Goal: Task Accomplishment & Management: Manage account settings

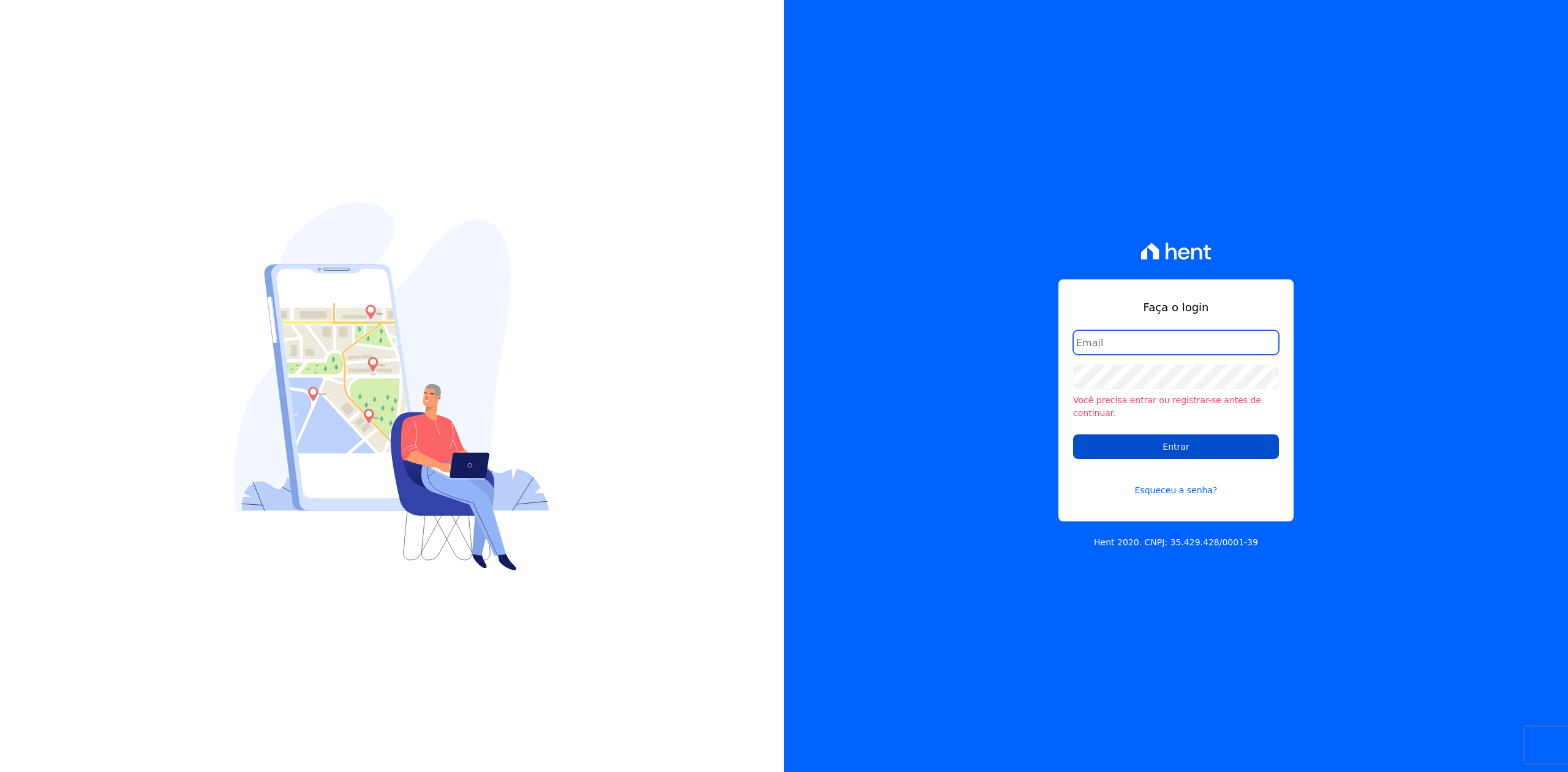
type input "[PERSON_NAME][EMAIL_ADDRESS][DOMAIN_NAME]"
click at [1216, 445] on input "Entrar" at bounding box center [1175, 447] width 206 height 25
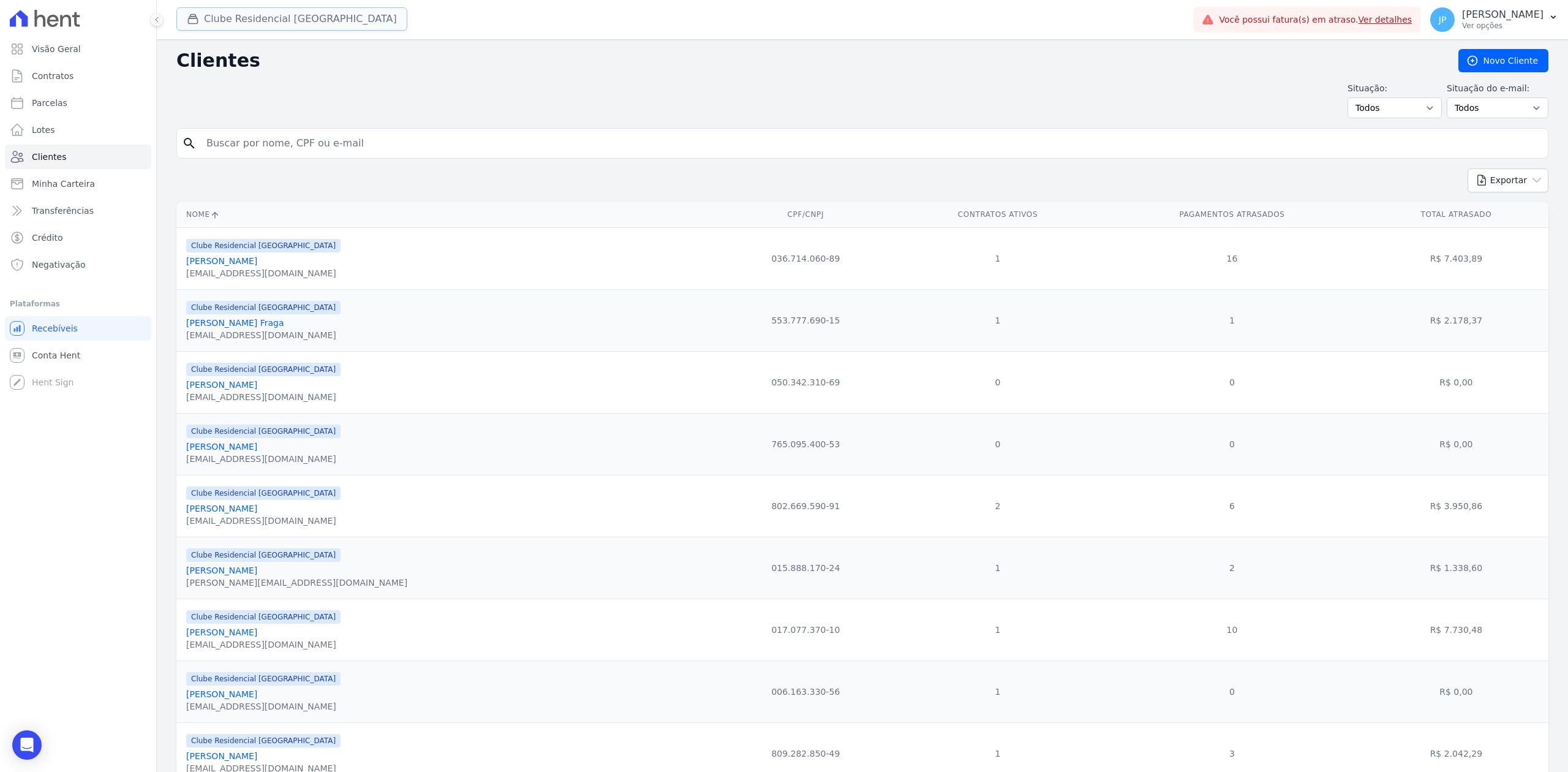
click at [200, 13] on div "button" at bounding box center [195, 19] width 17 height 12
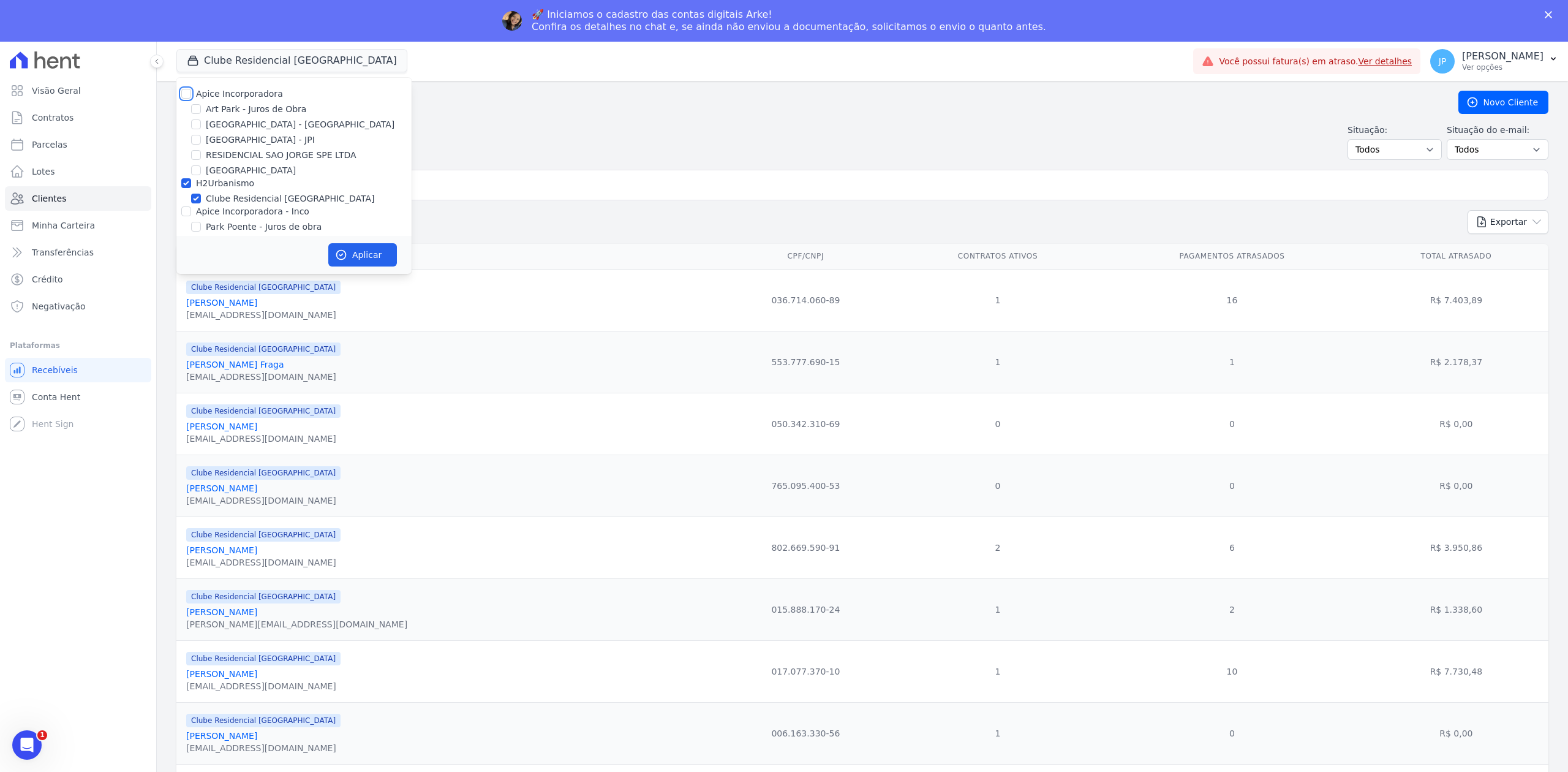
click at [183, 94] on input "Apice Incorporadora" at bounding box center [186, 93] width 10 height 10
checkbox input "true"
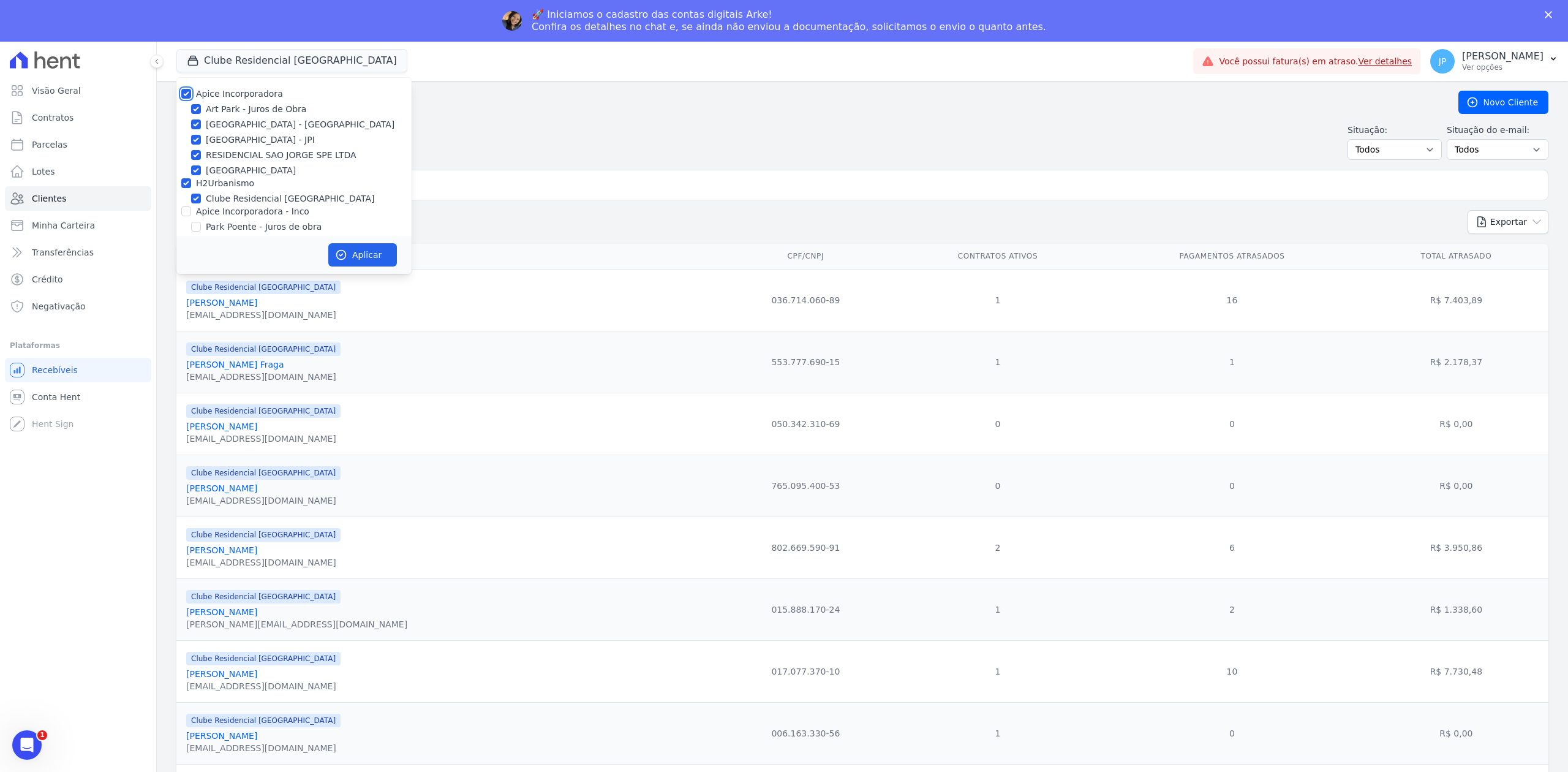
checkbox input "true"
click at [190, 209] on input "Apice Incorporadora - Inco" at bounding box center [186, 211] width 10 height 10
checkbox input "true"
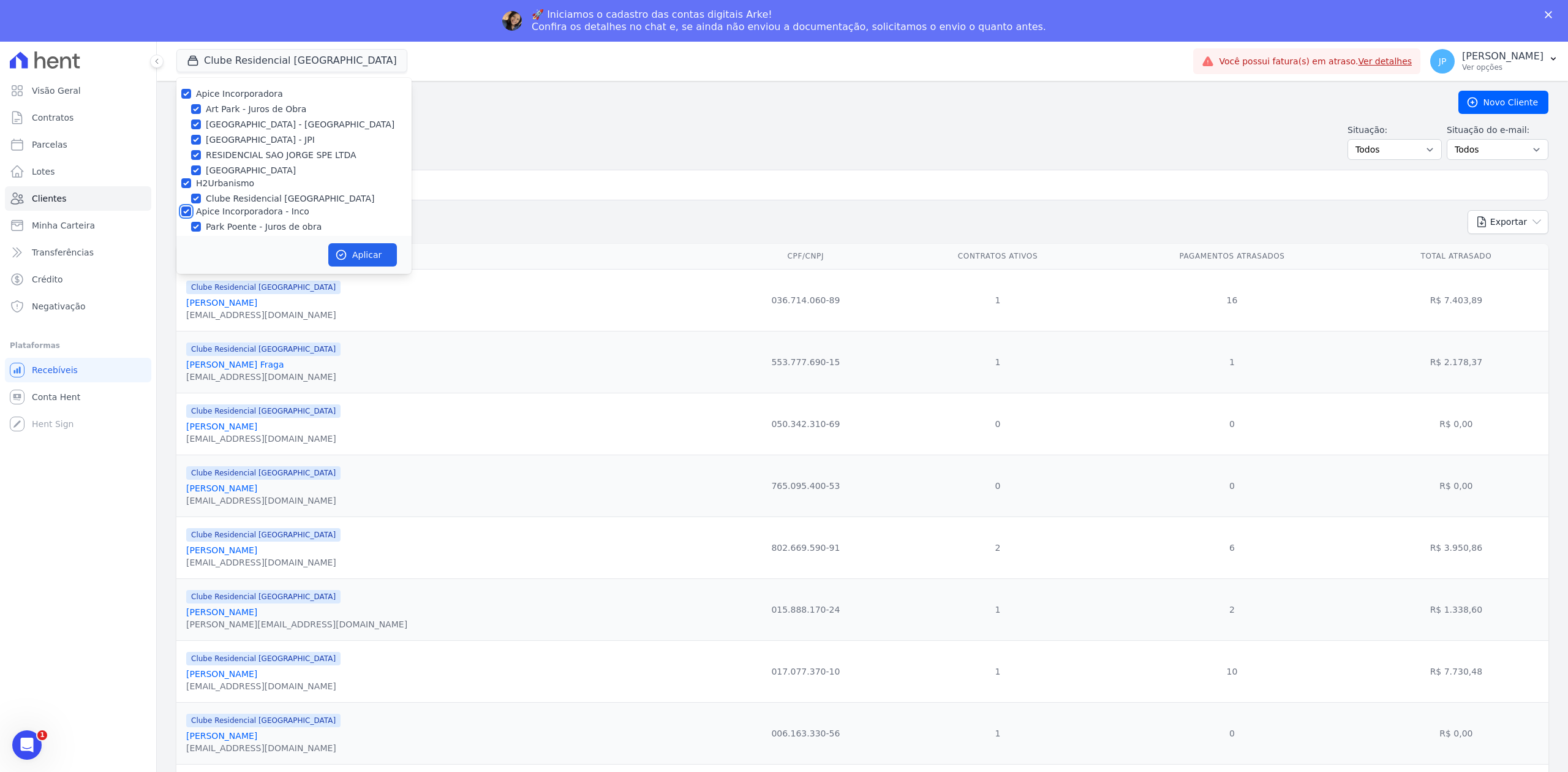
checkbox input "true"
click at [385, 250] on button "Aplicar" at bounding box center [362, 255] width 68 height 23
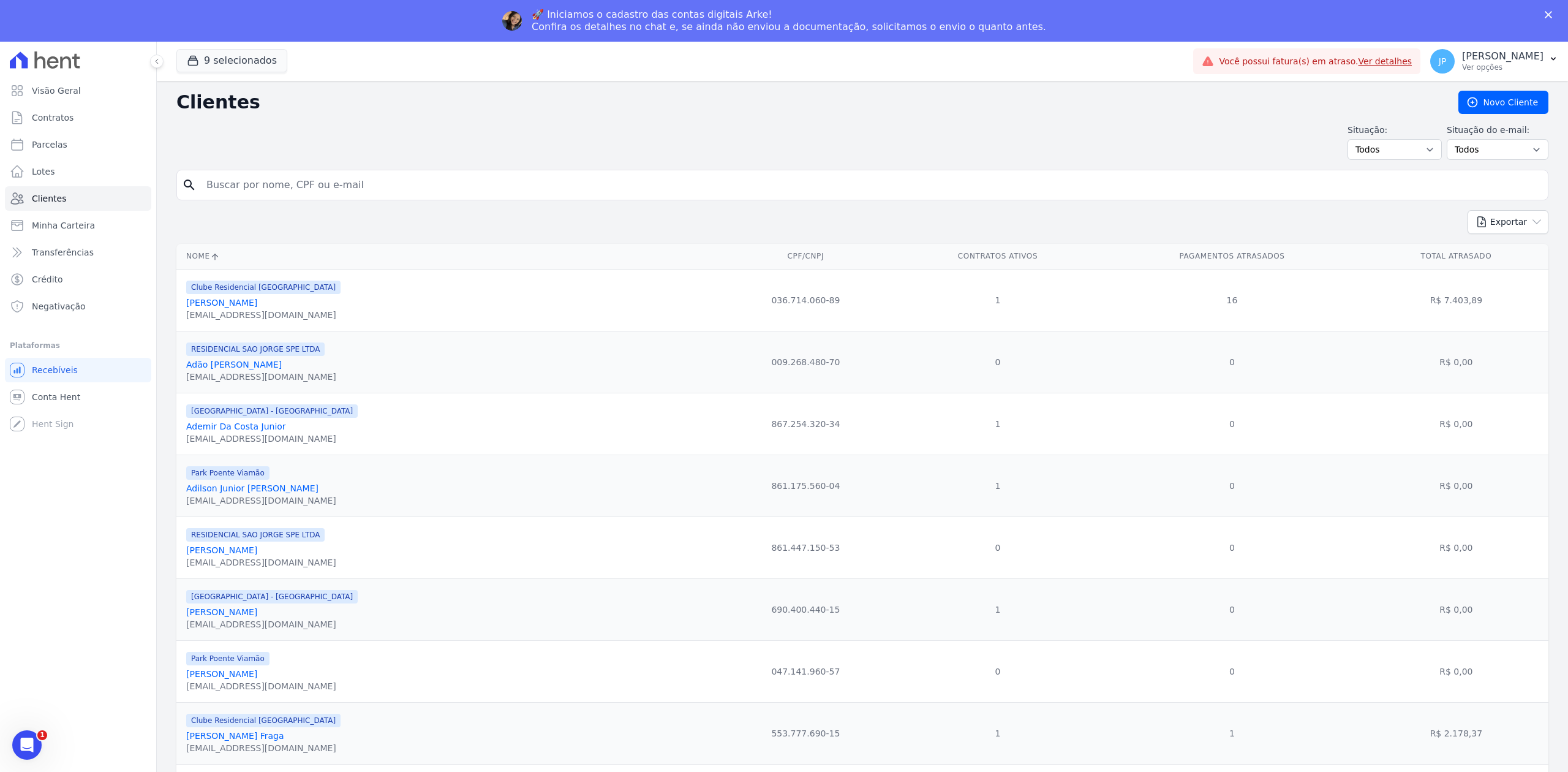
click at [305, 194] on input "search" at bounding box center [871, 185] width 1343 height 25
click at [310, 187] on input "search" at bounding box center [871, 185] width 1343 height 25
paste input "[PERSON_NAME] Fagundes"
type input "[PERSON_NAME] Fagundes"
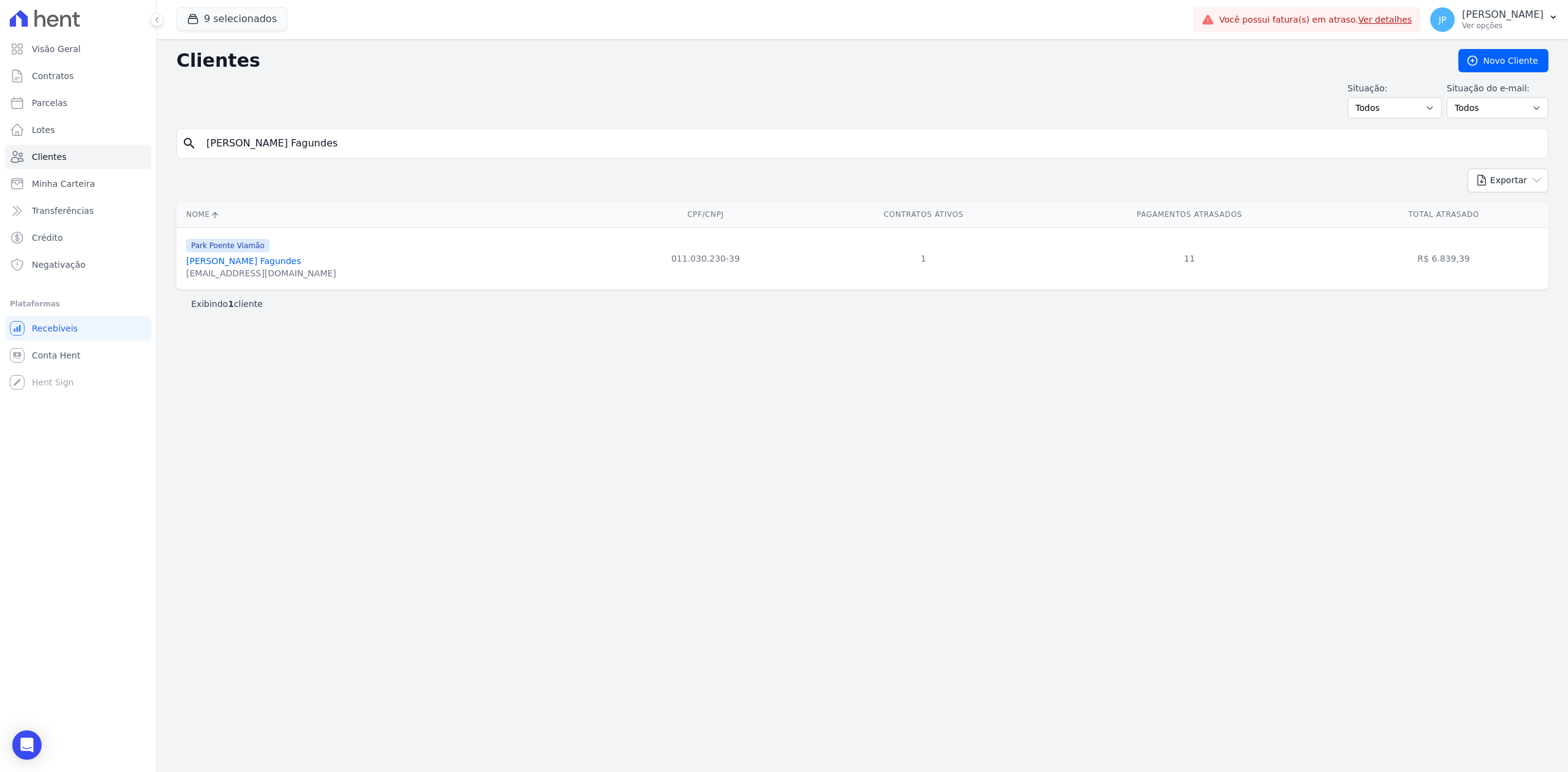
click at [273, 253] on div "Park Poente Viamão" at bounding box center [260, 245] width 150 height 15
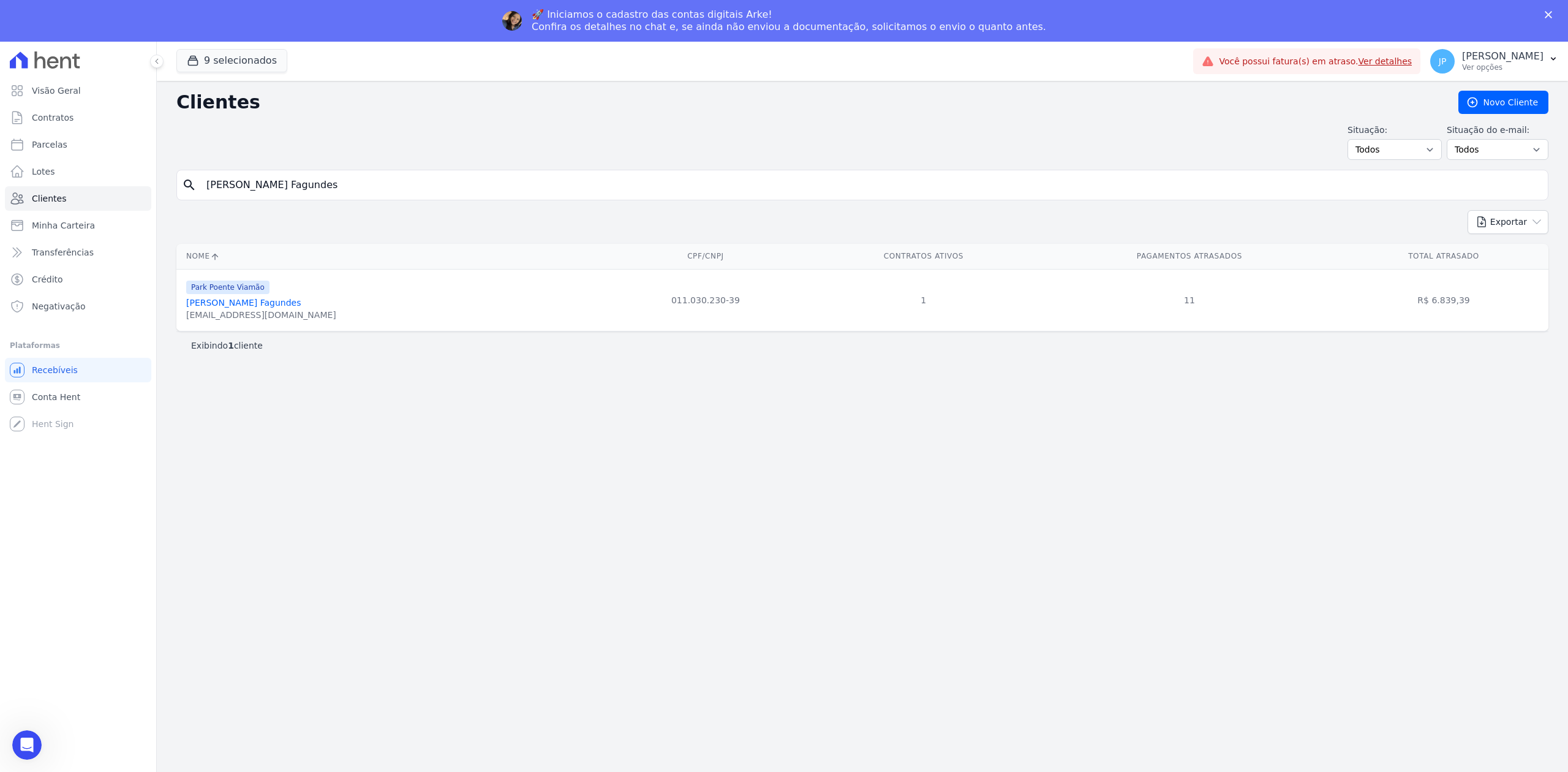
click at [272, 299] on link "[PERSON_NAME] Fagundes" at bounding box center [243, 302] width 115 height 10
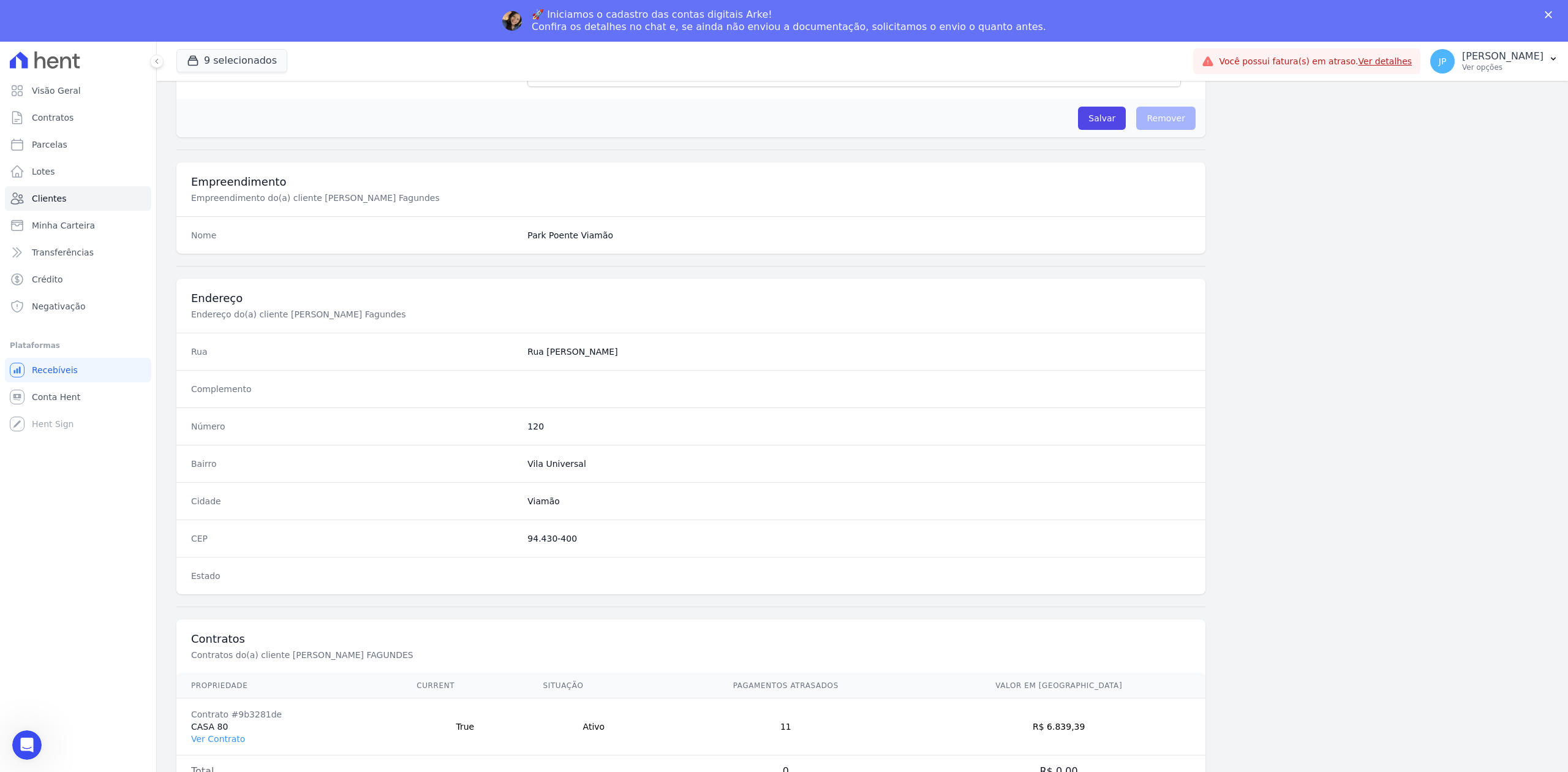
scroll to position [380, 0]
click at [221, 735] on link "Ver Contrato" at bounding box center [218, 734] width 54 height 10
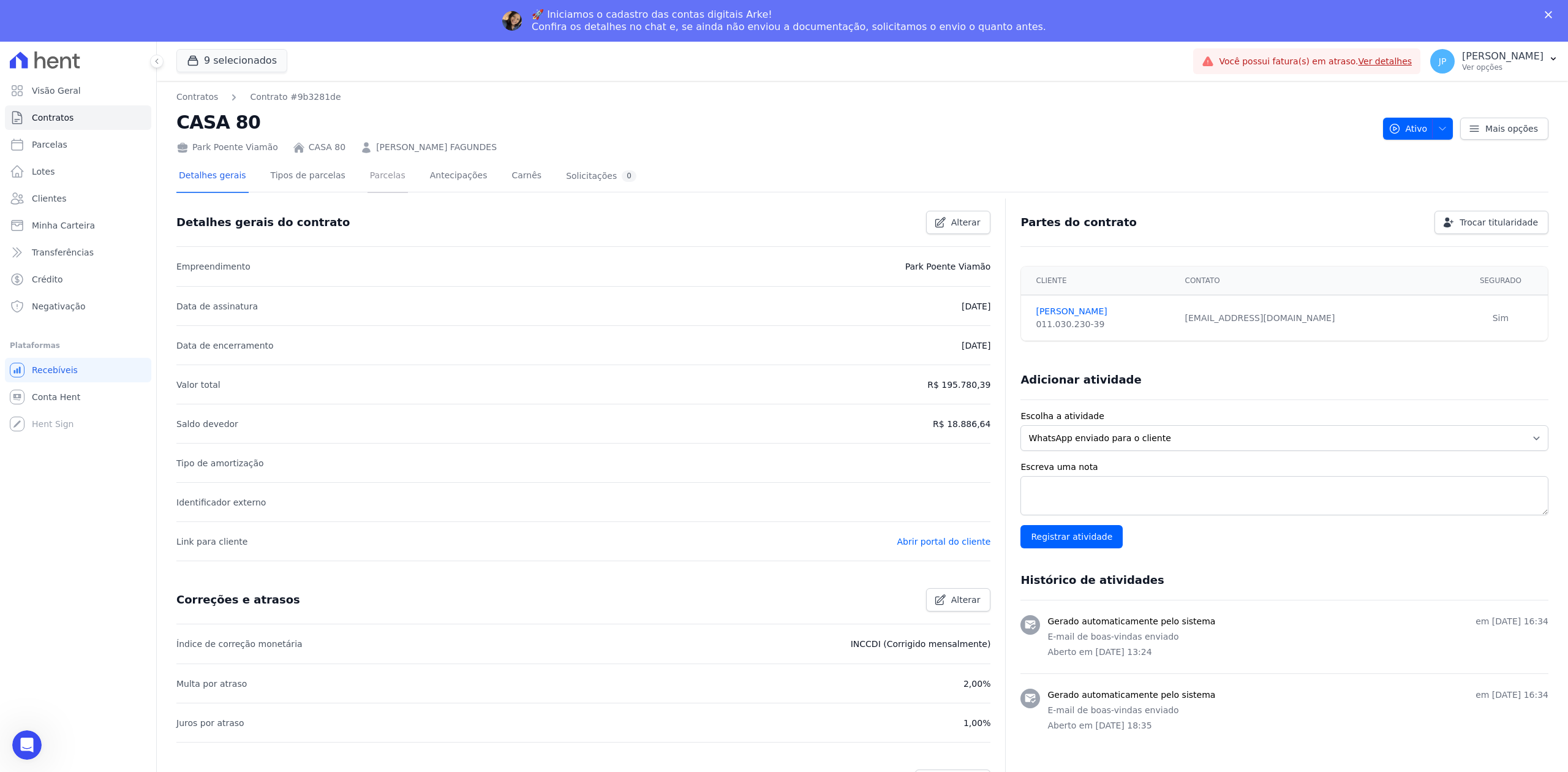
click at [368, 169] on link "Parcelas" at bounding box center [388, 176] width 40 height 33
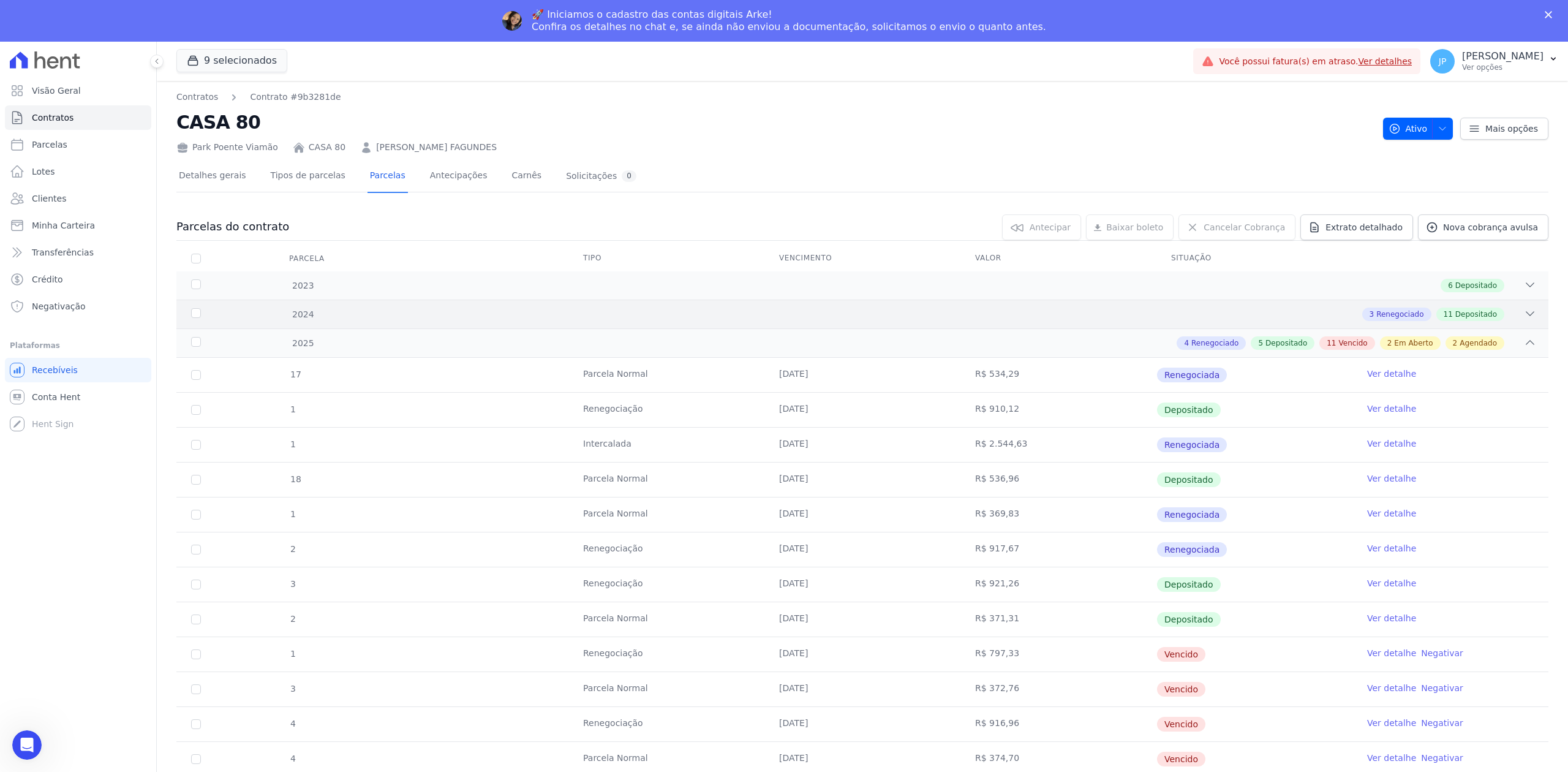
click at [1524, 319] on icon at bounding box center [1530, 313] width 12 height 12
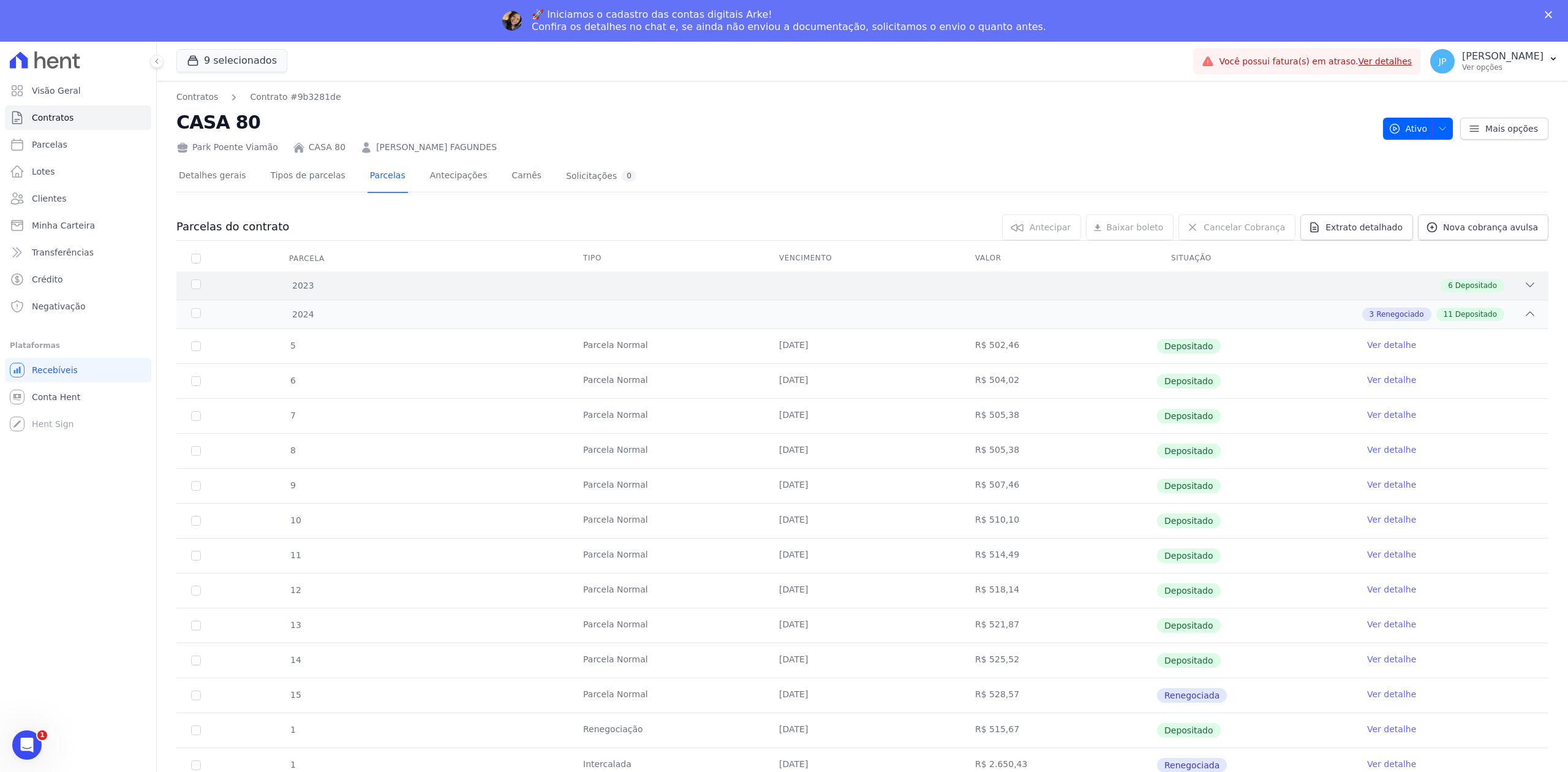
click at [1524, 282] on icon at bounding box center [1530, 285] width 12 height 12
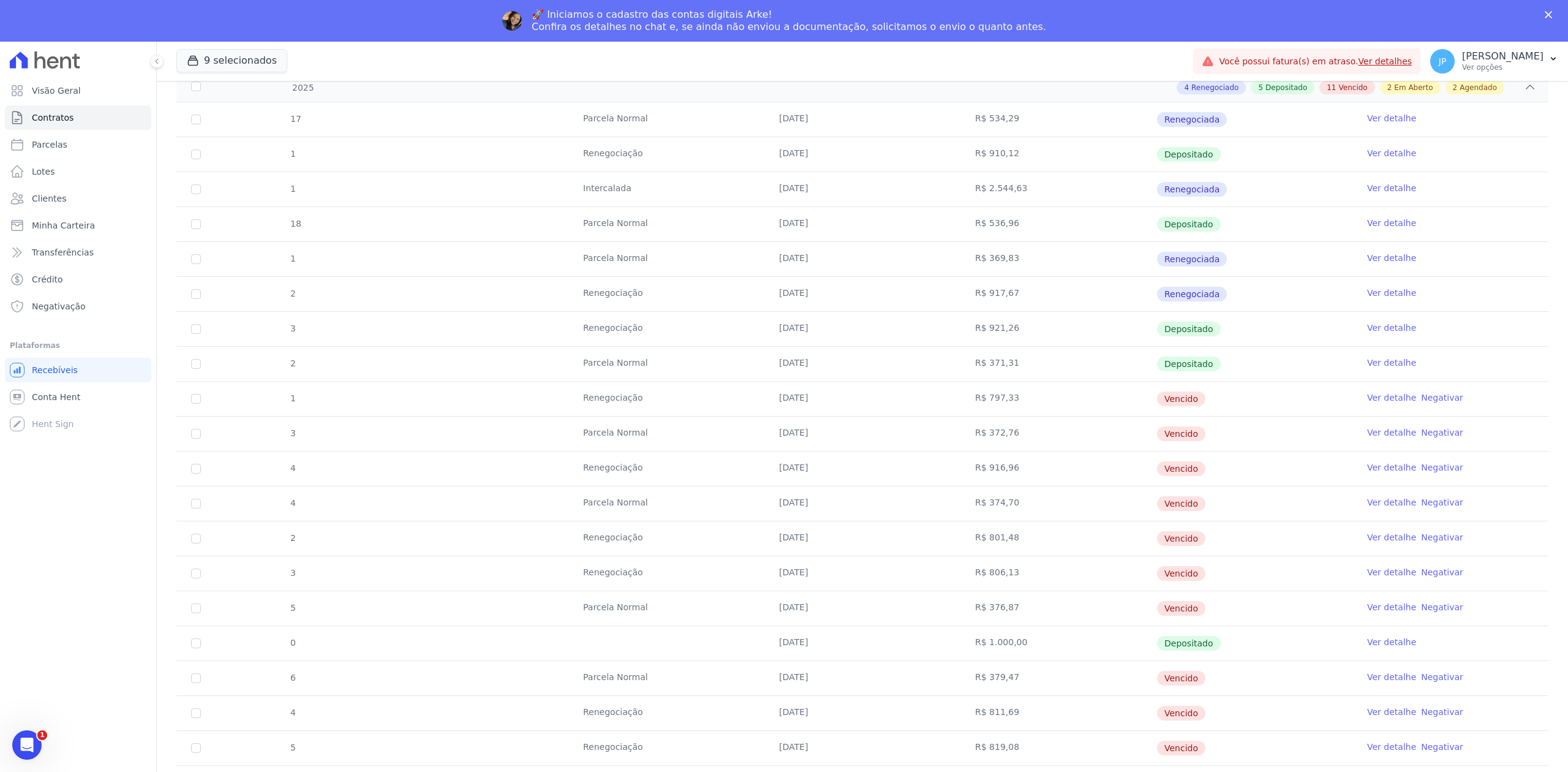
scroll to position [968, 0]
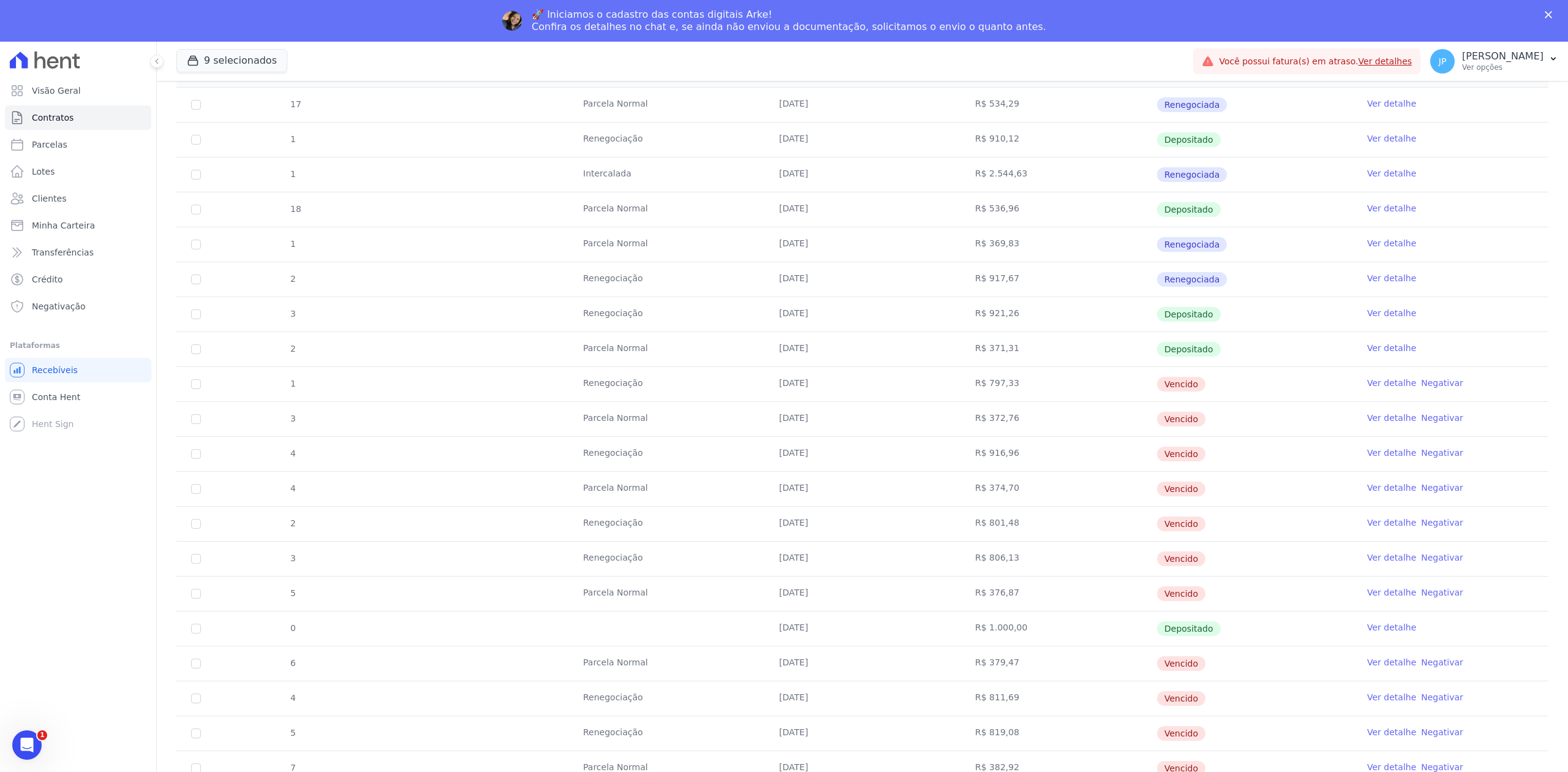
drag, startPoint x: 639, startPoint y: 392, endPoint x: 674, endPoint y: 396, distance: 35.2
click at [674, 396] on td "Renegociação" at bounding box center [666, 384] width 196 height 34
drag, startPoint x: 584, startPoint y: 456, endPoint x: 654, endPoint y: 458, distance: 70.0
click at [654, 458] on td "Renegociação" at bounding box center [666, 454] width 196 height 34
drag, startPoint x: 588, startPoint y: 525, endPoint x: 697, endPoint y: 537, distance: 109.7
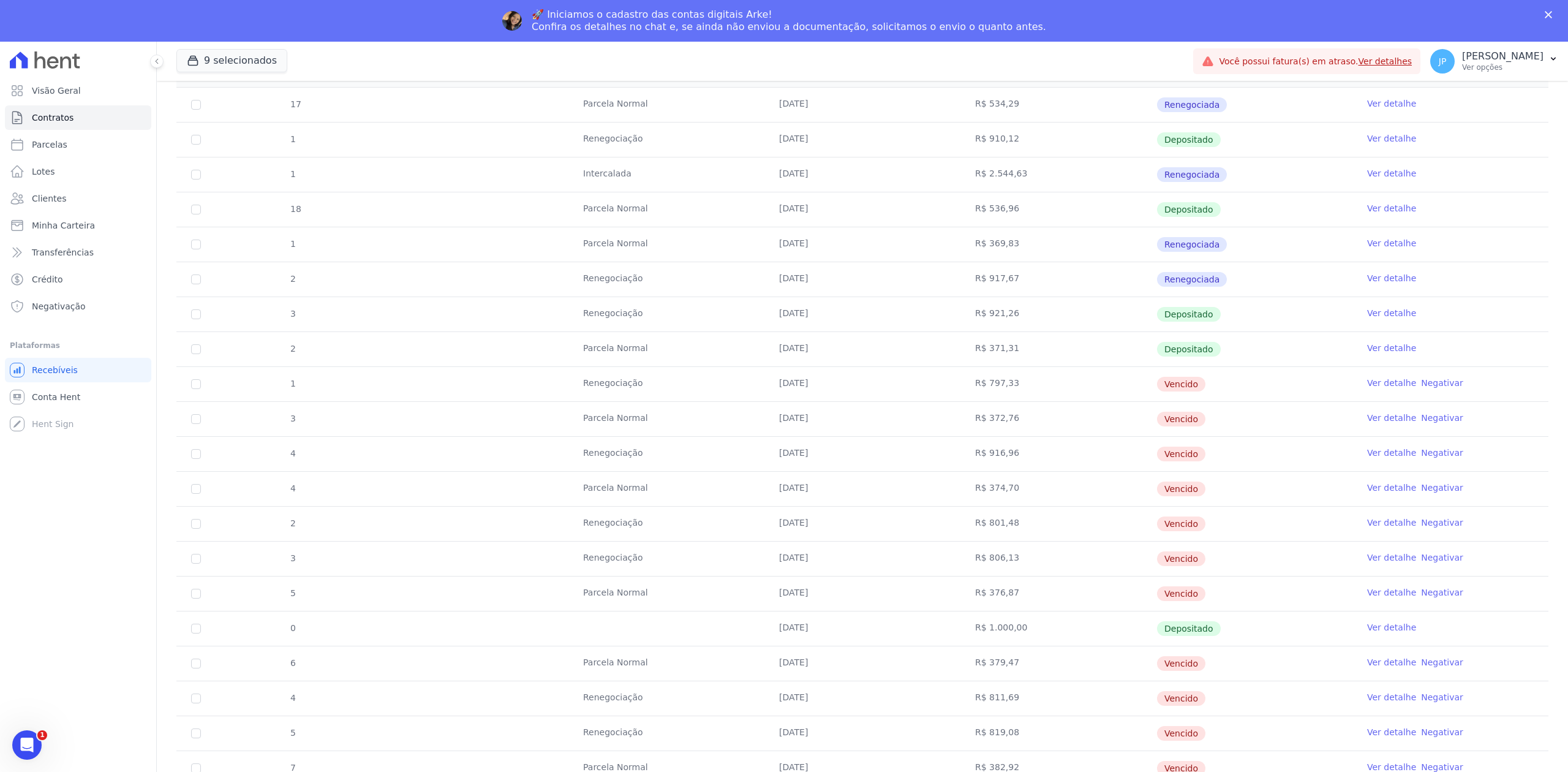
click at [694, 537] on td "Renegociação" at bounding box center [666, 523] width 196 height 34
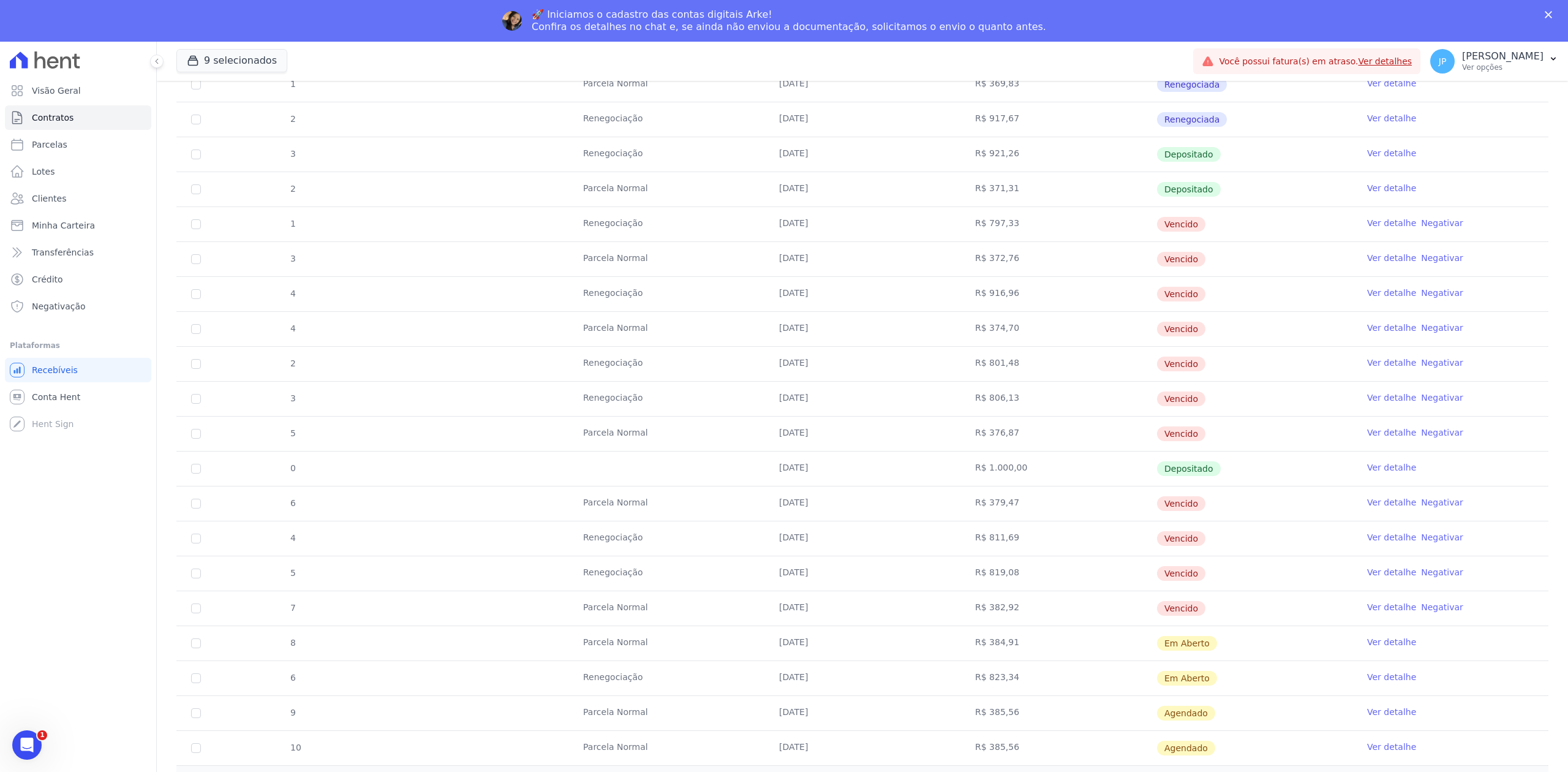
scroll to position [1132, 0]
drag, startPoint x: 588, startPoint y: 405, endPoint x: 704, endPoint y: 437, distance: 120.3
click at [697, 424] on tbody "17 [GEOGRAPHIC_DATA] [DATE] R$ 534,29 Renegociada Ver detalhe 1 Renegociação [D…" at bounding box center [862, 342] width 1372 height 837
drag, startPoint x: 578, startPoint y: 544, endPoint x: 664, endPoint y: 554, distance: 86.6
click at [664, 552] on td "Renegociação" at bounding box center [666, 535] width 196 height 34
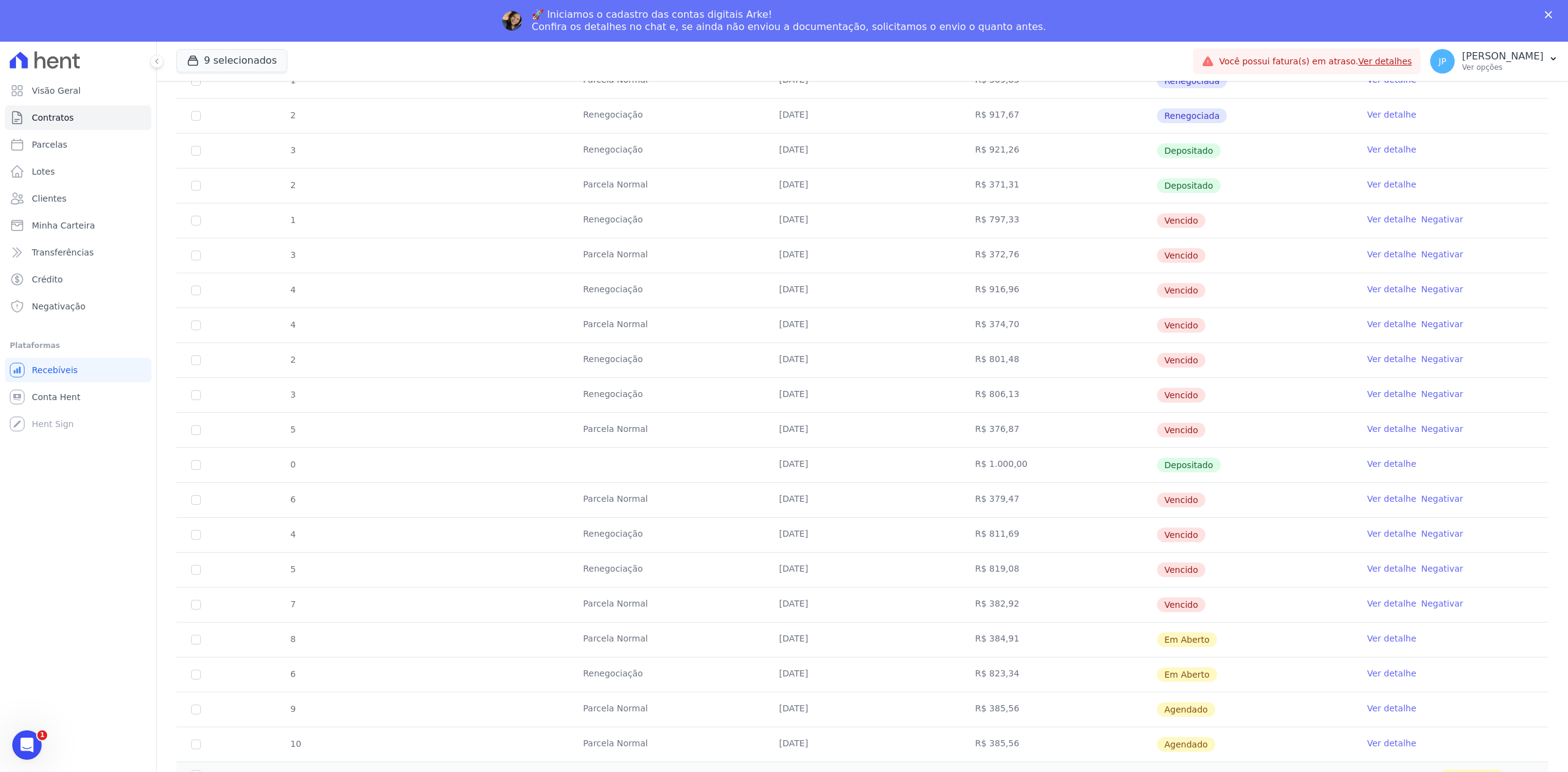
drag, startPoint x: 590, startPoint y: 578, endPoint x: 626, endPoint y: 588, distance: 37.4
click at [626, 587] on td "Renegociação" at bounding box center [666, 570] width 196 height 34
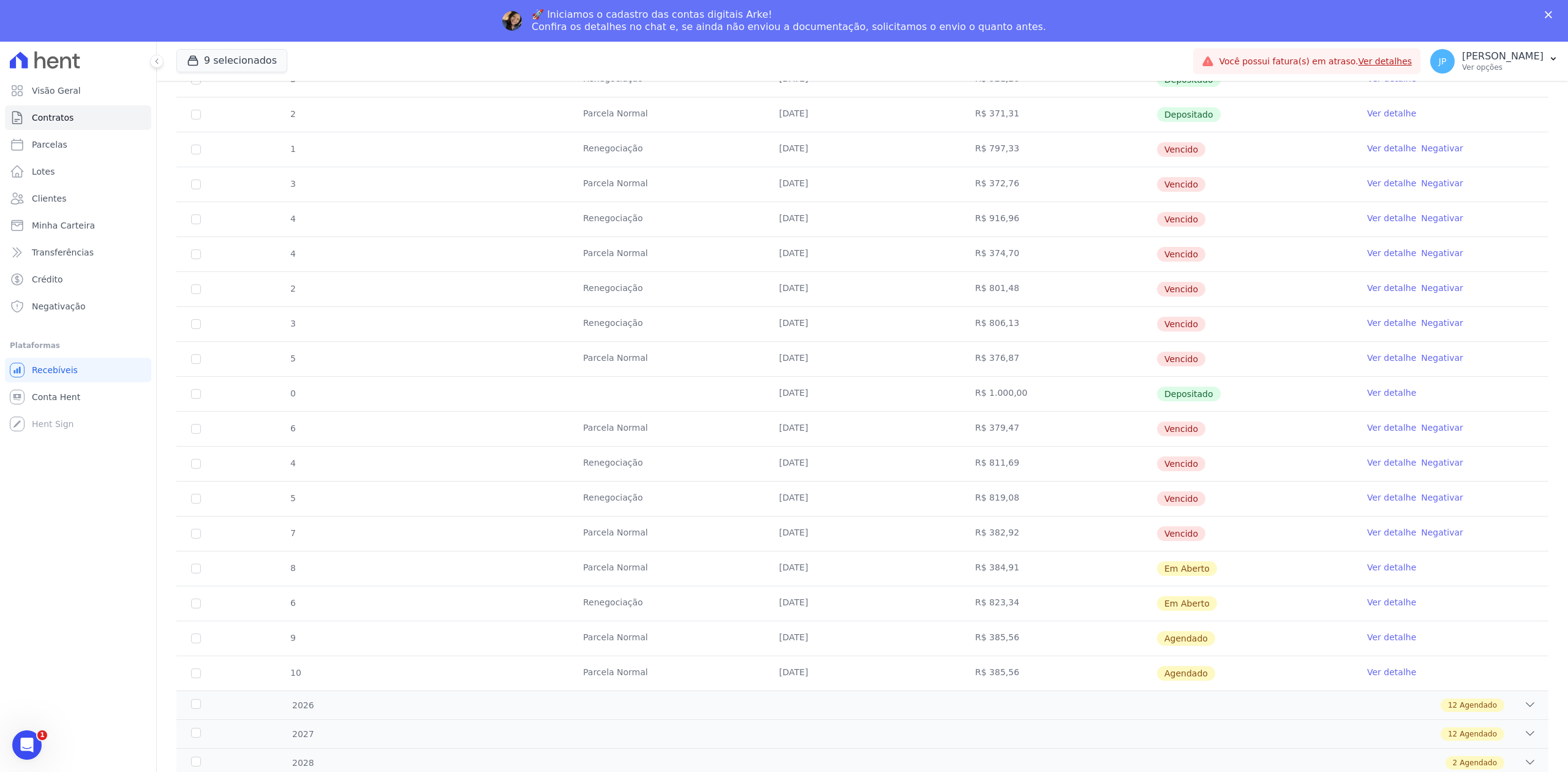
click at [875, 470] on td "[DATE]" at bounding box center [862, 463] width 196 height 34
drag, startPoint x: 782, startPoint y: 457, endPoint x: 909, endPoint y: 468, distance: 127.5
click at [909, 468] on td "[DATE]" at bounding box center [862, 463] width 196 height 34
drag, startPoint x: 784, startPoint y: 498, endPoint x: 845, endPoint y: 503, distance: 61.2
click at [845, 503] on td "[DATE]" at bounding box center [862, 498] width 196 height 34
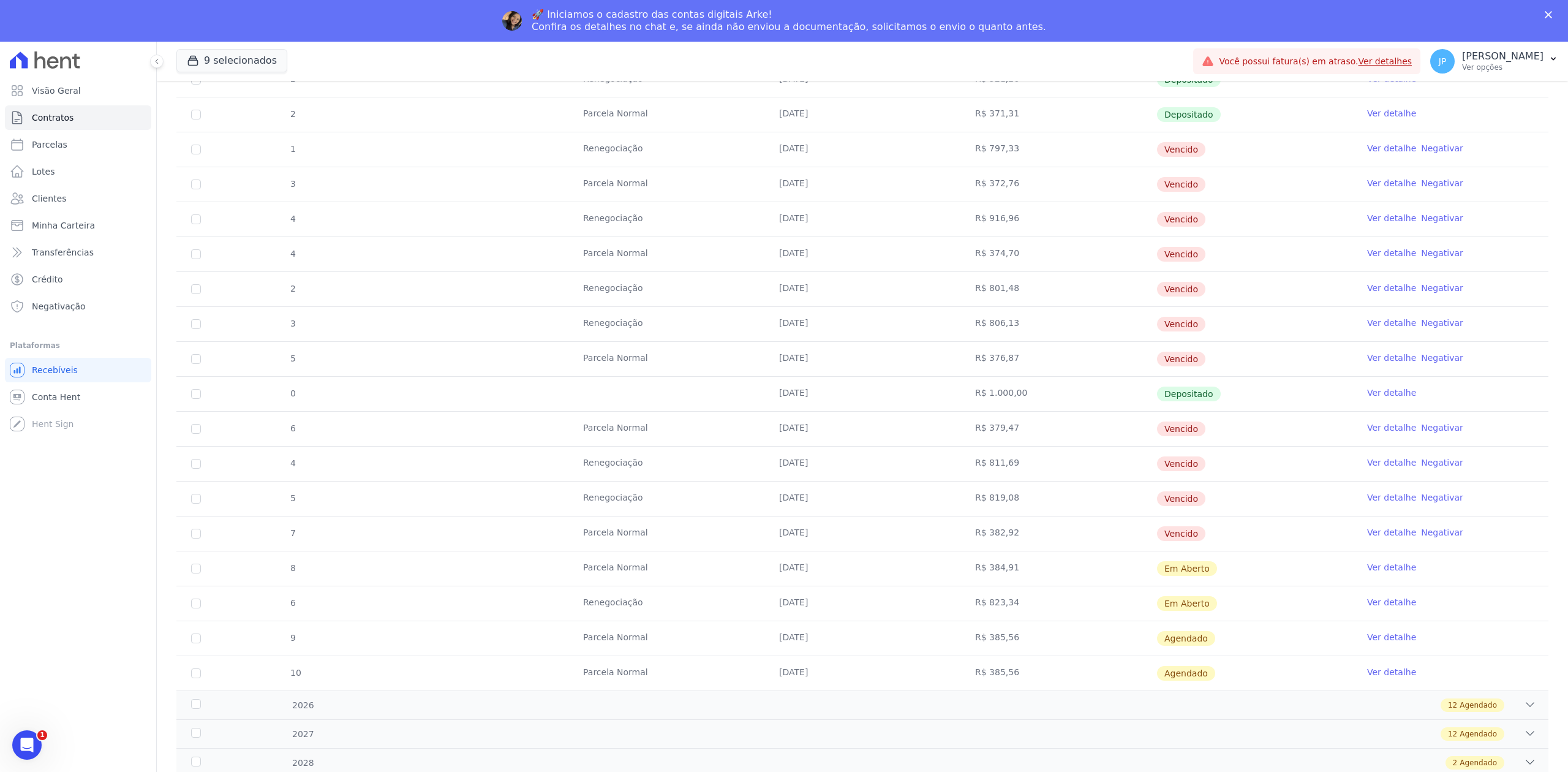
drag, startPoint x: 774, startPoint y: 605, endPoint x: 824, endPoint y: 613, distance: 50.6
click at [824, 613] on td "[DATE]" at bounding box center [862, 603] width 196 height 34
click at [1524, 706] on icon at bounding box center [1530, 704] width 12 height 12
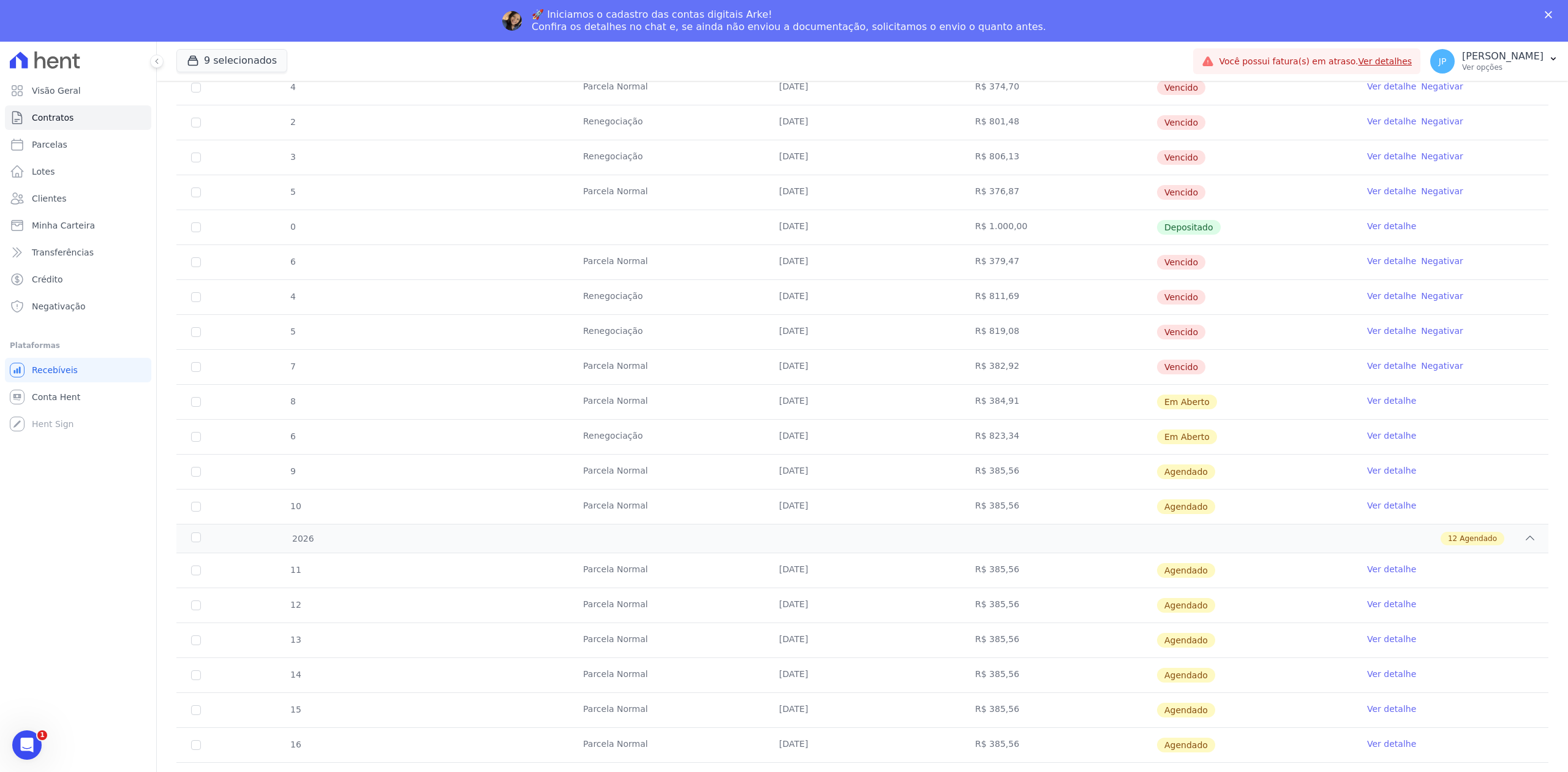
scroll to position [1308, 0]
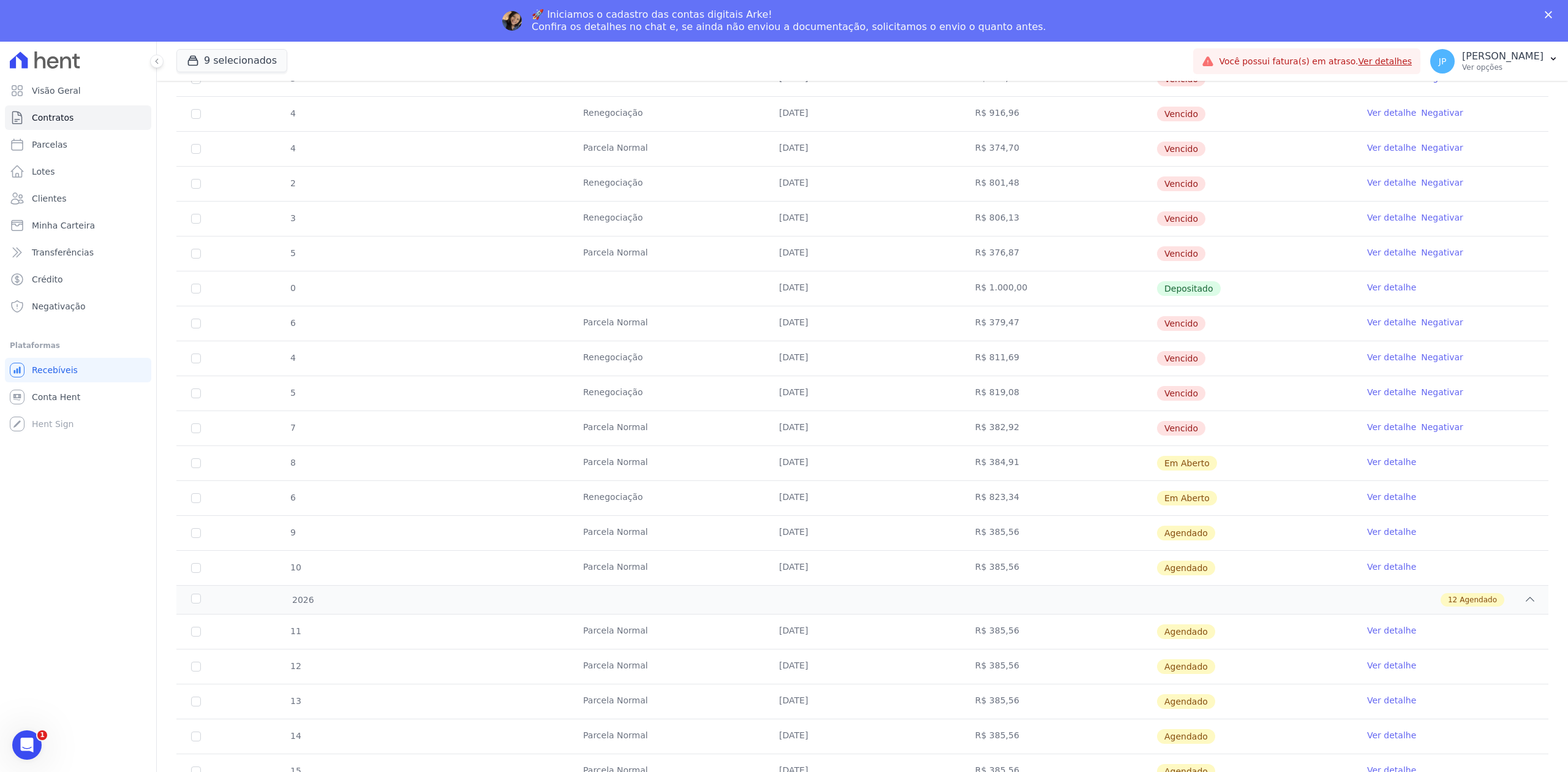
drag, startPoint x: 769, startPoint y: 370, endPoint x: 847, endPoint y: 370, distance: 78.0
click at [847, 370] on td "[DATE]" at bounding box center [862, 358] width 196 height 34
drag, startPoint x: 769, startPoint y: 405, endPoint x: 818, endPoint y: 400, distance: 49.3
click at [818, 400] on td "[DATE]" at bounding box center [862, 393] width 196 height 34
drag, startPoint x: 770, startPoint y: 508, endPoint x: 821, endPoint y: 509, distance: 51.0
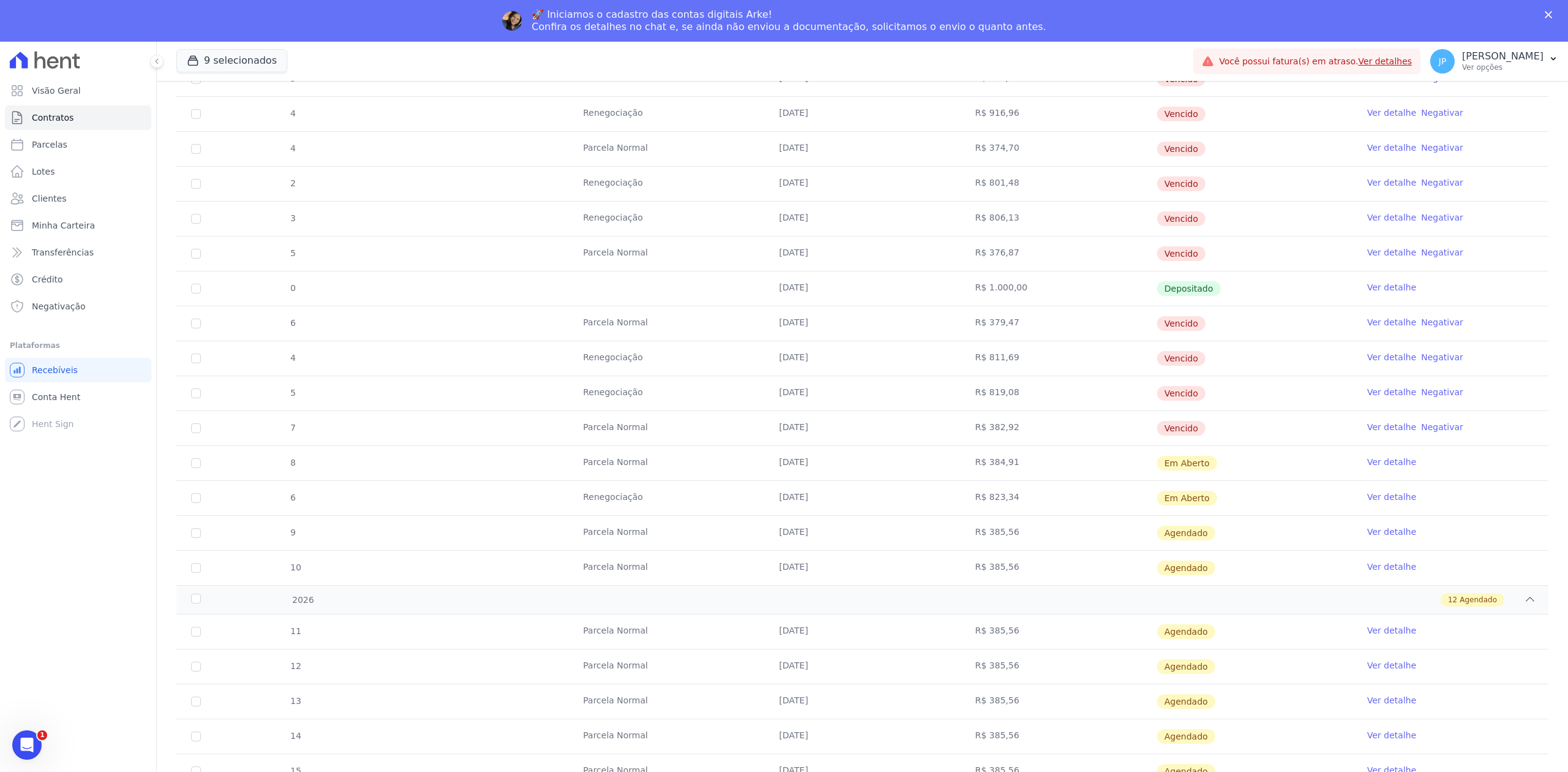
click at [819, 509] on td "[DATE]" at bounding box center [862, 498] width 196 height 34
drag, startPoint x: 785, startPoint y: 365, endPoint x: 1012, endPoint y: 361, distance: 227.0
click at [1012, 361] on tr "4 Renegociação [DATE] R$ 811,69 [GEOGRAPHIC_DATA] Ver detalhe Negativar" at bounding box center [862, 358] width 1372 height 35
drag, startPoint x: 765, startPoint y: 407, endPoint x: 1020, endPoint y: 405, distance: 255.0
click at [1020, 405] on tr "5 Renegociação [DATE] R$ 819,08 [GEOGRAPHIC_DATA] Ver detalhe Negativar" at bounding box center [862, 393] width 1372 height 35
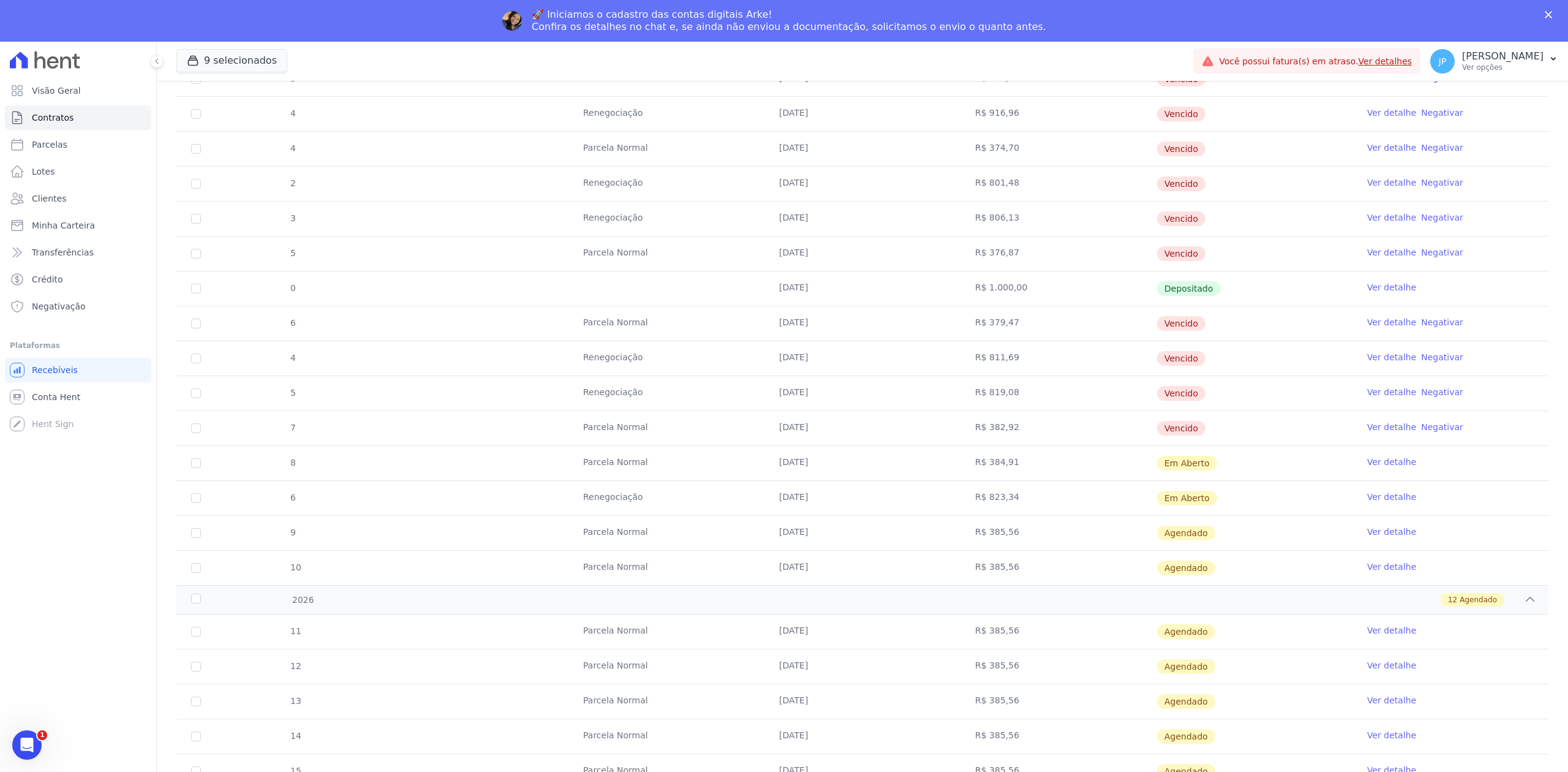
drag, startPoint x: 781, startPoint y: 509, endPoint x: 1026, endPoint y: 508, distance: 245.0
click at [1026, 508] on tr "6 Renegociação [DATE] R$ 823,34 Em [GEOGRAPHIC_DATA] Ver detalhe" at bounding box center [862, 498] width 1372 height 35
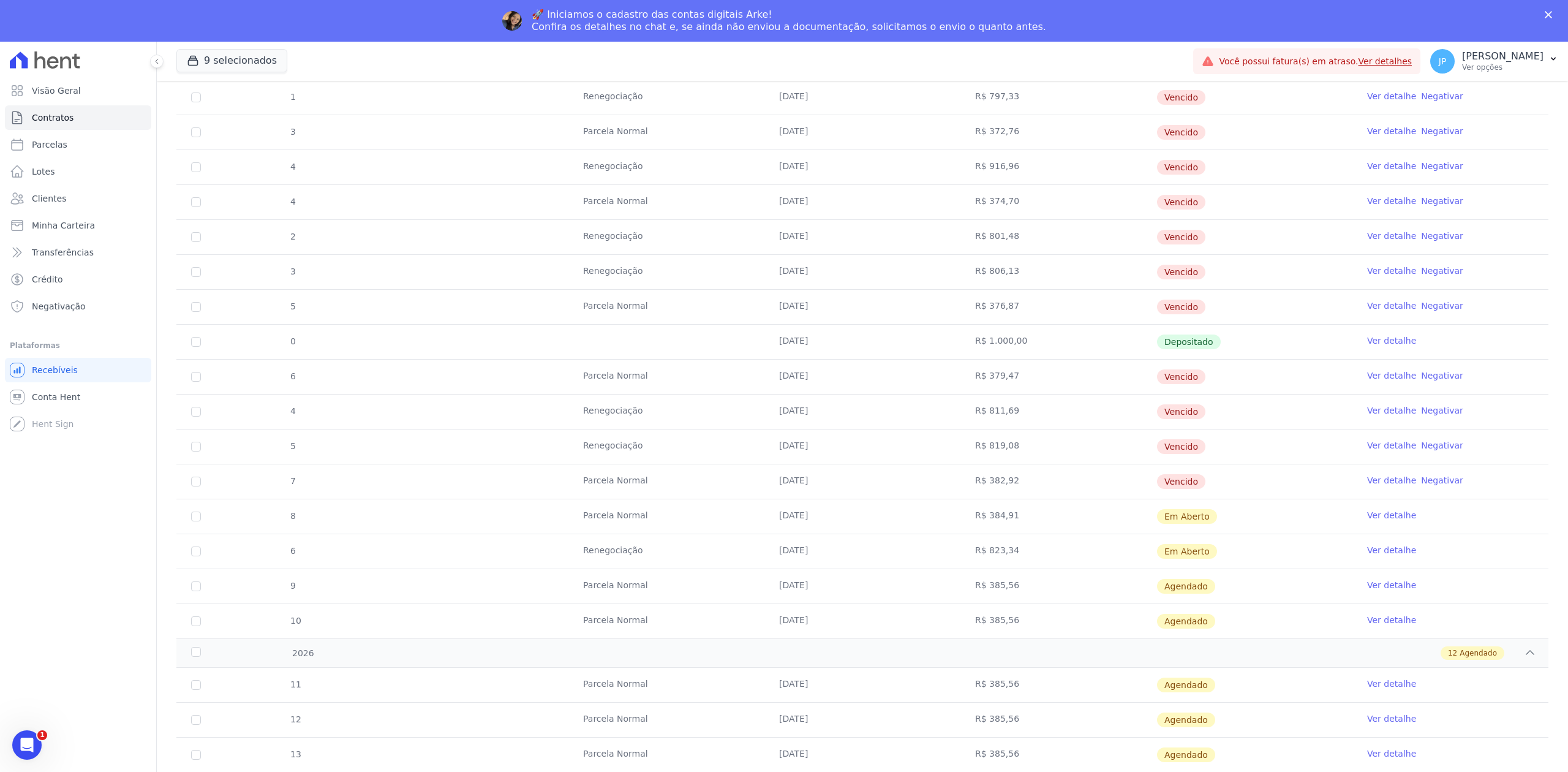
scroll to position [1226, 0]
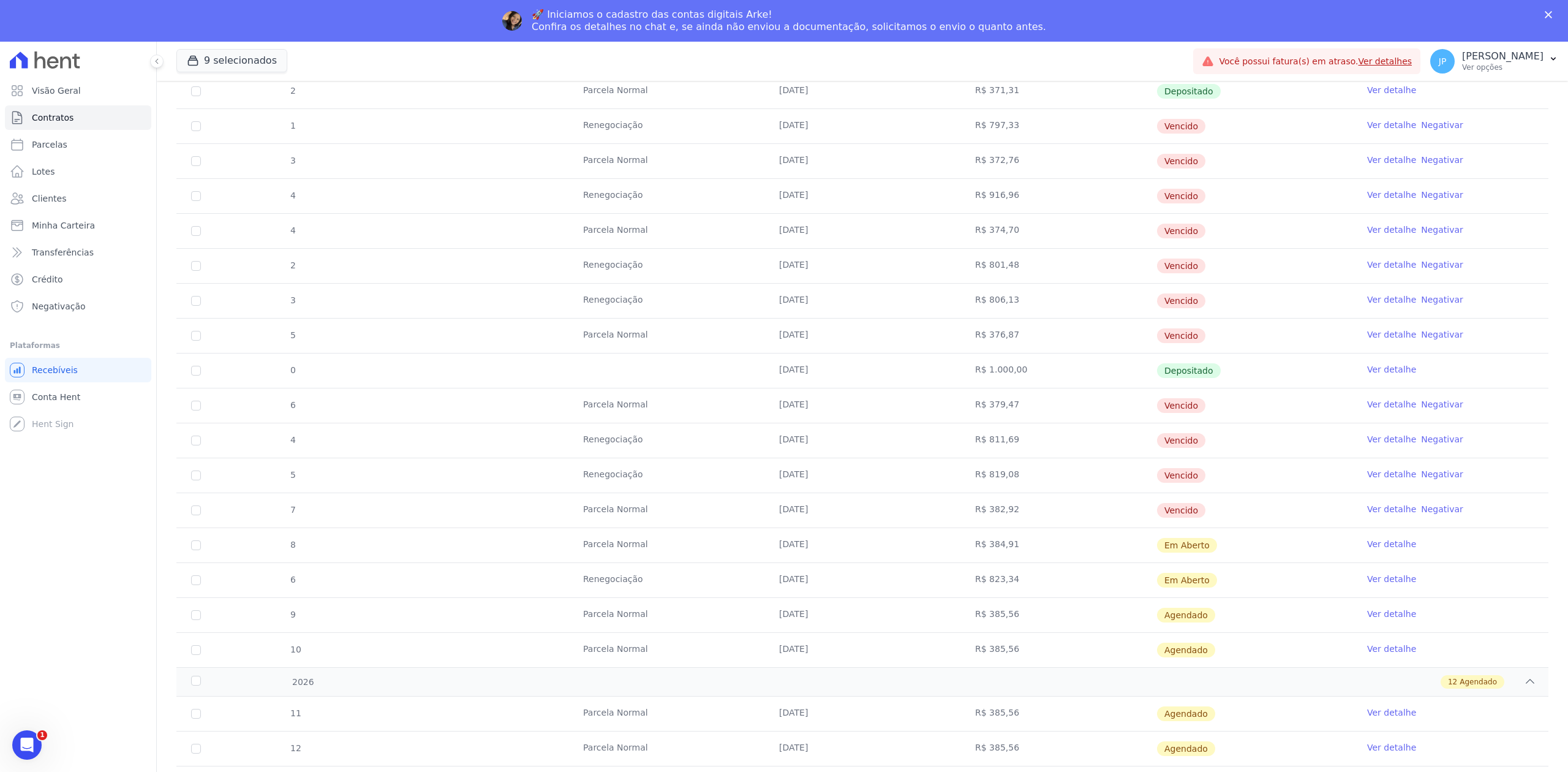
drag, startPoint x: 587, startPoint y: 445, endPoint x: 1068, endPoint y: 453, distance: 481.1
click at [1068, 453] on tr "4 Renegociação [DATE] R$ 811,69 [GEOGRAPHIC_DATA] Ver detalhe Negativar" at bounding box center [862, 440] width 1372 height 35
click at [605, 472] on td "Renegociação" at bounding box center [666, 475] width 196 height 34
drag, startPoint x: 571, startPoint y: 449, endPoint x: 1086, endPoint y: 446, distance: 515.0
click at [1086, 446] on tr "4 Renegociação [DATE] R$ 811,69 [GEOGRAPHIC_DATA] Ver detalhe Negativar" at bounding box center [862, 440] width 1372 height 35
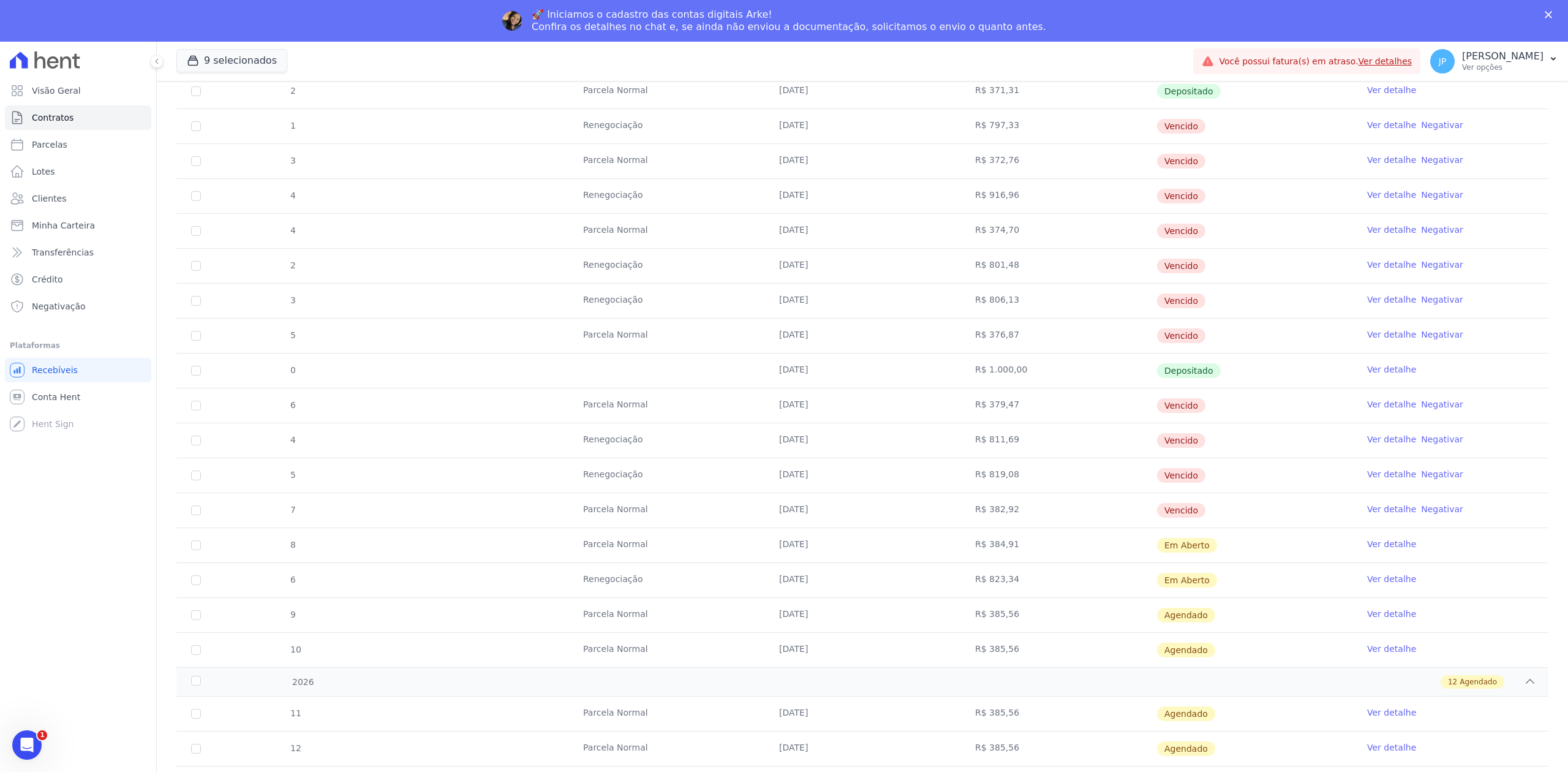
drag, startPoint x: 578, startPoint y: 483, endPoint x: 1034, endPoint y: 480, distance: 456.0
click at [1034, 480] on tr "5 Renegociação [DATE] R$ 819,08 [GEOGRAPHIC_DATA] Ver detalhe Negativar" at bounding box center [862, 474] width 1372 height 35
drag, startPoint x: 588, startPoint y: 578, endPoint x: 1019, endPoint y: 593, distance: 431.3
click at [1019, 593] on tr "6 Renegociação [DATE] R$ 823,34 Em [GEOGRAPHIC_DATA] Ver detalhe" at bounding box center [862, 579] width 1372 height 35
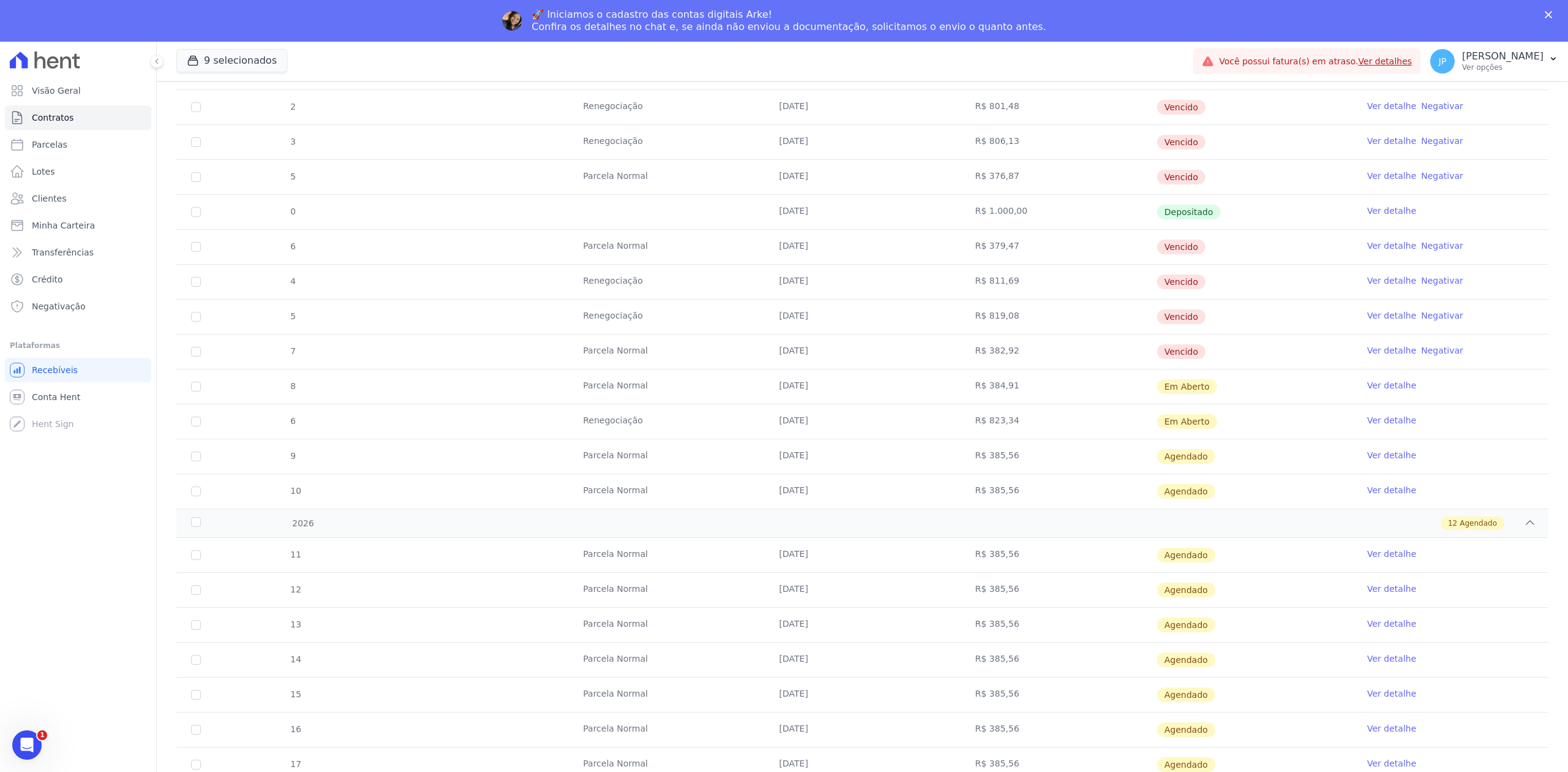
scroll to position [1389, 0]
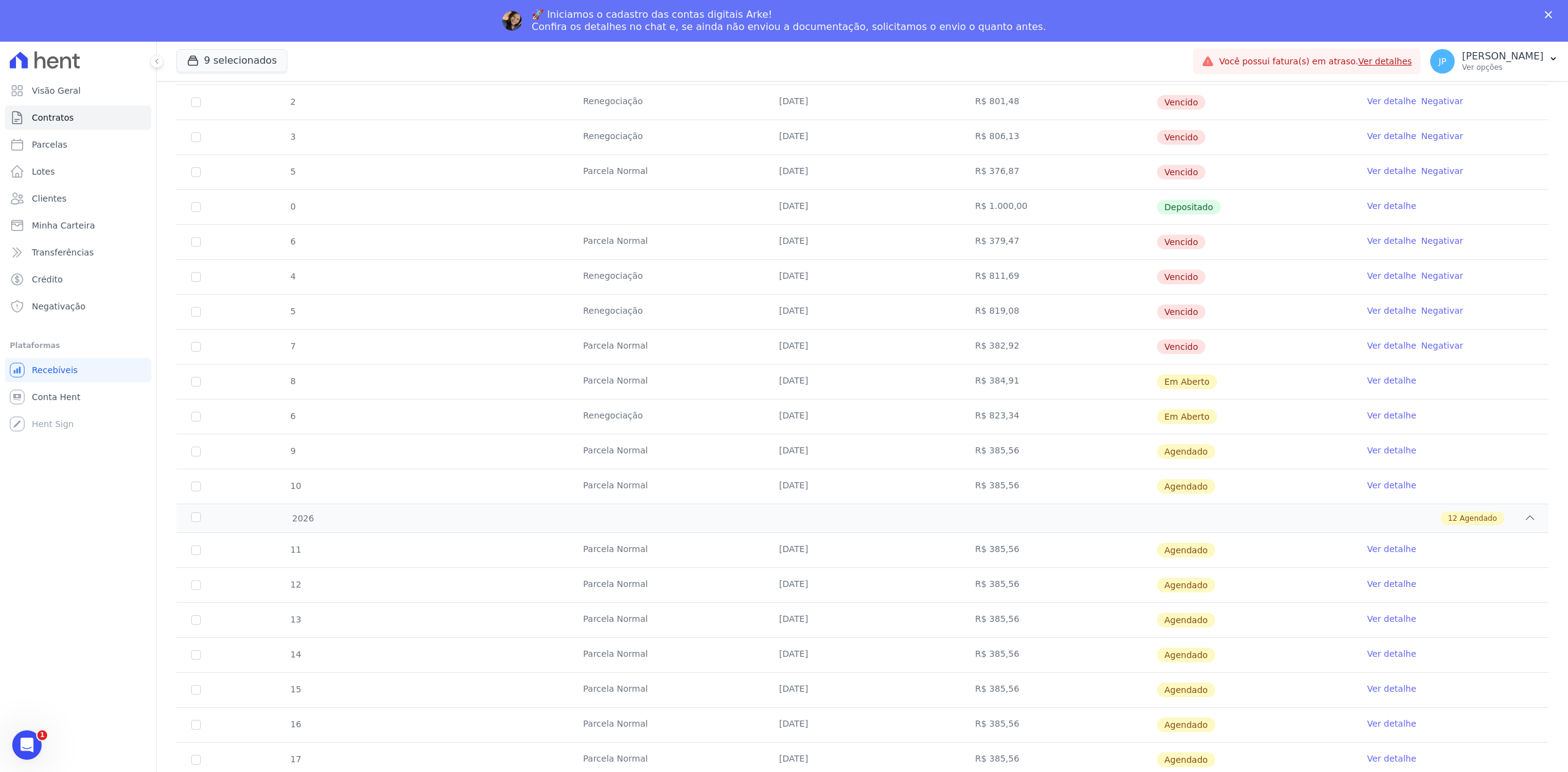
click at [1158, 434] on td "Em Aberto" at bounding box center [1254, 417] width 196 height 34
drag, startPoint x: 740, startPoint y: 386, endPoint x: 578, endPoint y: 386, distance: 162.0
click at [844, 388] on tr "8 [GEOGRAPHIC_DATA] [DATE] R$ 384,91 Em [GEOGRAPHIC_DATA] Ver detalhe" at bounding box center [862, 381] width 1372 height 35
drag, startPoint x: 578, startPoint y: 386, endPoint x: 719, endPoint y: 398, distance: 141.5
click at [719, 398] on td "Parcela Normal" at bounding box center [666, 382] width 196 height 34
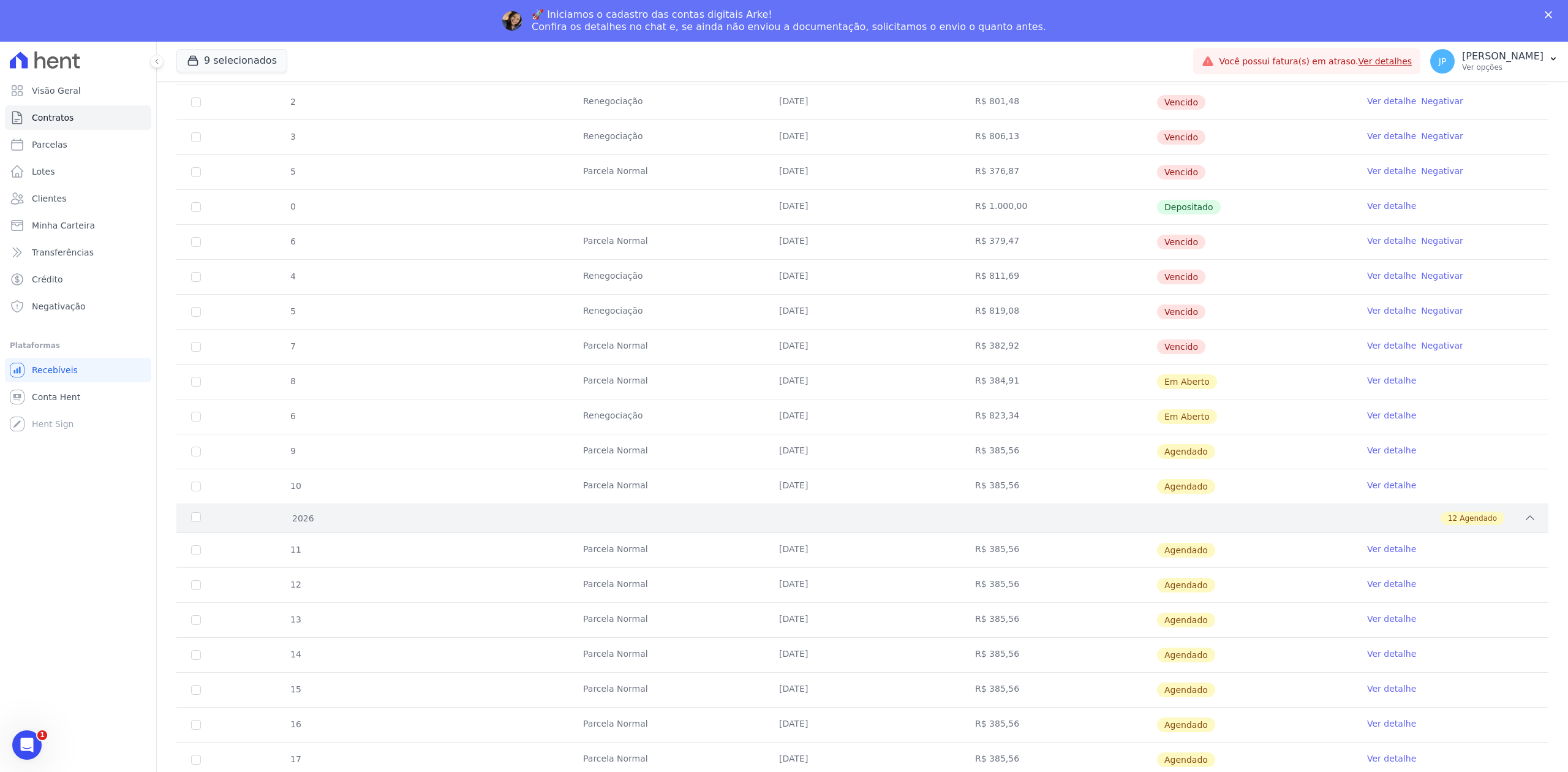
drag, startPoint x: 593, startPoint y: 495, endPoint x: 946, endPoint y: 519, distance: 353.8
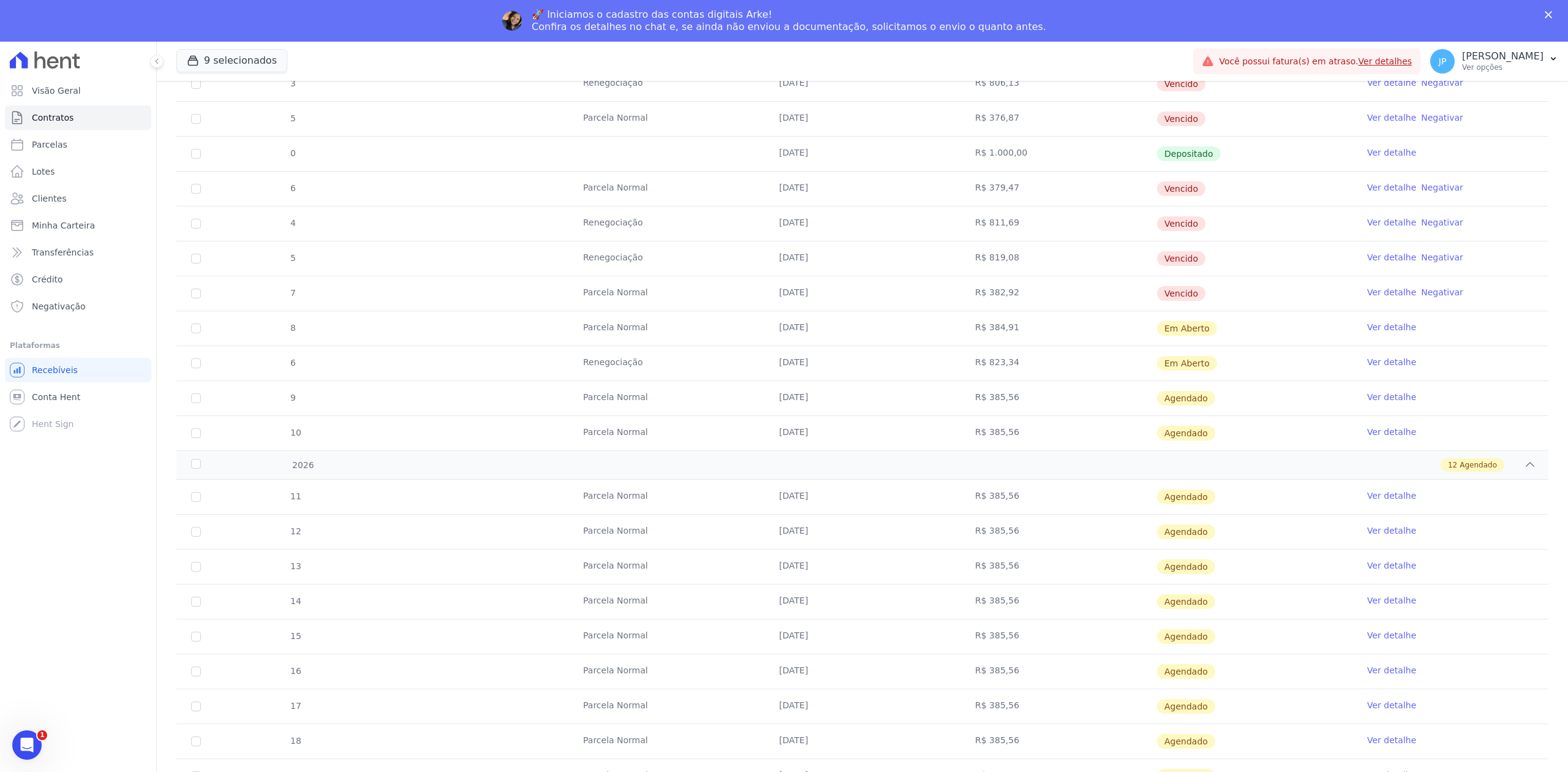
scroll to position [1471, 0]
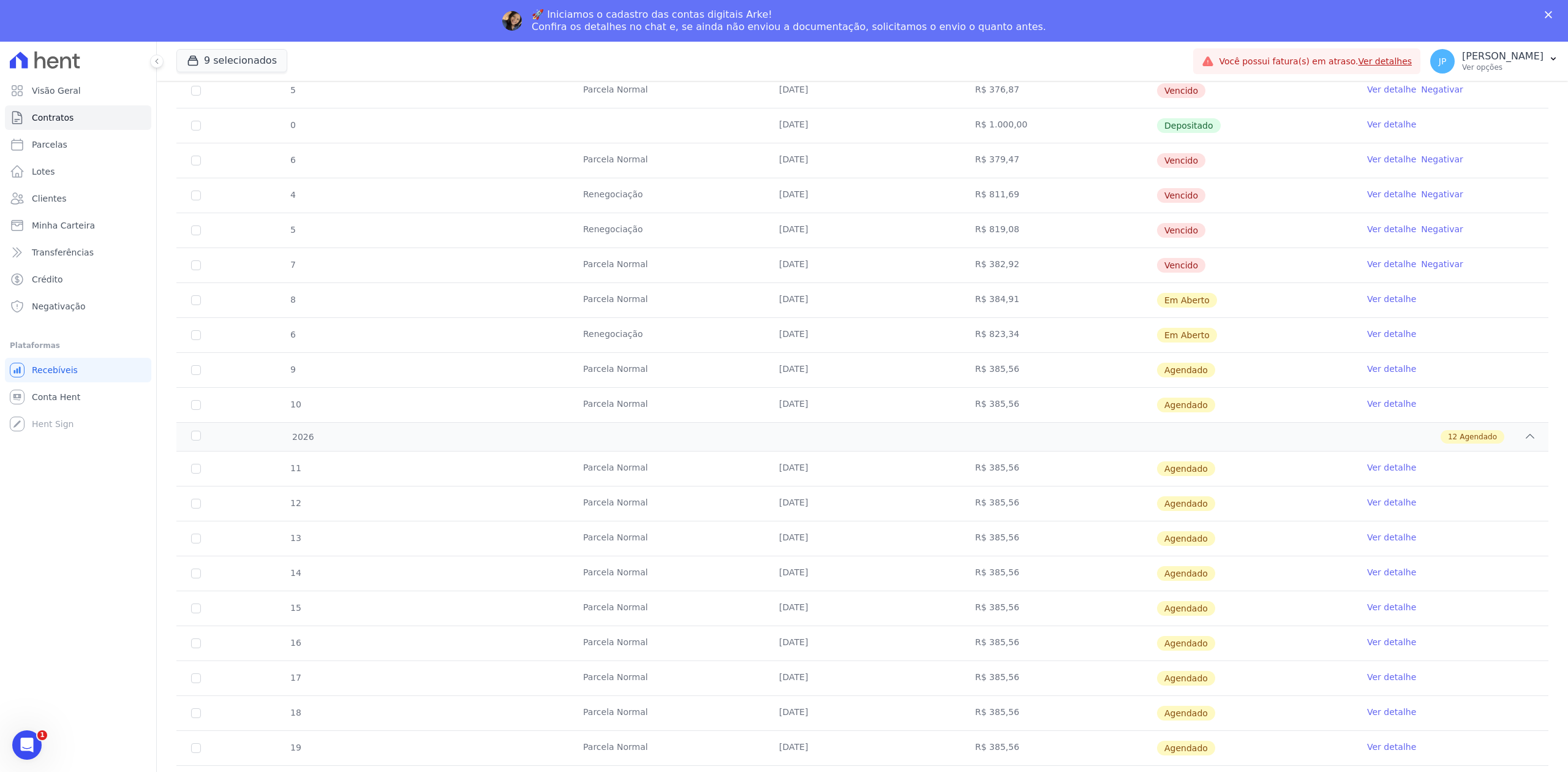
drag, startPoint x: 768, startPoint y: 334, endPoint x: 1015, endPoint y: 339, distance: 247.1
click at [1015, 339] on tr "6 Renegociação [DATE] R$ 823,34 Em [GEOGRAPHIC_DATA] Ver detalhe" at bounding box center [862, 334] width 1372 height 35
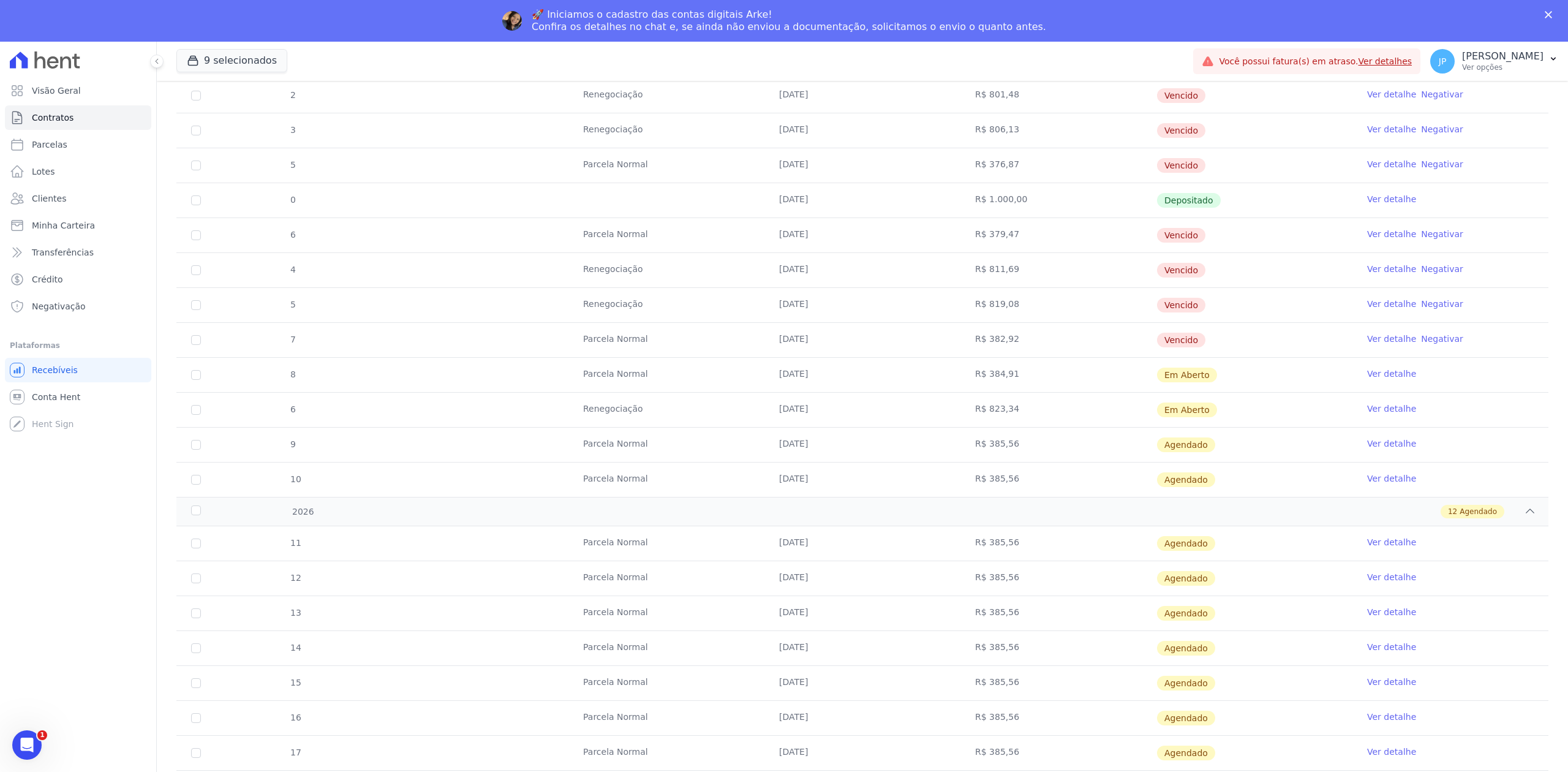
scroll to position [1389, 0]
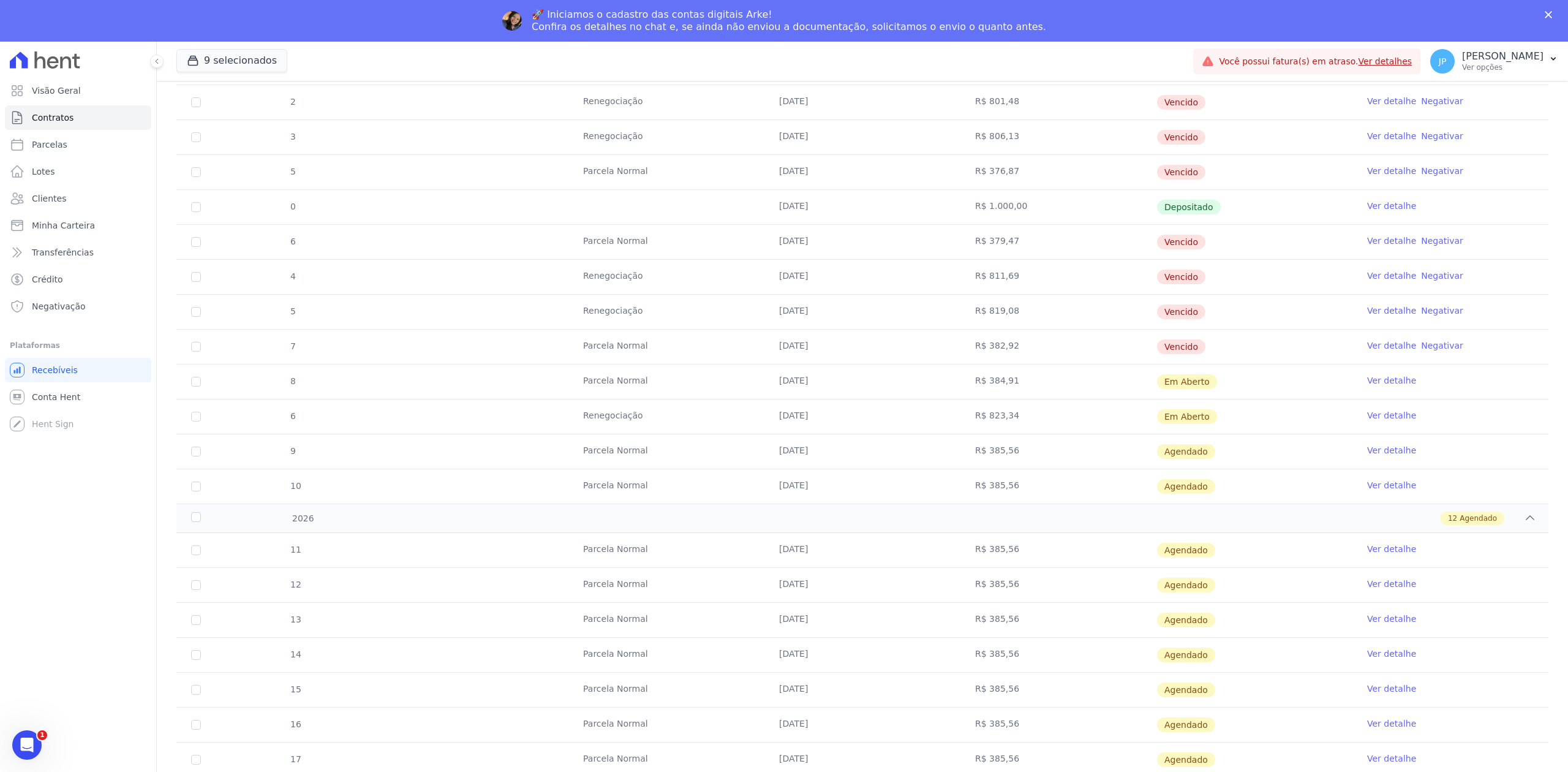
drag, startPoint x: 959, startPoint y: 281, endPoint x: 1040, endPoint y: 283, distance: 81.0
click at [1040, 283] on td "R$ 811,69" at bounding box center [1058, 277] width 196 height 34
drag, startPoint x: 968, startPoint y: 321, endPoint x: 1000, endPoint y: 331, distance: 33.5
click at [1000, 323] on td "R$ 819,08" at bounding box center [1058, 312] width 196 height 34
drag, startPoint x: 973, startPoint y: 421, endPoint x: 1027, endPoint y: 425, distance: 54.1
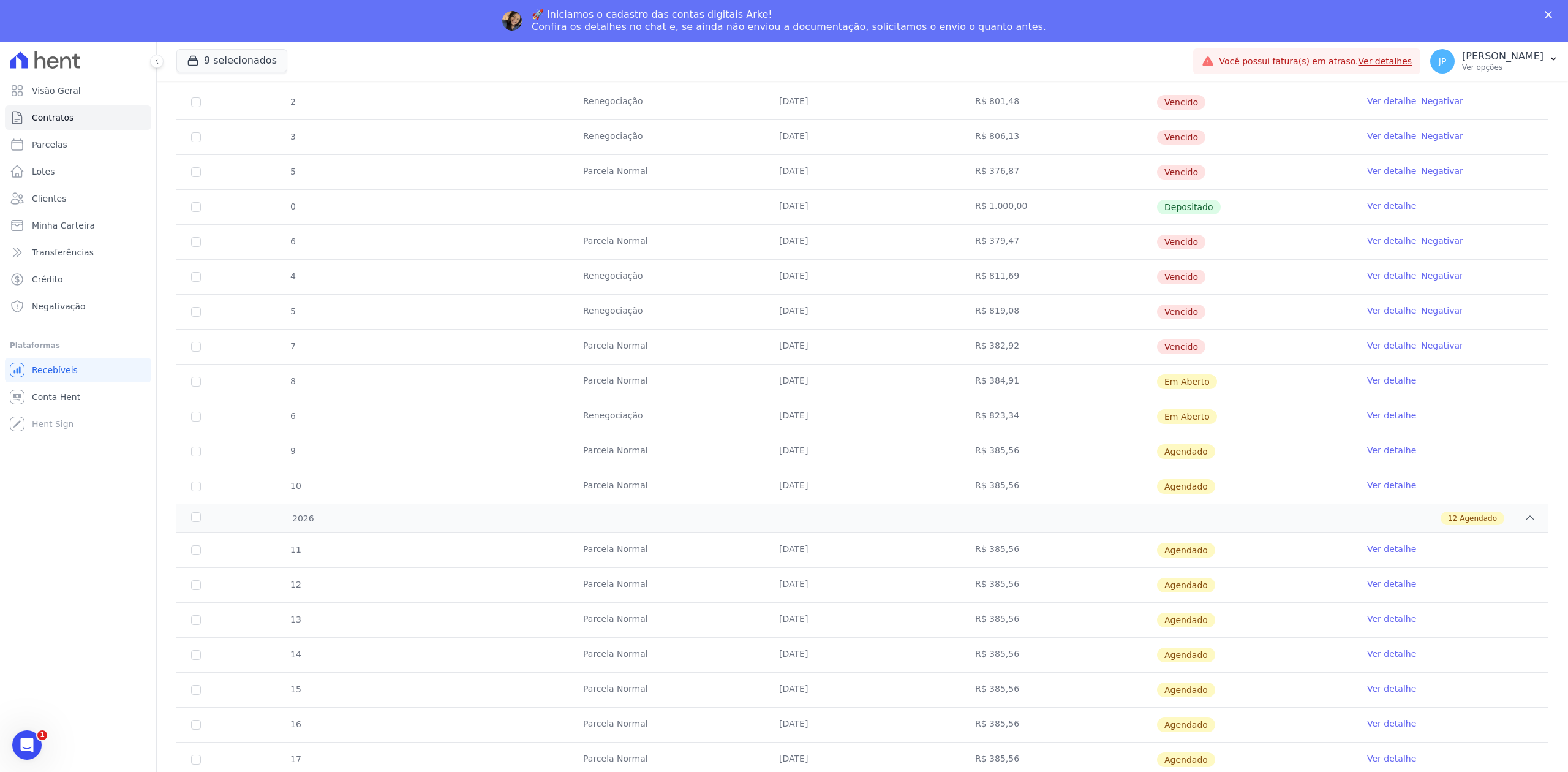
click at [1027, 425] on td "R$ 823,34" at bounding box center [1058, 417] width 196 height 34
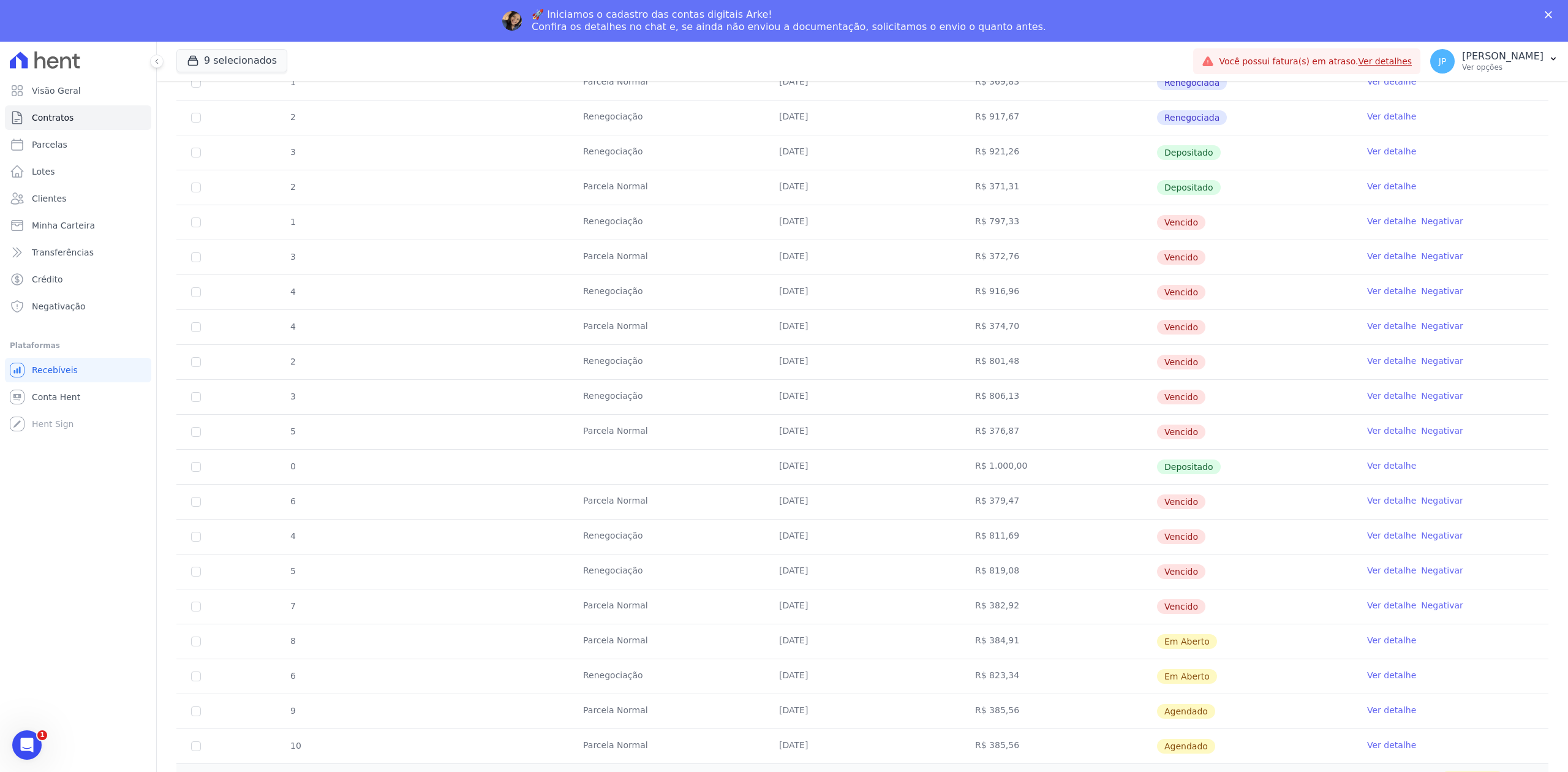
scroll to position [1226, 0]
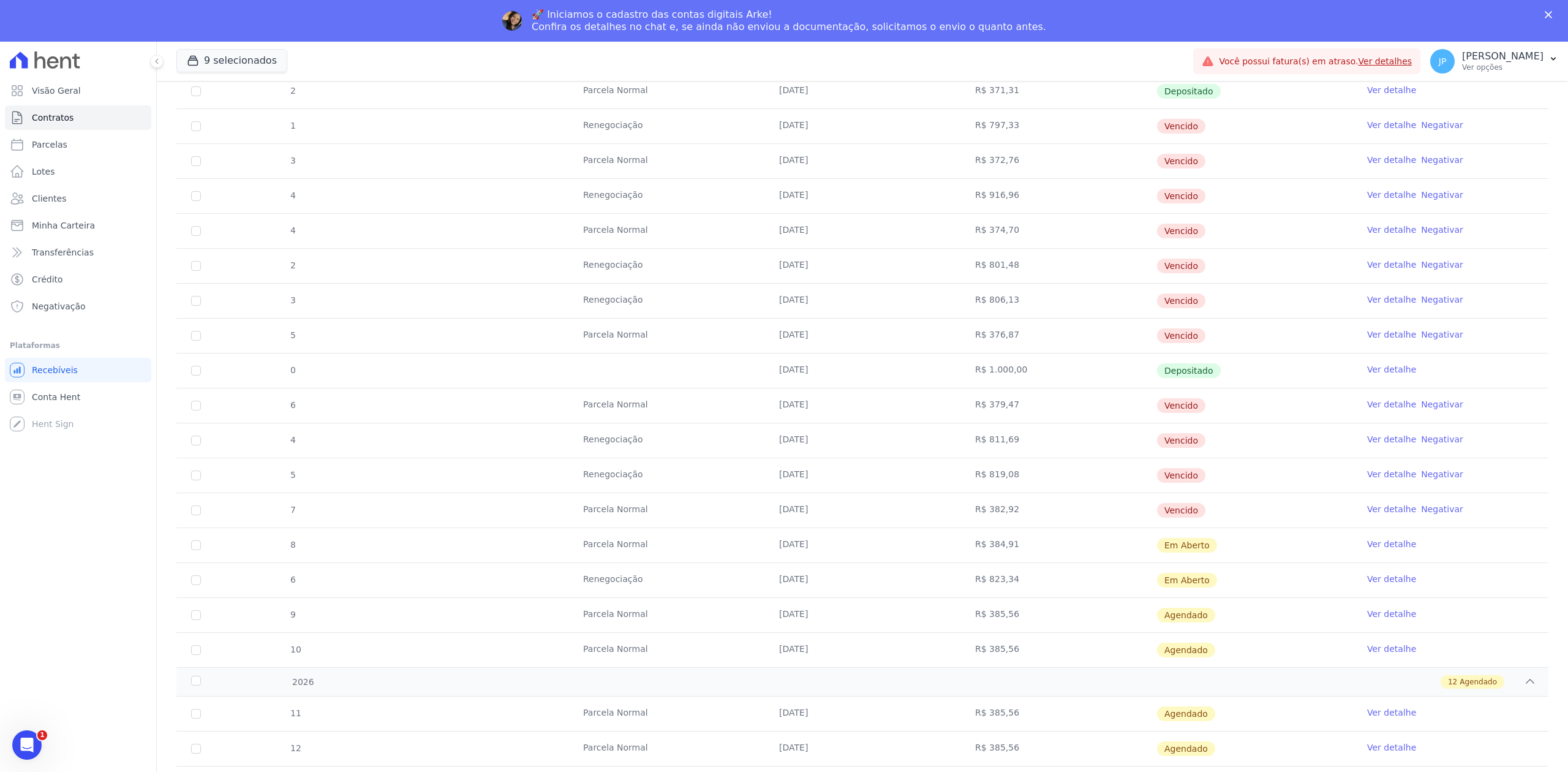
click at [1377, 479] on link "Ver detalhe" at bounding box center [1391, 474] width 49 height 12
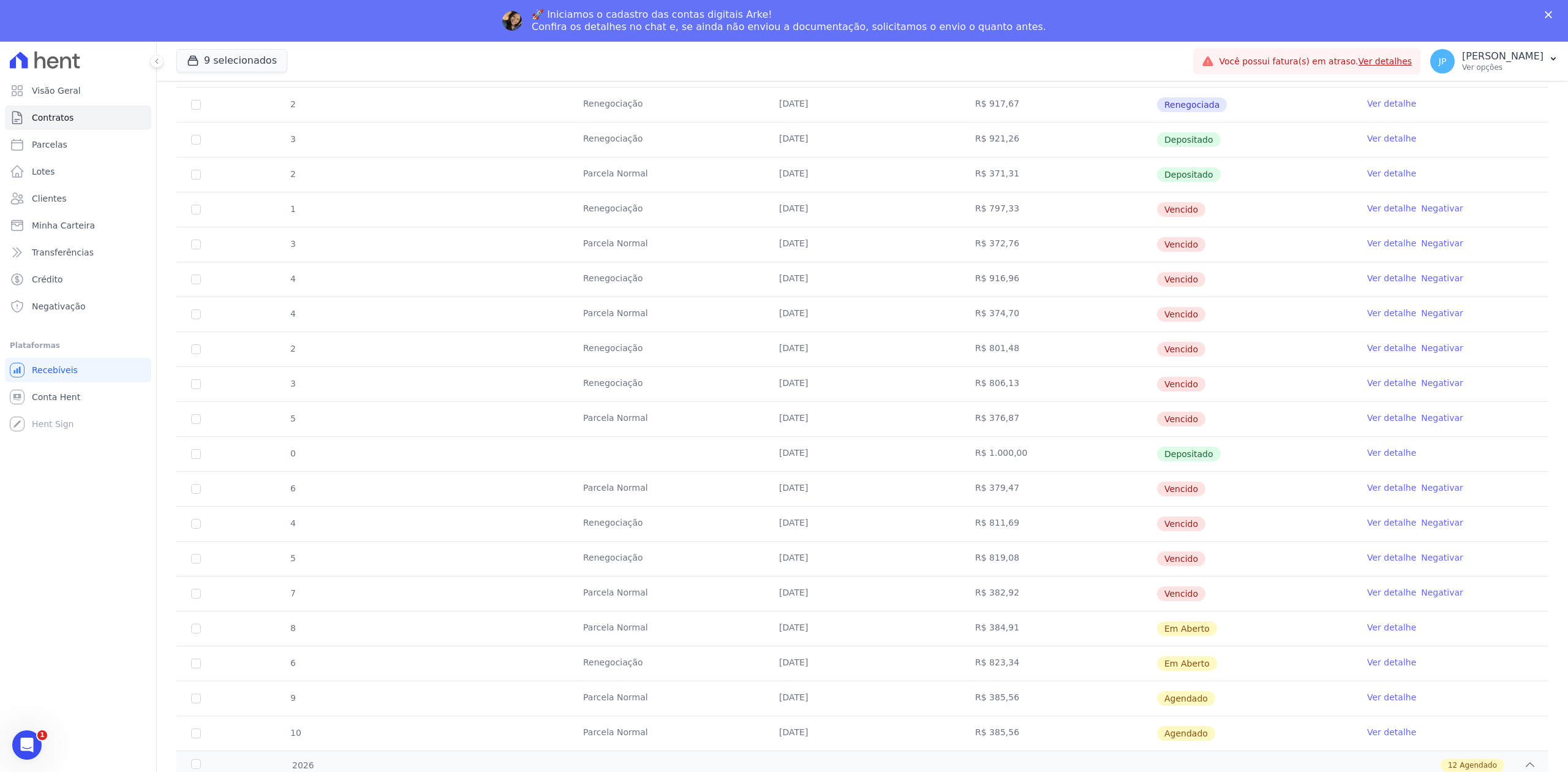
drag, startPoint x: 1238, startPoint y: 217, endPoint x: 194, endPoint y: 213, distance: 1044.0
click at [198, 213] on tr "1 Renegociação [DATE] R$ 797,33 [GEOGRAPHIC_DATA] Ver detalhe Negativar" at bounding box center [862, 209] width 1372 height 35
click at [194, 213] on input "checkbox" at bounding box center [196, 209] width 10 height 10
checkbox input "true"
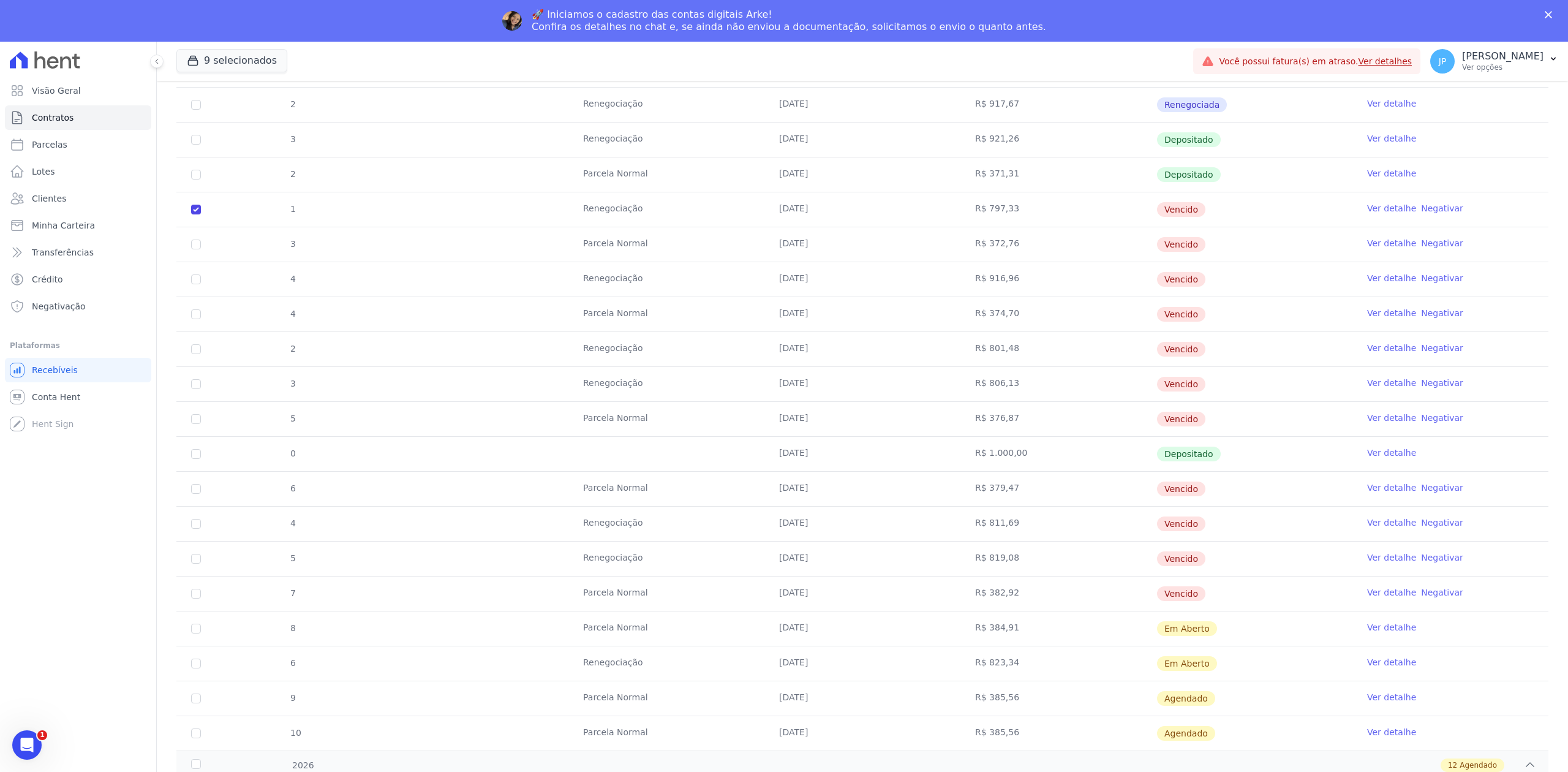
checkbox input "true"
click at [192, 250] on input "checkbox" at bounding box center [196, 244] width 10 height 10
checkbox input "true"
click at [195, 285] on input "checkbox" at bounding box center [196, 279] width 10 height 10
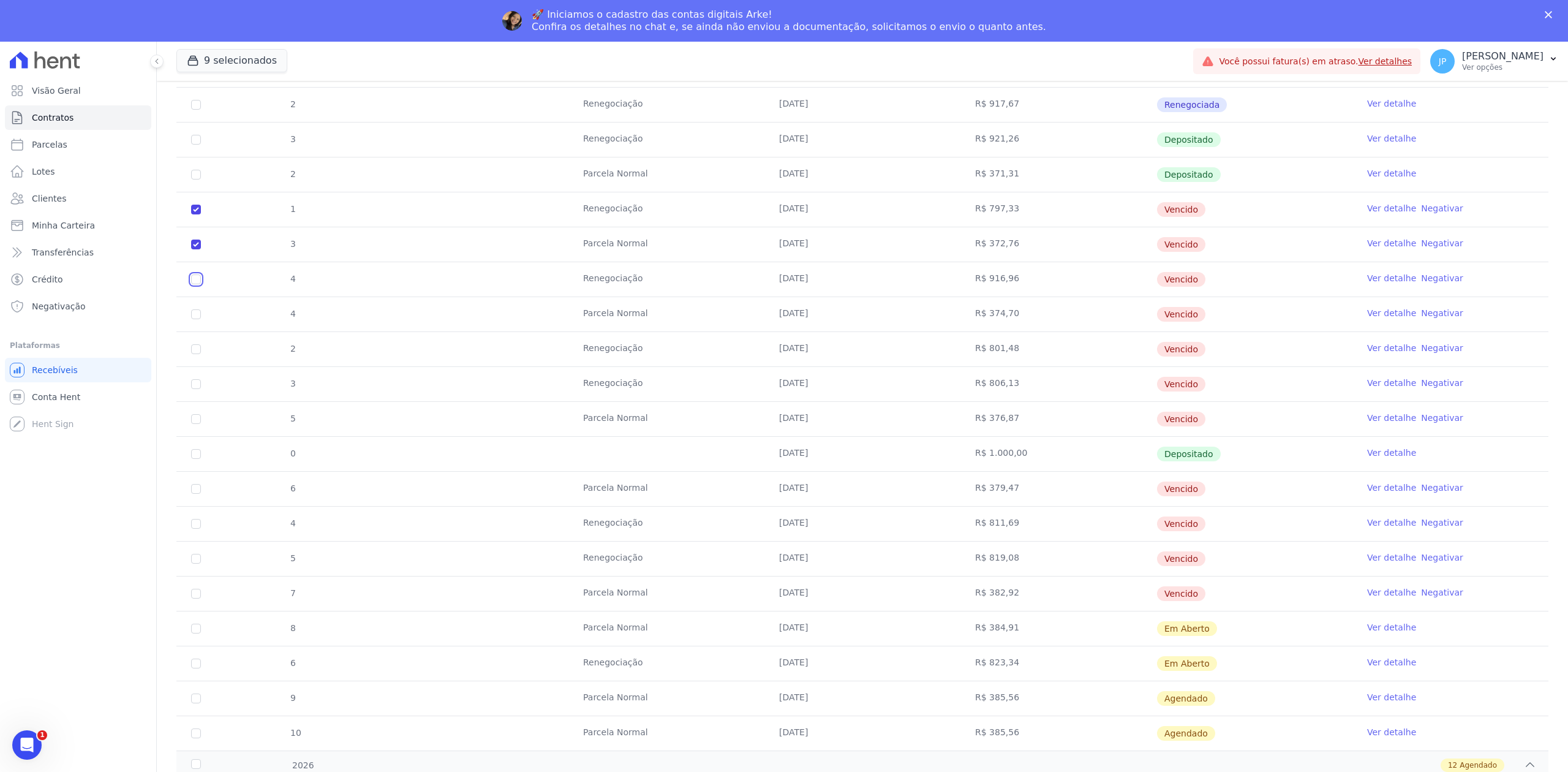
checkbox input "true"
click at [197, 319] on input "checkbox" at bounding box center [196, 314] width 10 height 10
checkbox input "true"
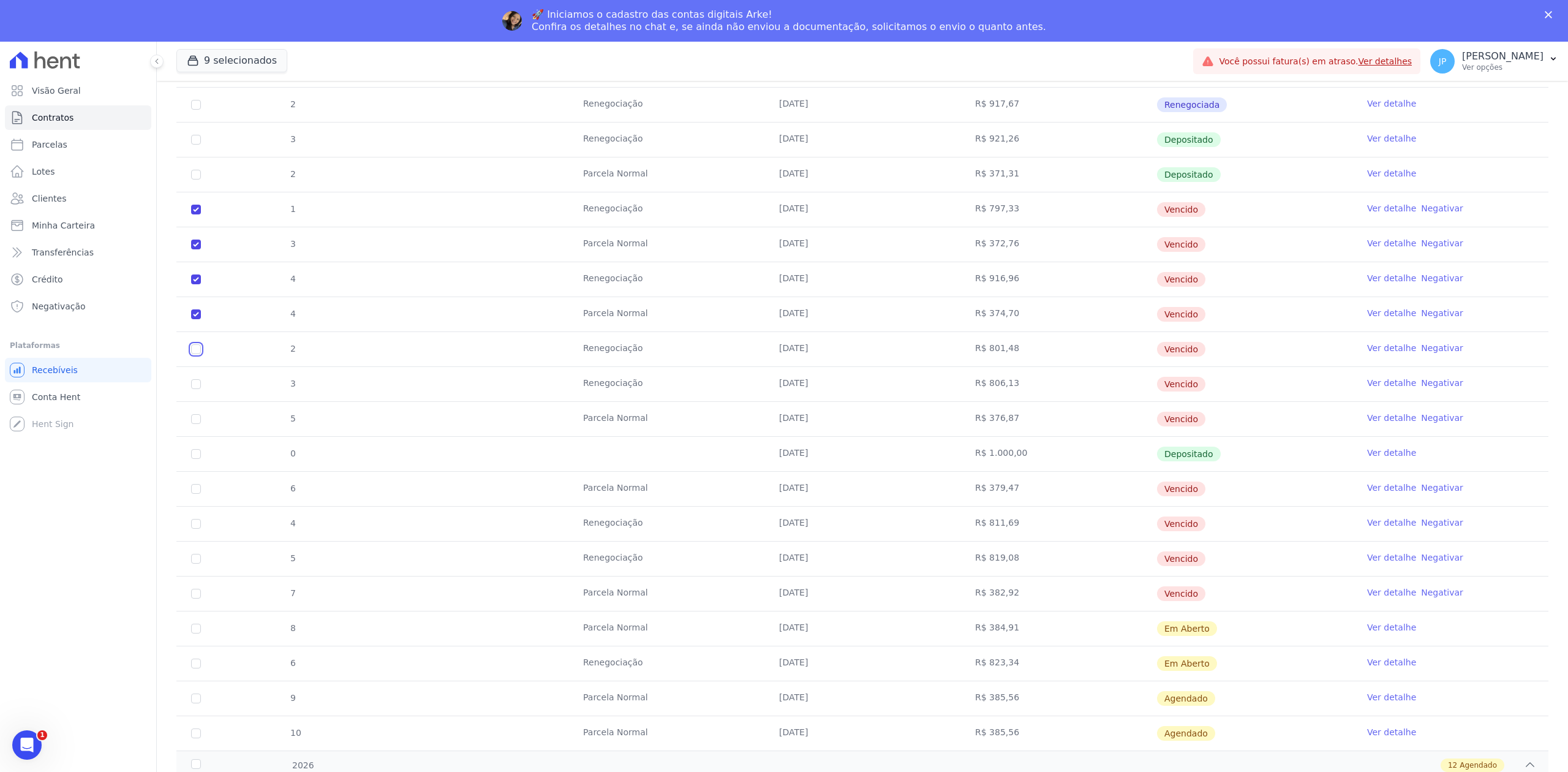
click at [195, 354] on input "checkbox" at bounding box center [196, 349] width 10 height 10
checkbox input "true"
click at [196, 389] on input "checkbox" at bounding box center [196, 384] width 10 height 10
checkbox input "true"
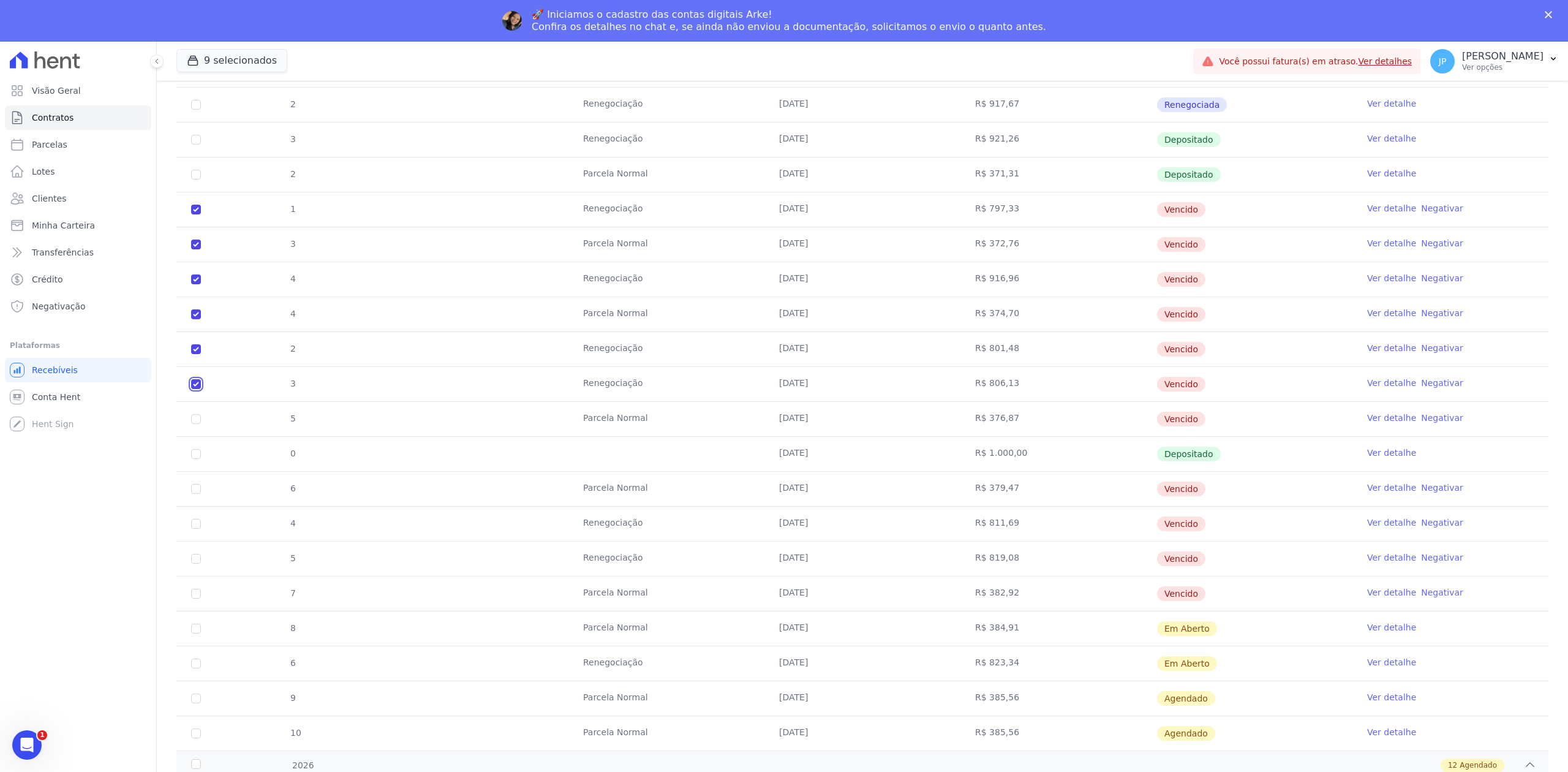
checkbox input "true"
click at [192, 424] on input "checkbox" at bounding box center [196, 419] width 10 height 10
checkbox input "true"
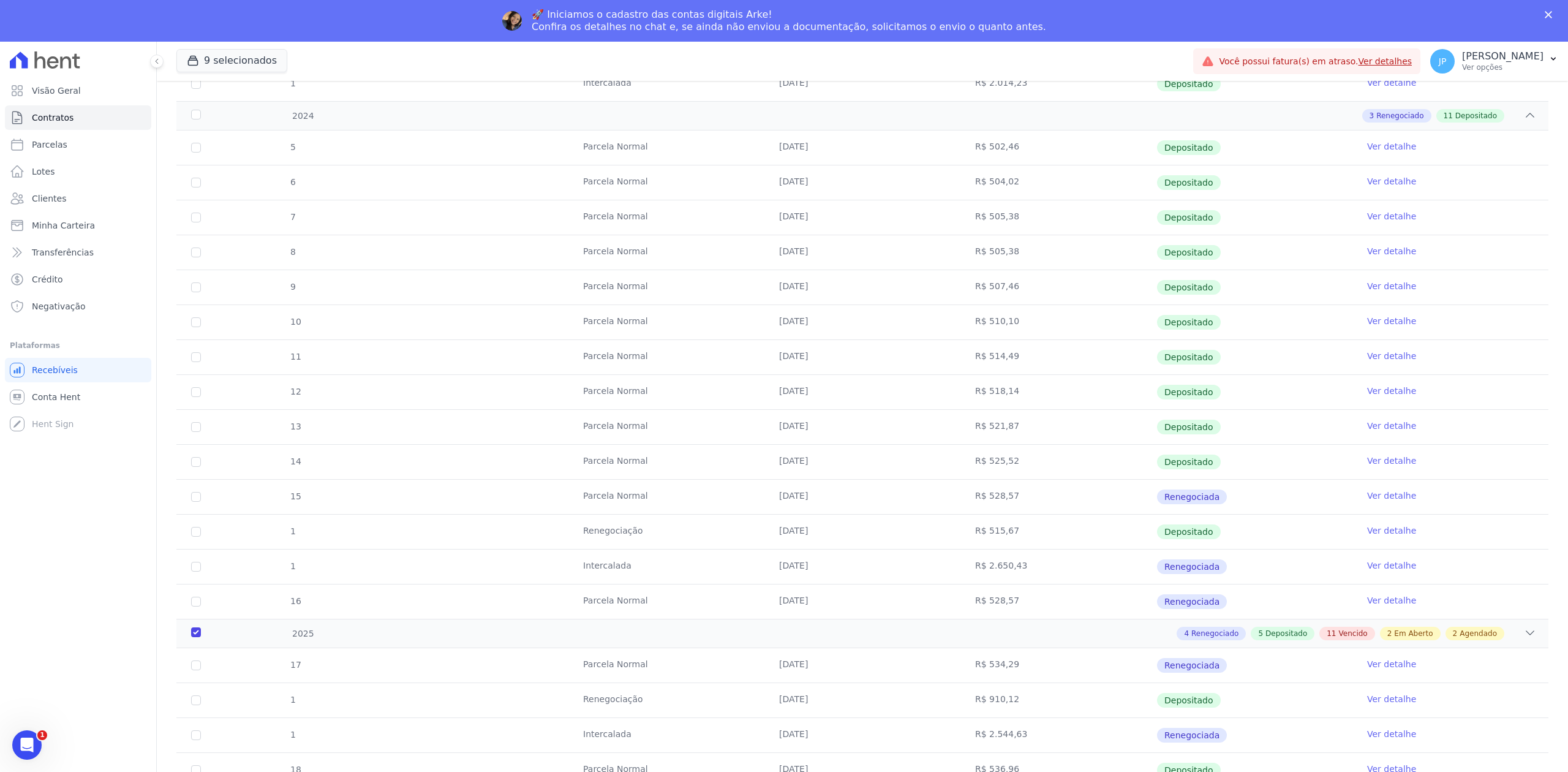
scroll to position [82, 0]
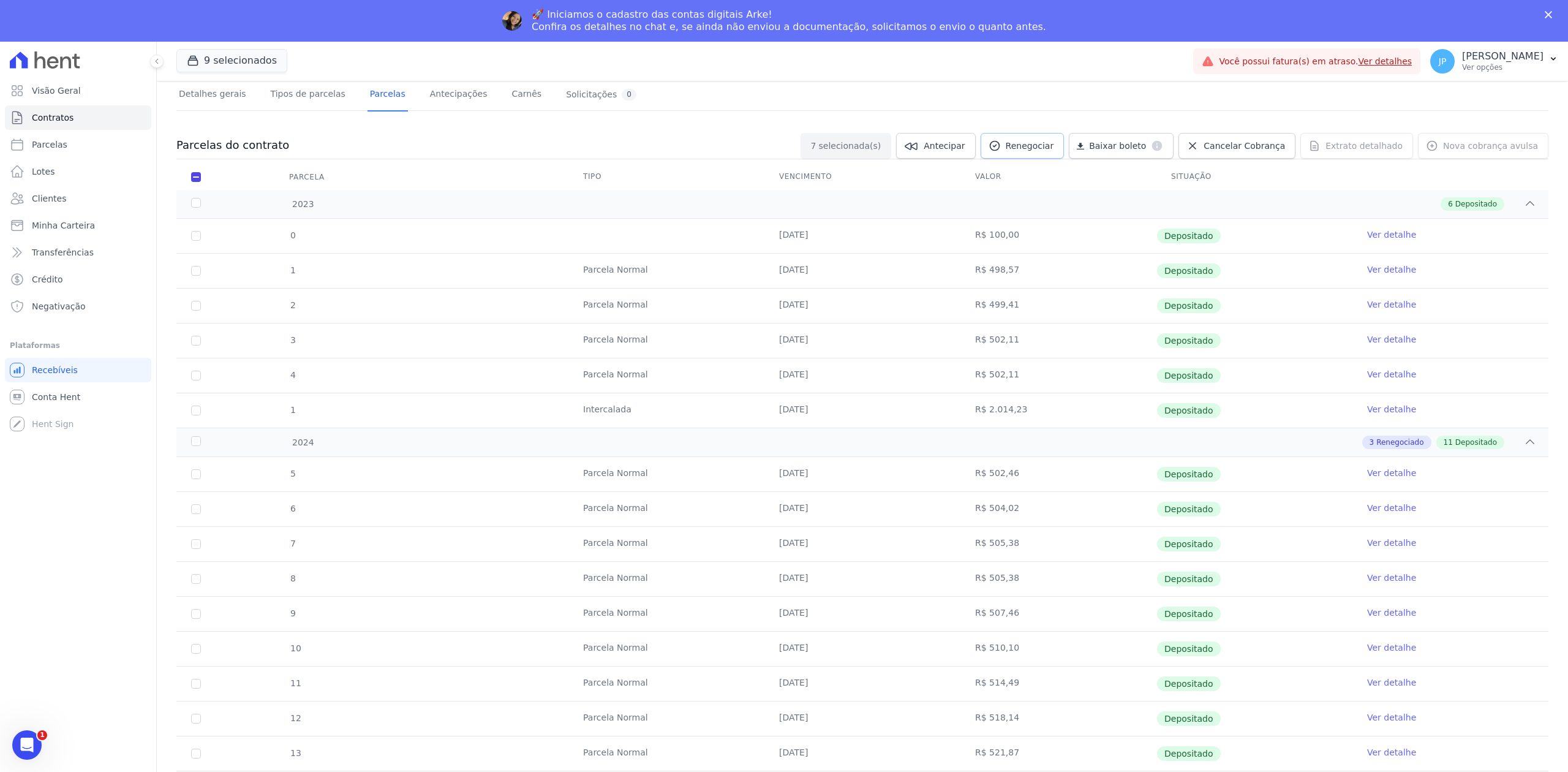
click at [1051, 141] on span "Renegociar" at bounding box center [1030, 146] width 48 height 12
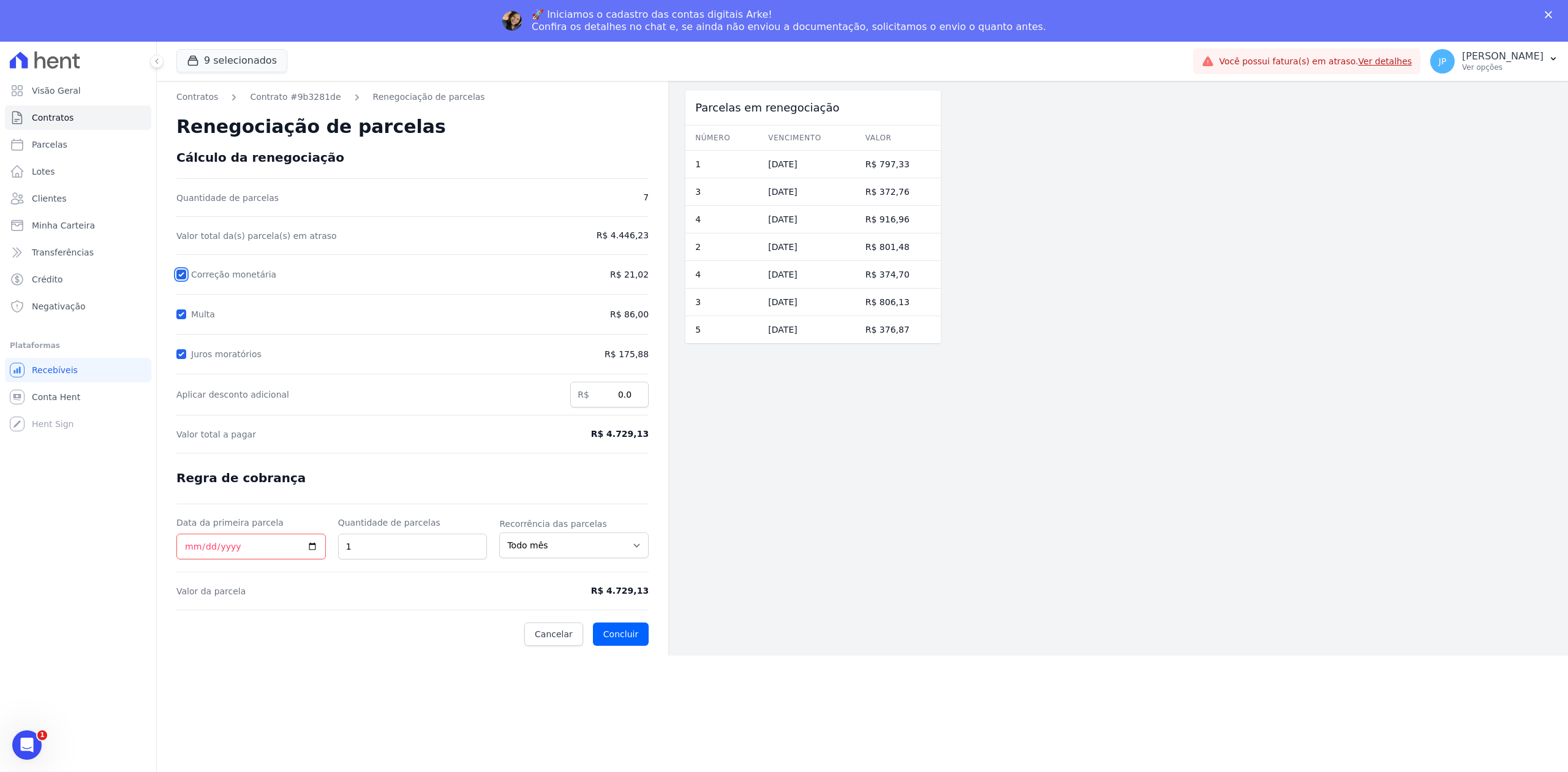
click at [183, 275] on input "Correção monetária" at bounding box center [181, 274] width 10 height 10
checkbox input "false"
click at [177, 313] on input "Multa" at bounding box center [181, 314] width 10 height 10
checkbox input "false"
click at [181, 356] on input "Juros moratórios" at bounding box center [181, 354] width 10 height 10
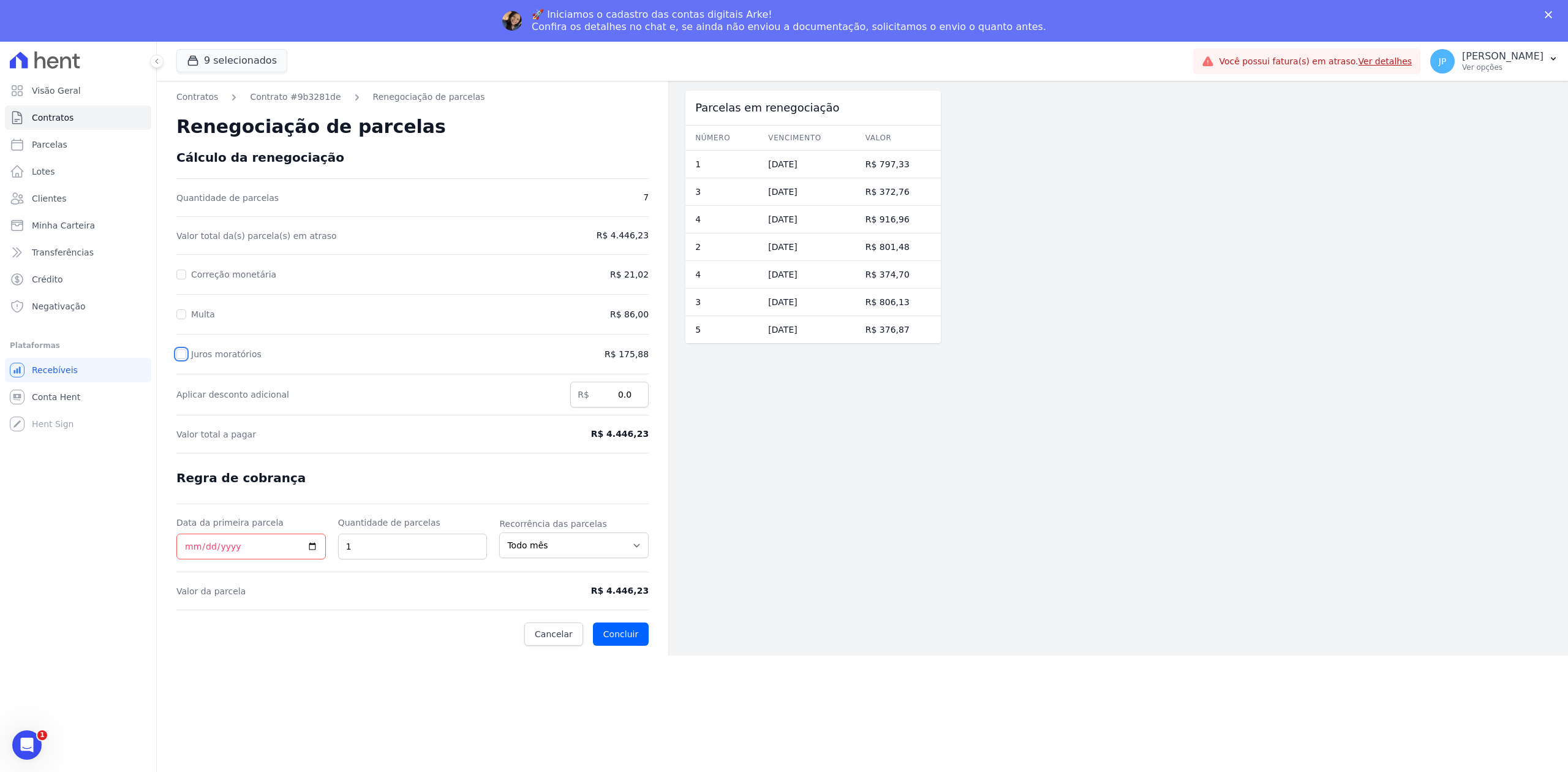
click at [184, 353] on input "Juros moratórios" at bounding box center [181, 354] width 10 height 10
checkbox input "true"
drag, startPoint x: 181, startPoint y: 314, endPoint x: 183, endPoint y: 300, distance: 14.1
click at [181, 313] on input "Multa" at bounding box center [181, 314] width 10 height 10
checkbox input "true"
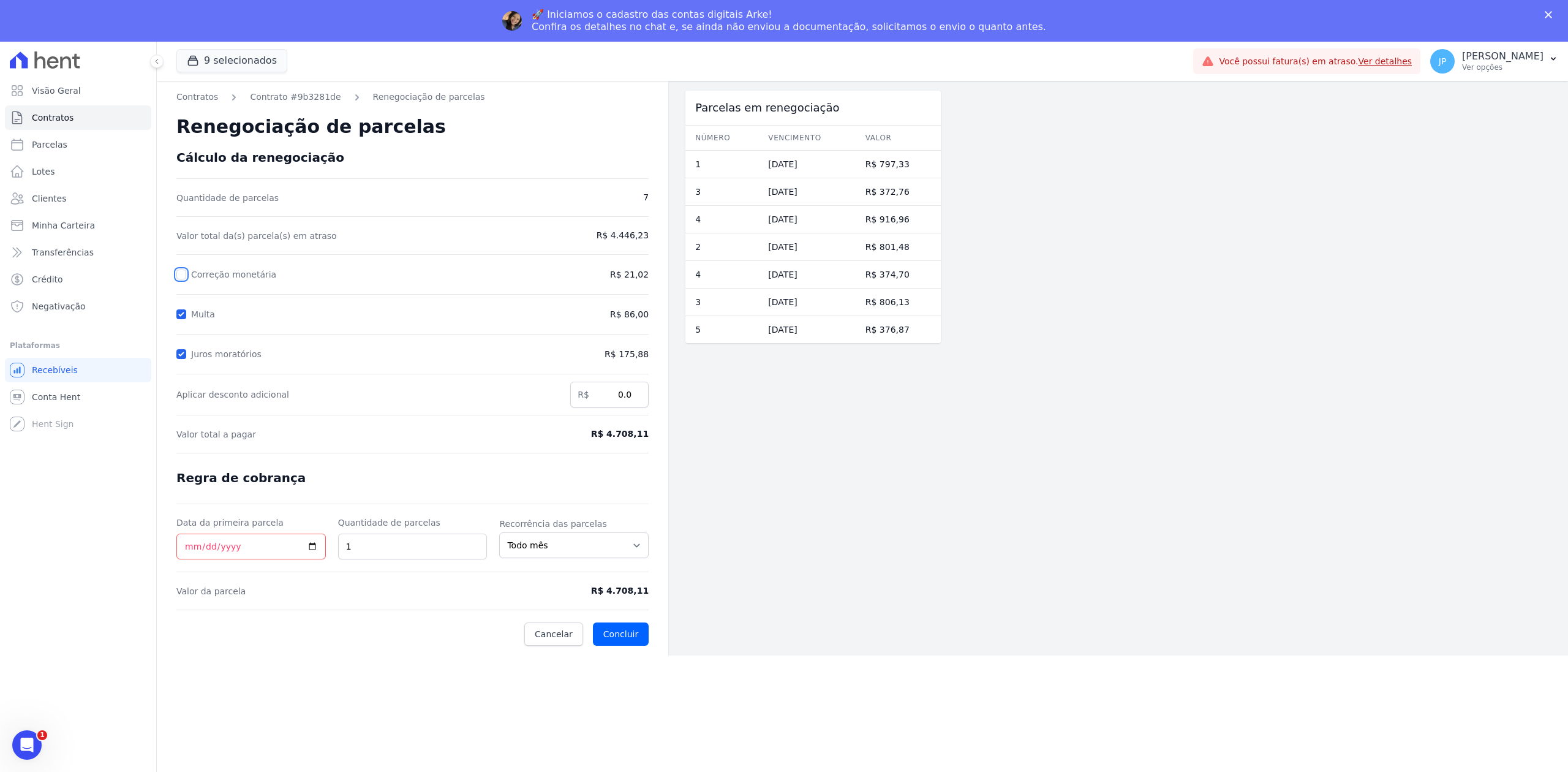
click at [181, 275] on input "Correção monetária" at bounding box center [181, 274] width 10 height 10
checkbox input "true"
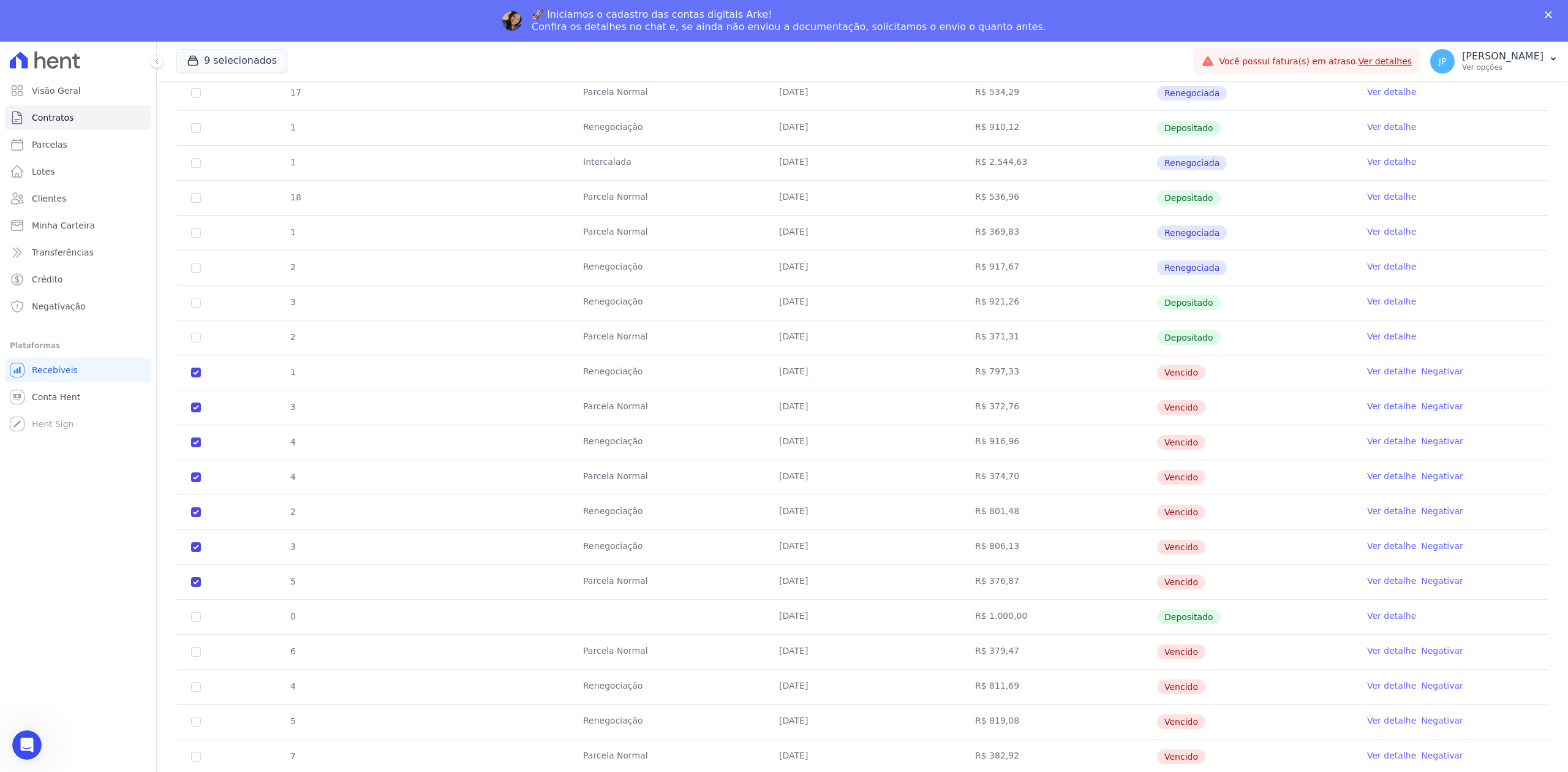
scroll to position [1306, 0]
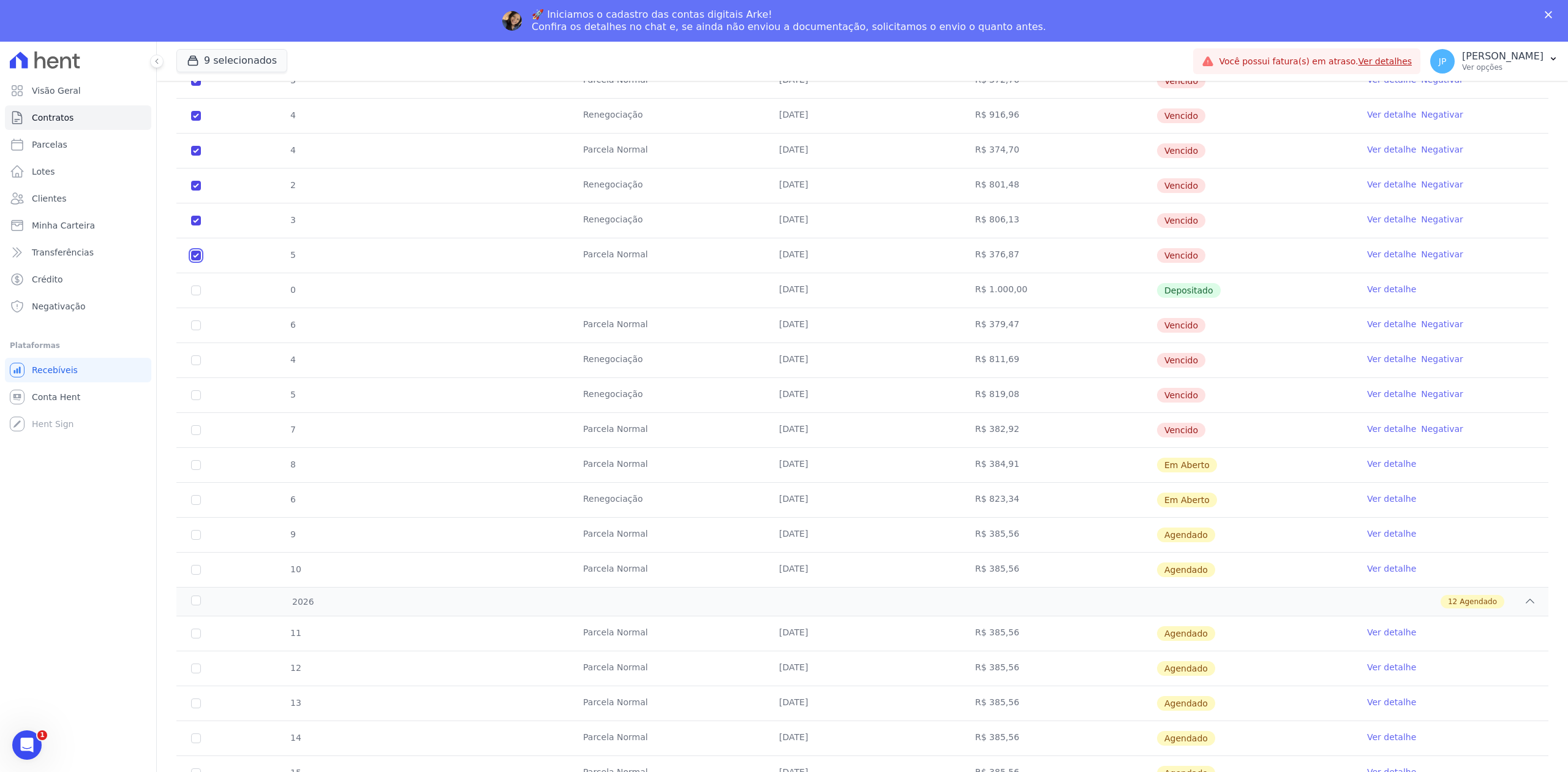
click at [191, 260] on input "checkbox" at bounding box center [196, 255] width 10 height 10
checkbox input "false"
checkbox input "true"
click at [197, 225] on input "checkbox" at bounding box center [196, 220] width 10 height 10
checkbox input "false"
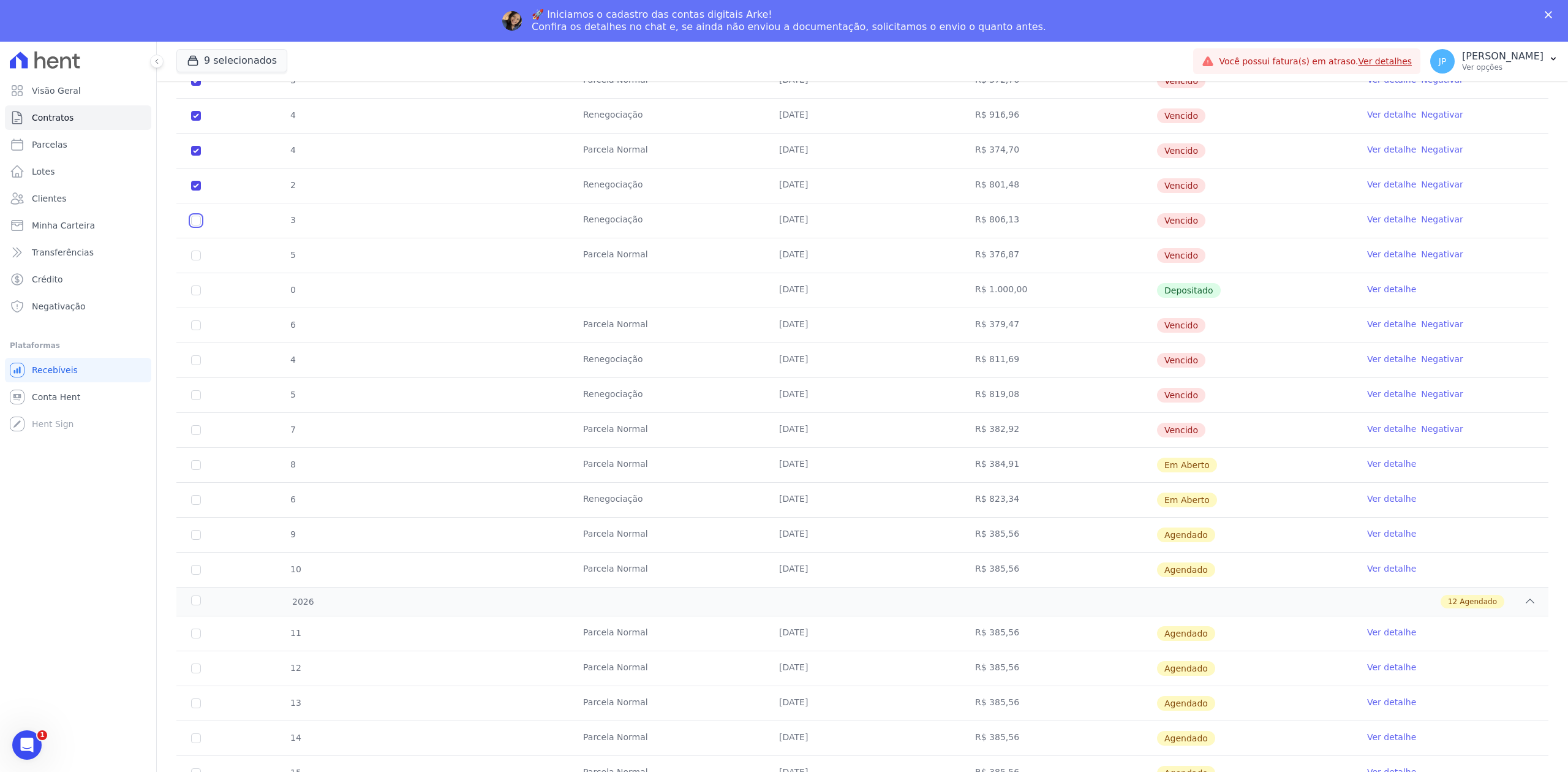
checkbox input "true"
click at [192, 189] on input "checkbox" at bounding box center [196, 185] width 10 height 10
checkbox input "false"
checkbox input "true"
click at [194, 151] on td "4" at bounding box center [196, 151] width 39 height 34
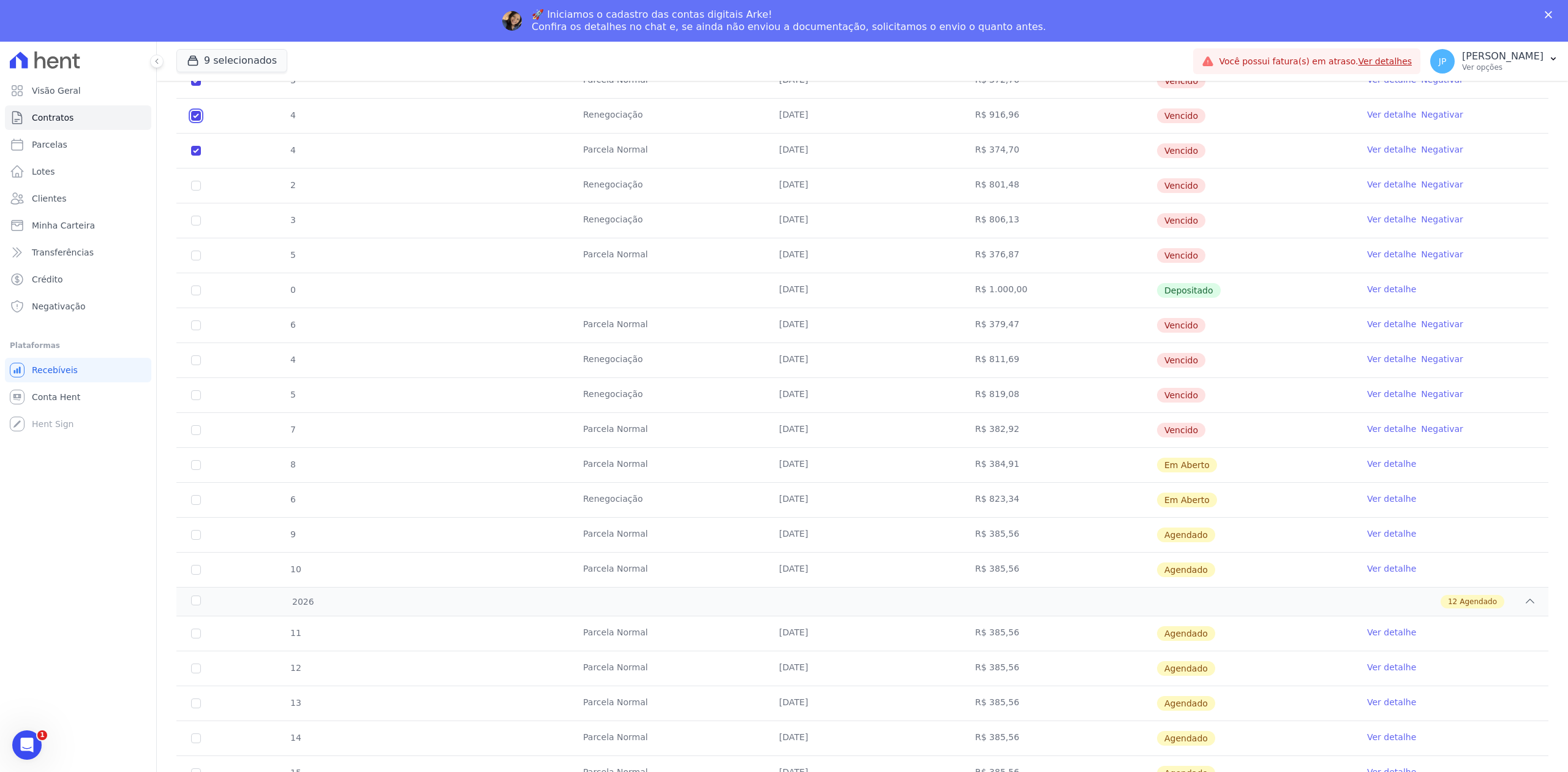
click at [196, 121] on input "checkbox" at bounding box center [196, 116] width 10 height 10
checkbox input "false"
checkbox input "true"
click at [192, 86] on input "checkbox" at bounding box center [196, 81] width 10 height 10
checkbox input "false"
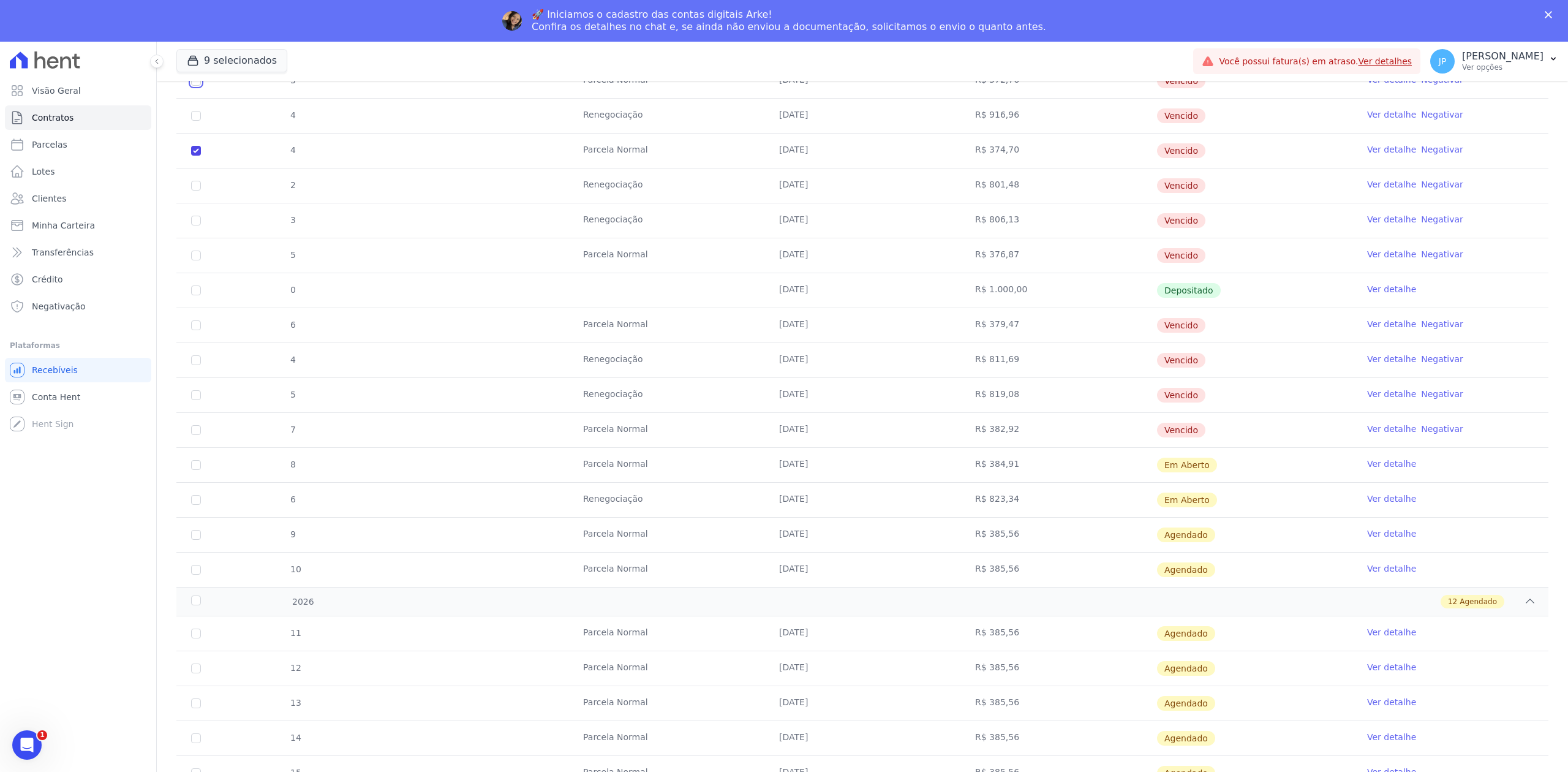
checkbox input "true"
click at [198, 155] on input "checkbox" at bounding box center [196, 150] width 10 height 10
checkbox input "false"
checkbox input "true"
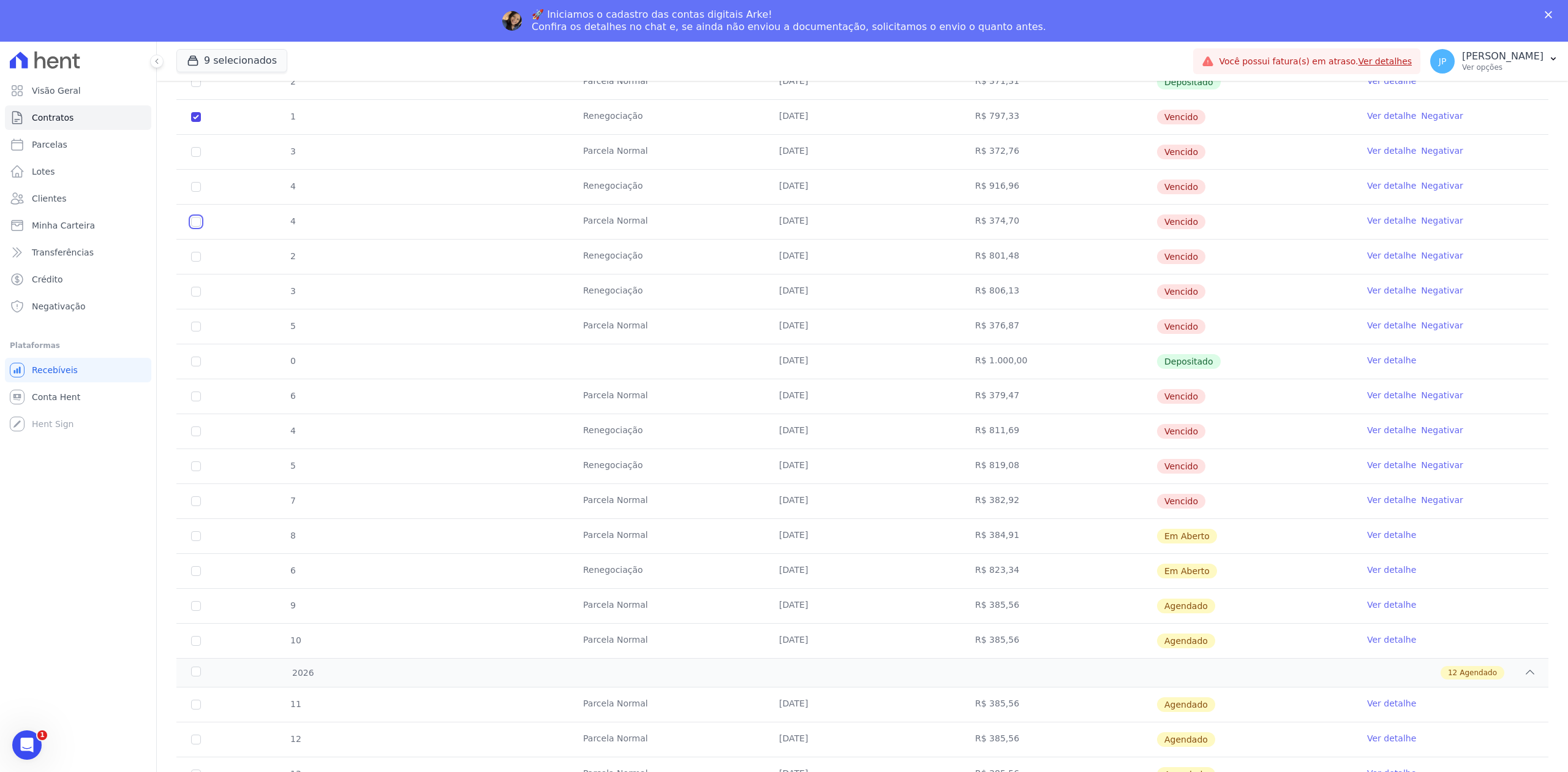
scroll to position [1143, 0]
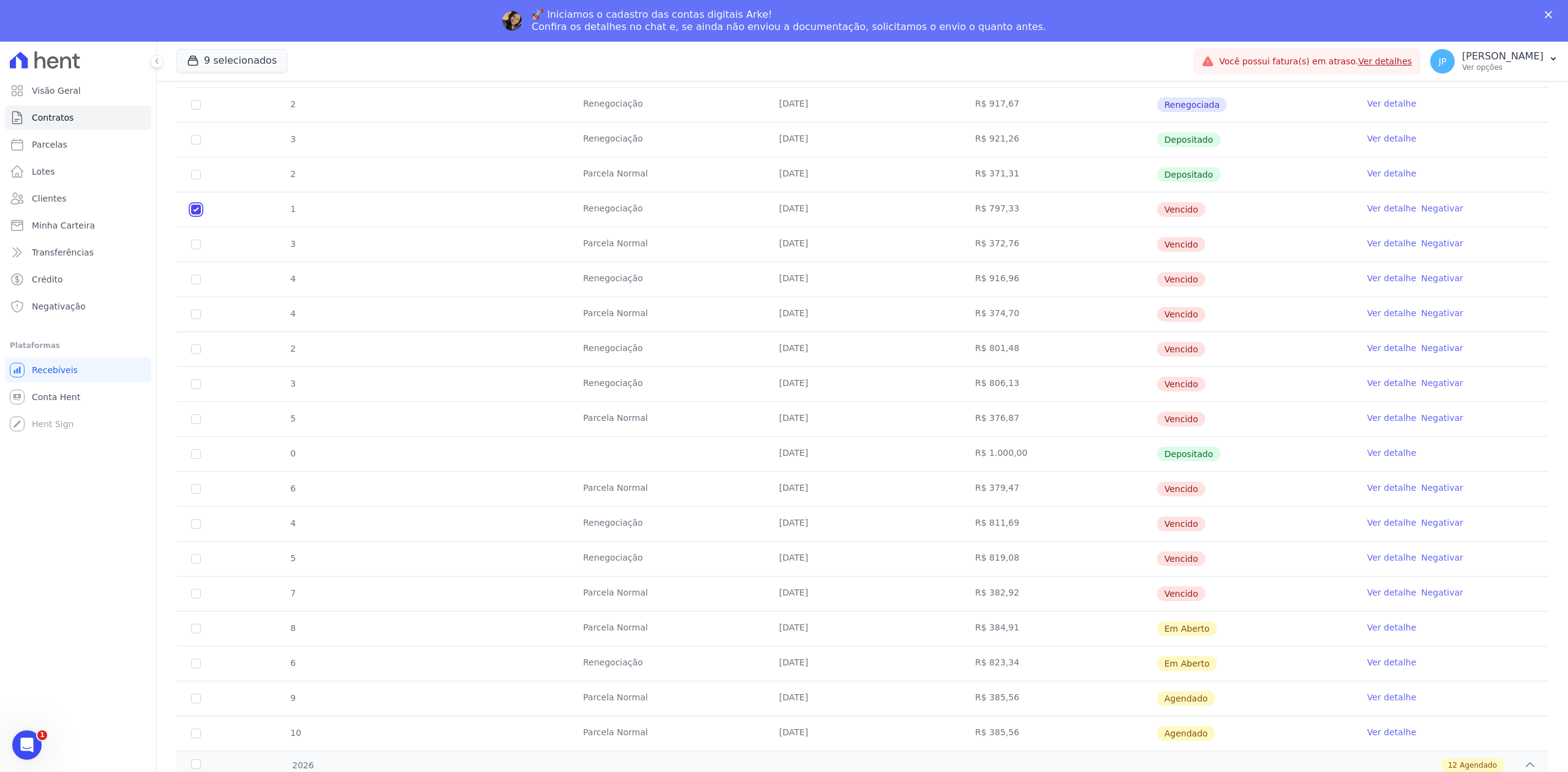
click at [199, 214] on input "checkbox" at bounding box center [196, 209] width 10 height 10
checkbox input "false"
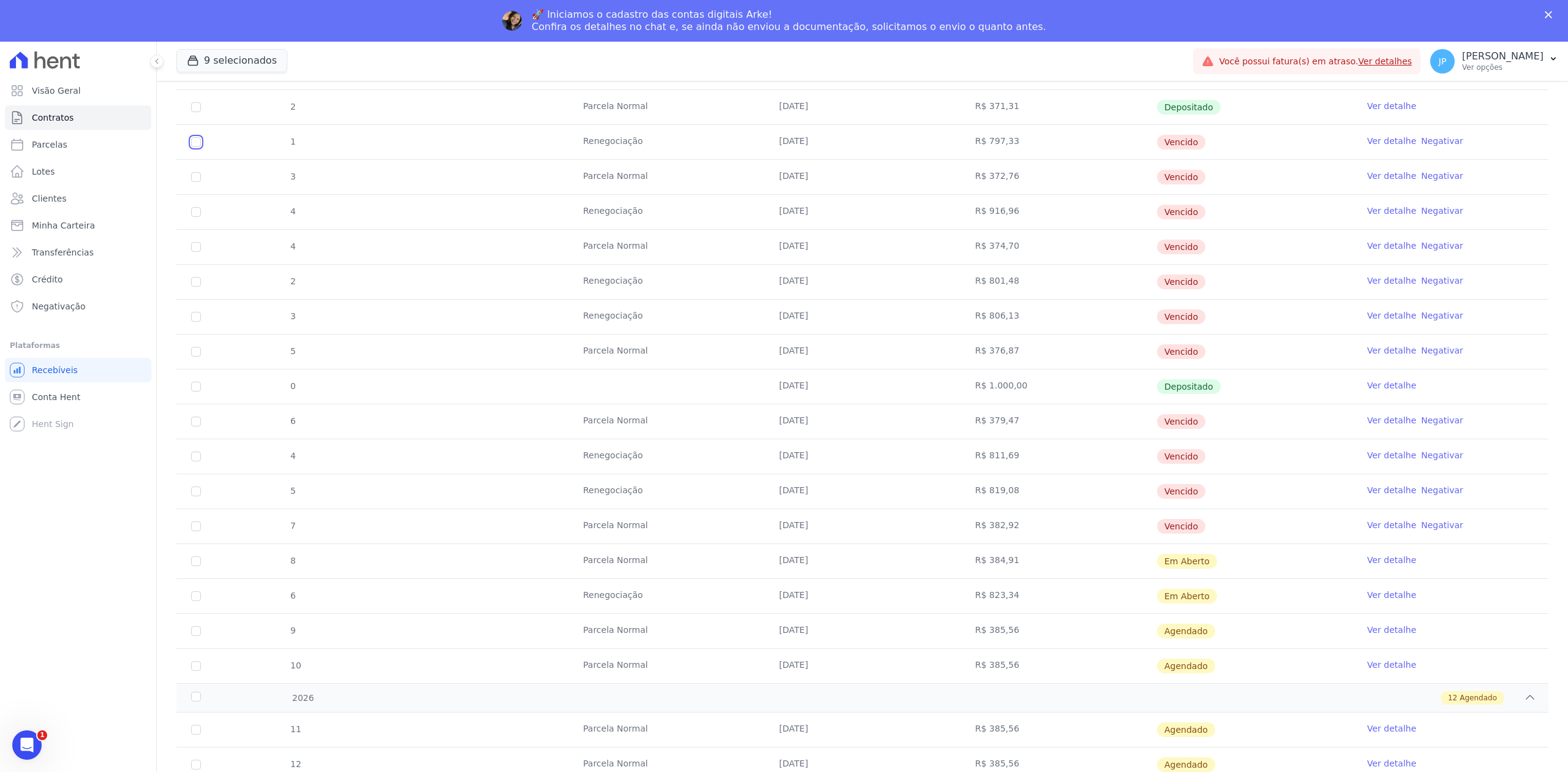
scroll to position [1306, 0]
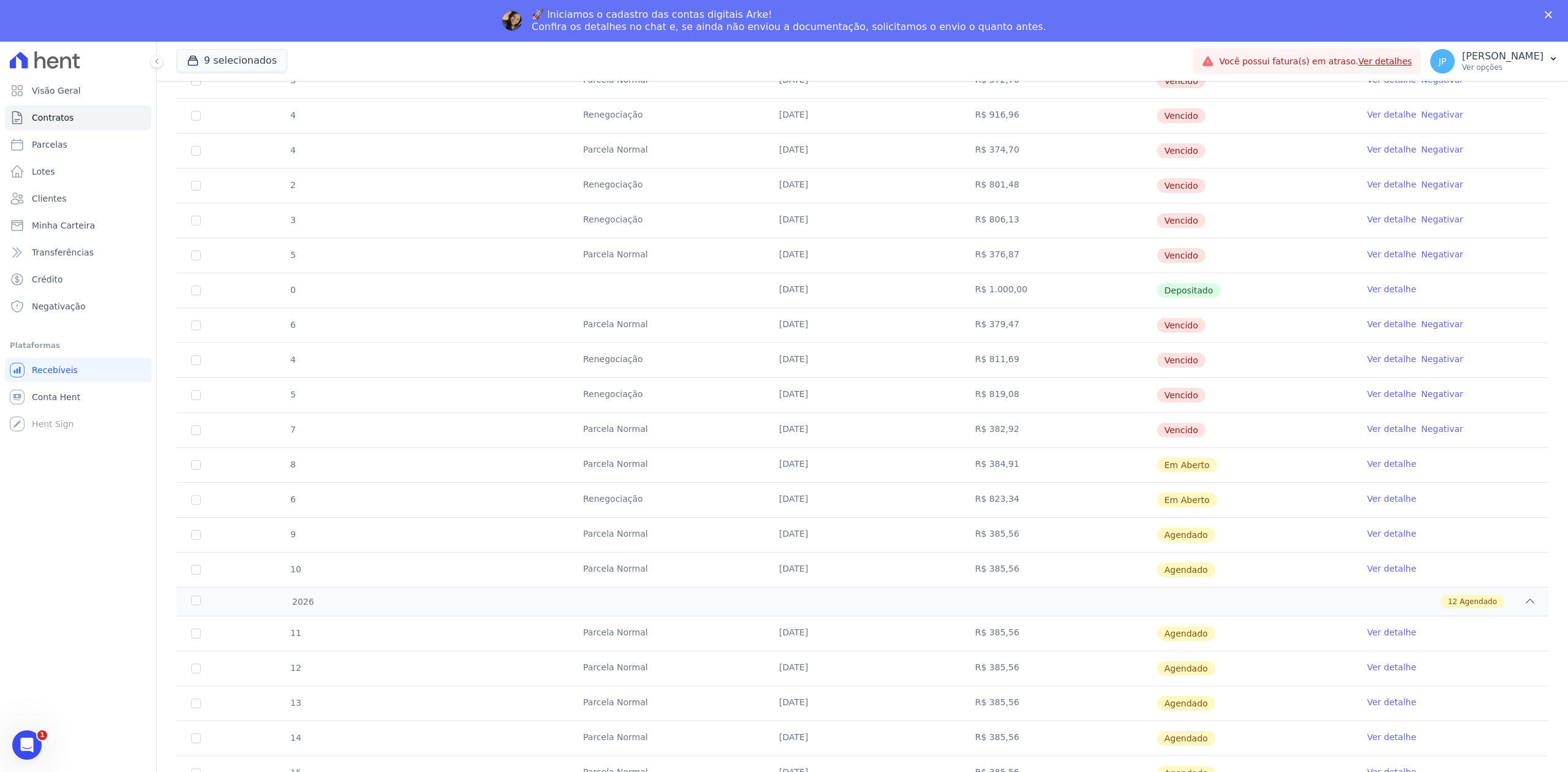
drag, startPoint x: 1221, startPoint y: 323, endPoint x: 197, endPoint y: 329, distance: 1024.0
click at [197, 329] on tr "6 [GEOGRAPHIC_DATA] [DATE] R$ 379,47 [GEOGRAPHIC_DATA] Ver detalhe Negativar" at bounding box center [862, 324] width 1372 height 35
click at [191, 330] on input "checkbox" at bounding box center [196, 325] width 10 height 10
checkbox input "true"
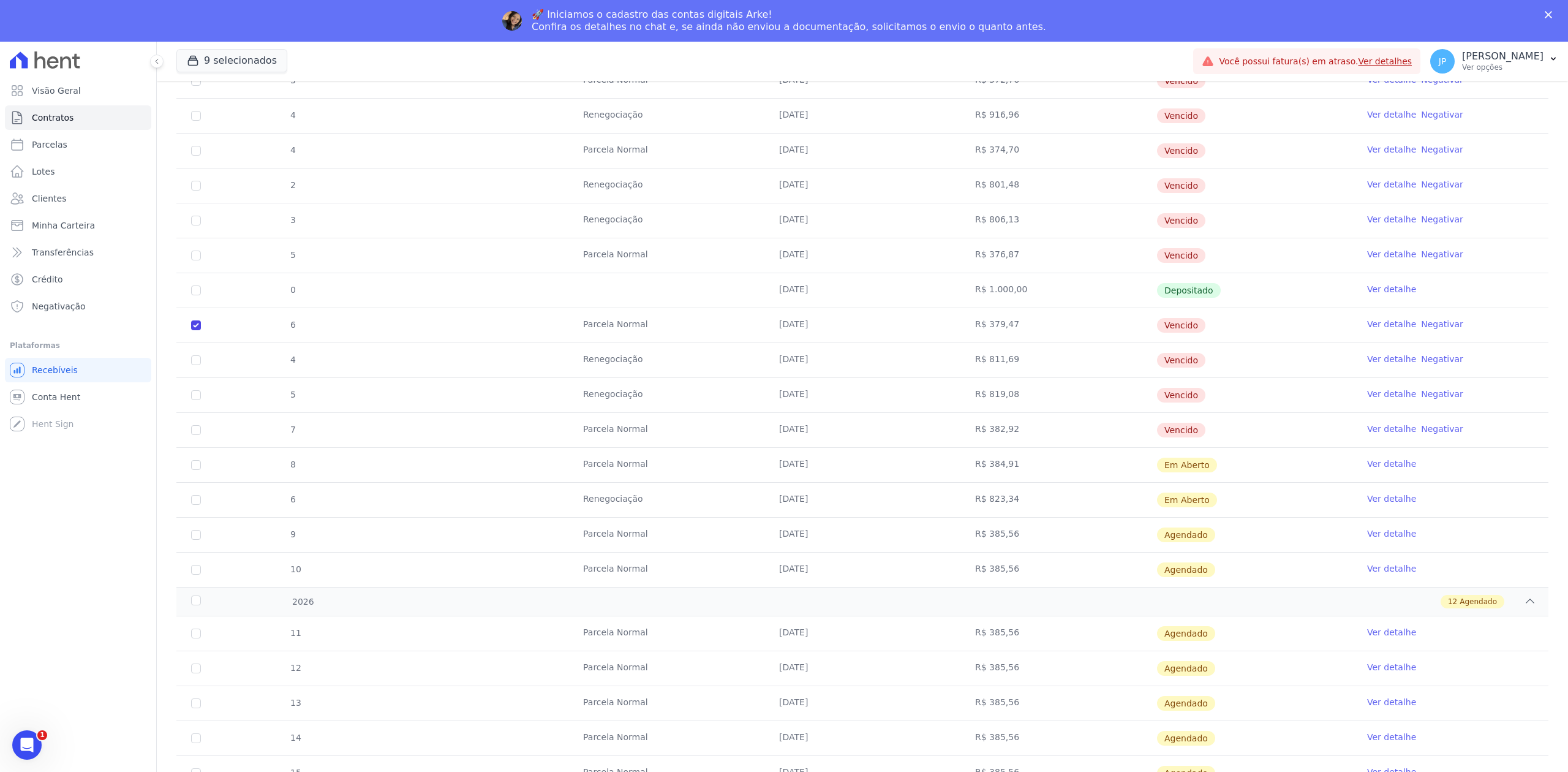
checkbox input "true"
click at [198, 365] on input "checkbox" at bounding box center [196, 360] width 10 height 10
checkbox input "true"
click at [199, 400] on input "checkbox" at bounding box center [196, 395] width 10 height 10
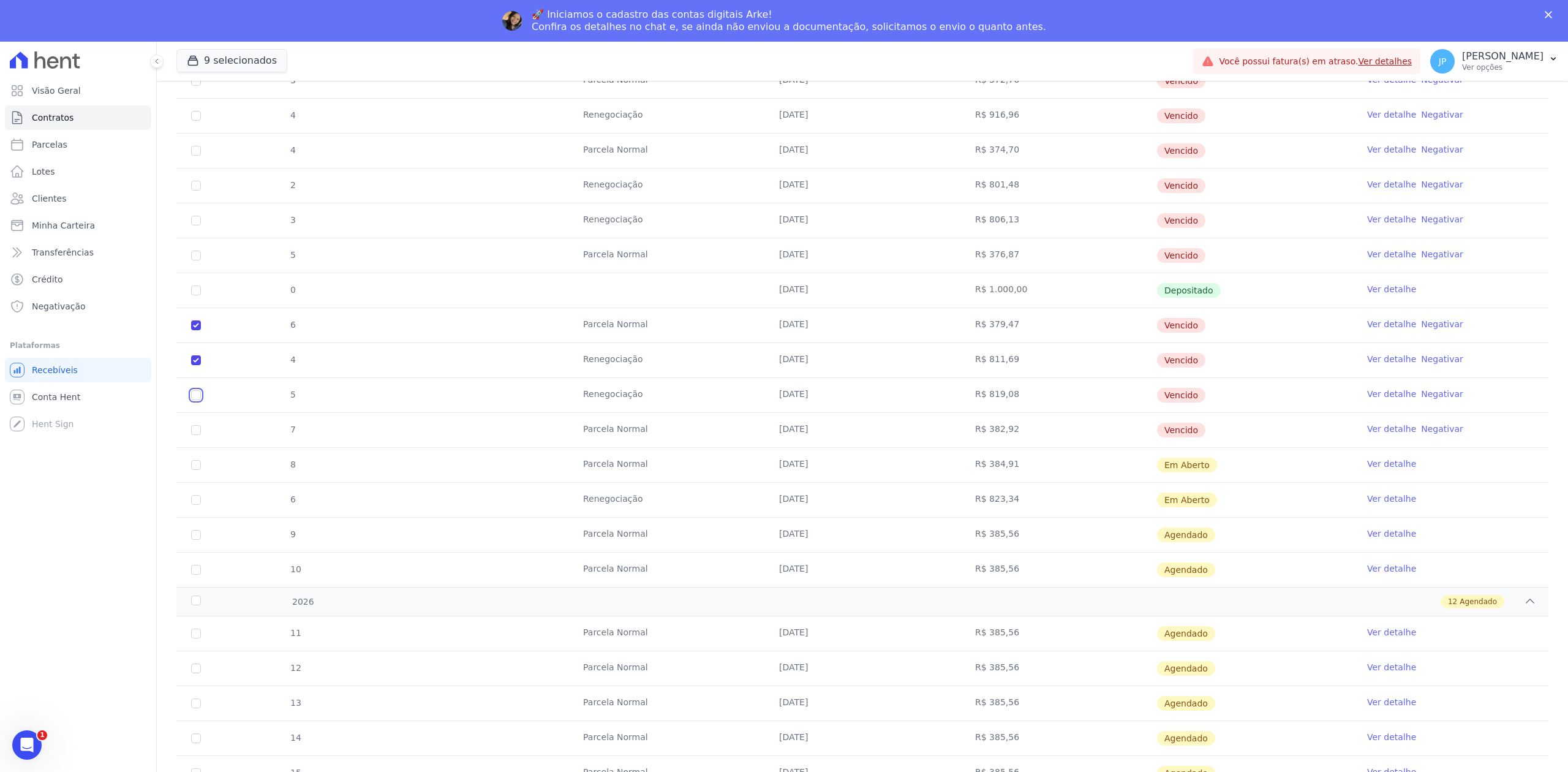
checkbox input "true"
click at [199, 435] on input "checkbox" at bounding box center [196, 430] width 10 height 10
checkbox input "true"
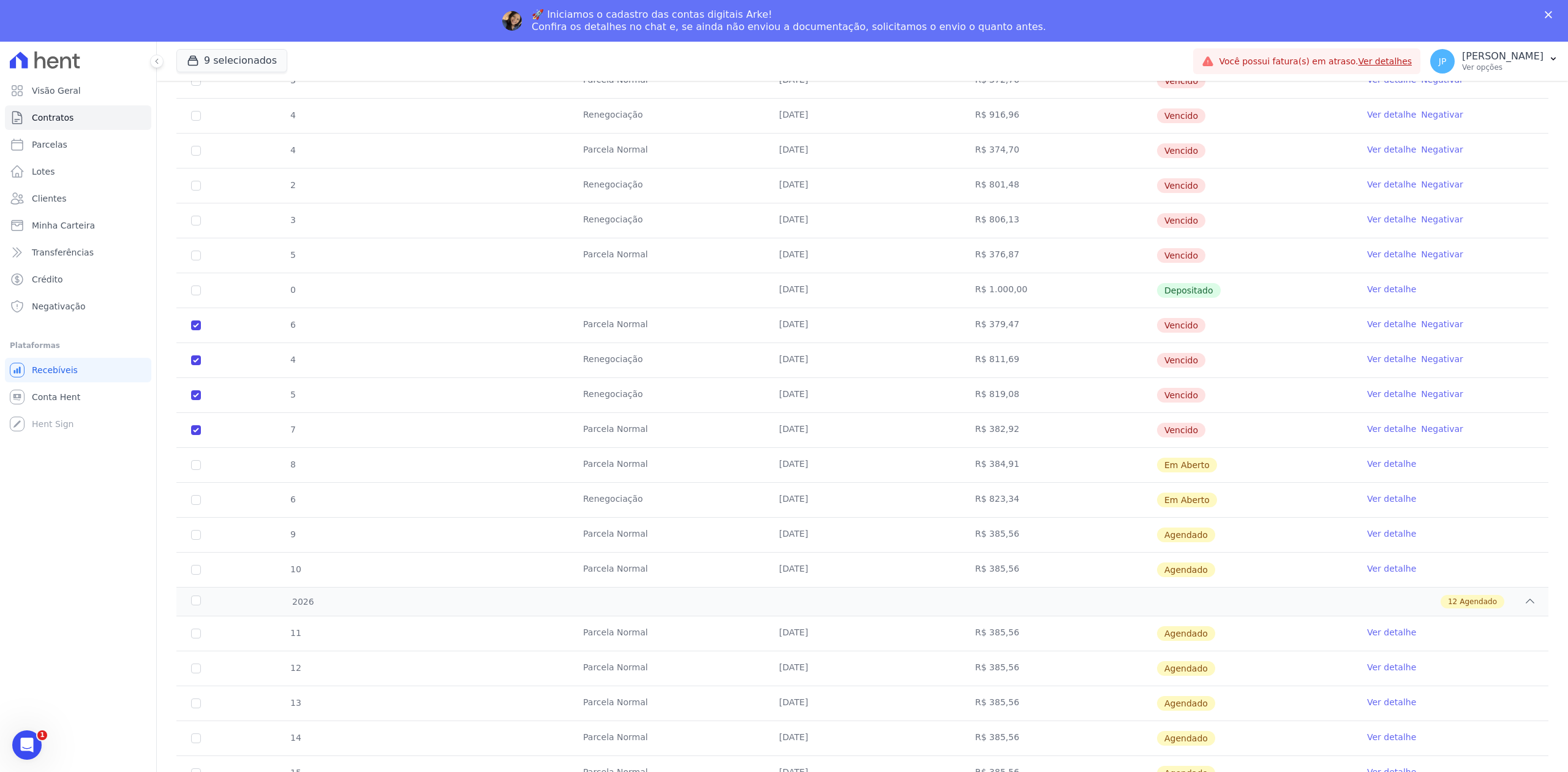
drag, startPoint x: 1254, startPoint y: 410, endPoint x: 192, endPoint y: 331, distance: 1064.9
click at [192, 331] on tbody "17 [GEOGRAPHIC_DATA] [DATE] R$ 534,29 Renegociada Ver detalhe 1 Renegociação [D…" at bounding box center [862, 168] width 1372 height 837
drag, startPoint x: 1108, startPoint y: 417, endPoint x: 231, endPoint y: 330, distance: 881.3
click at [231, 330] on tbody "17 [GEOGRAPHIC_DATA] [DATE] R$ 534,29 Renegociada Ver detalhe 1 Renegociação [D…" at bounding box center [862, 168] width 1372 height 837
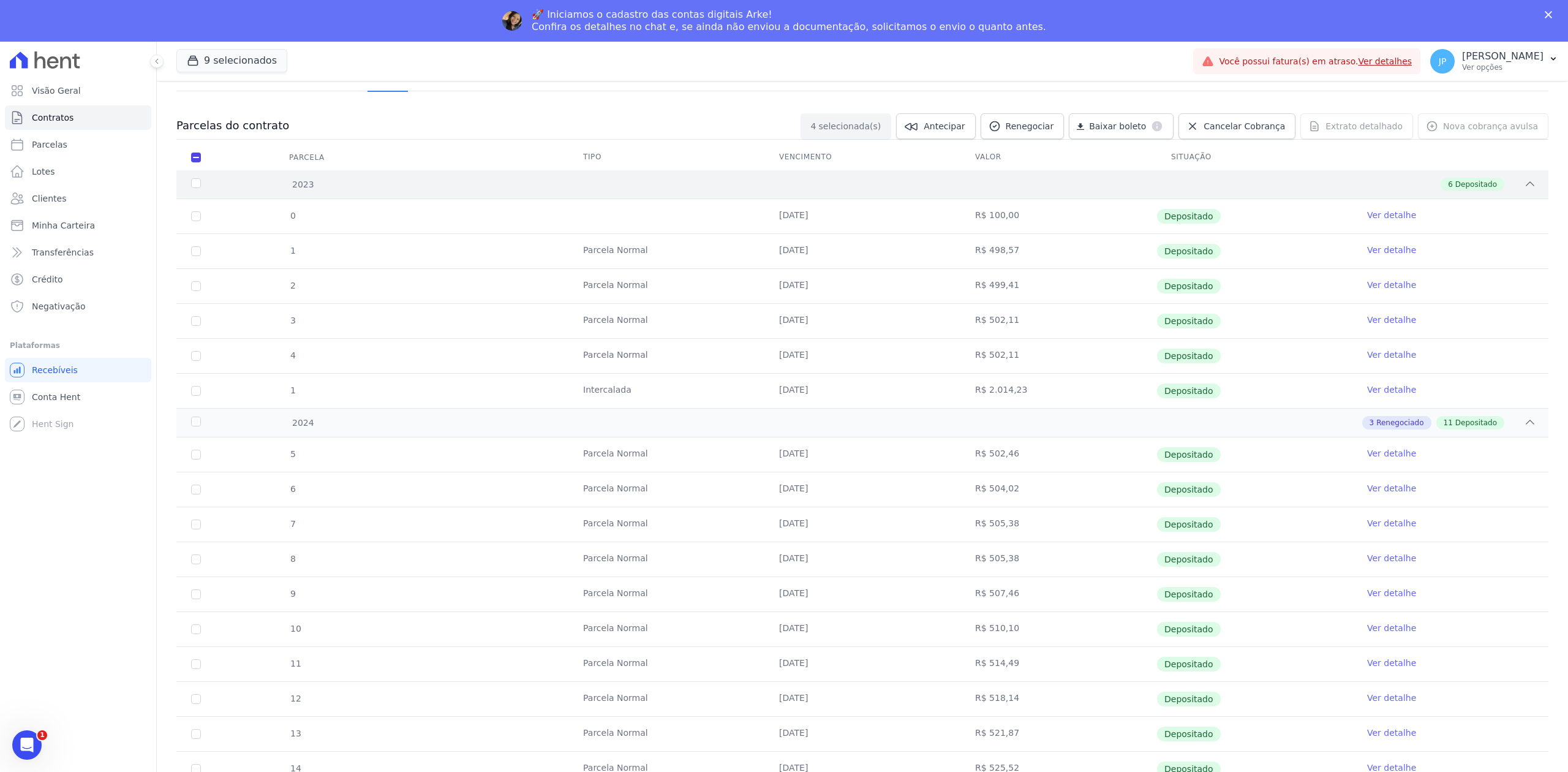
scroll to position [0, 0]
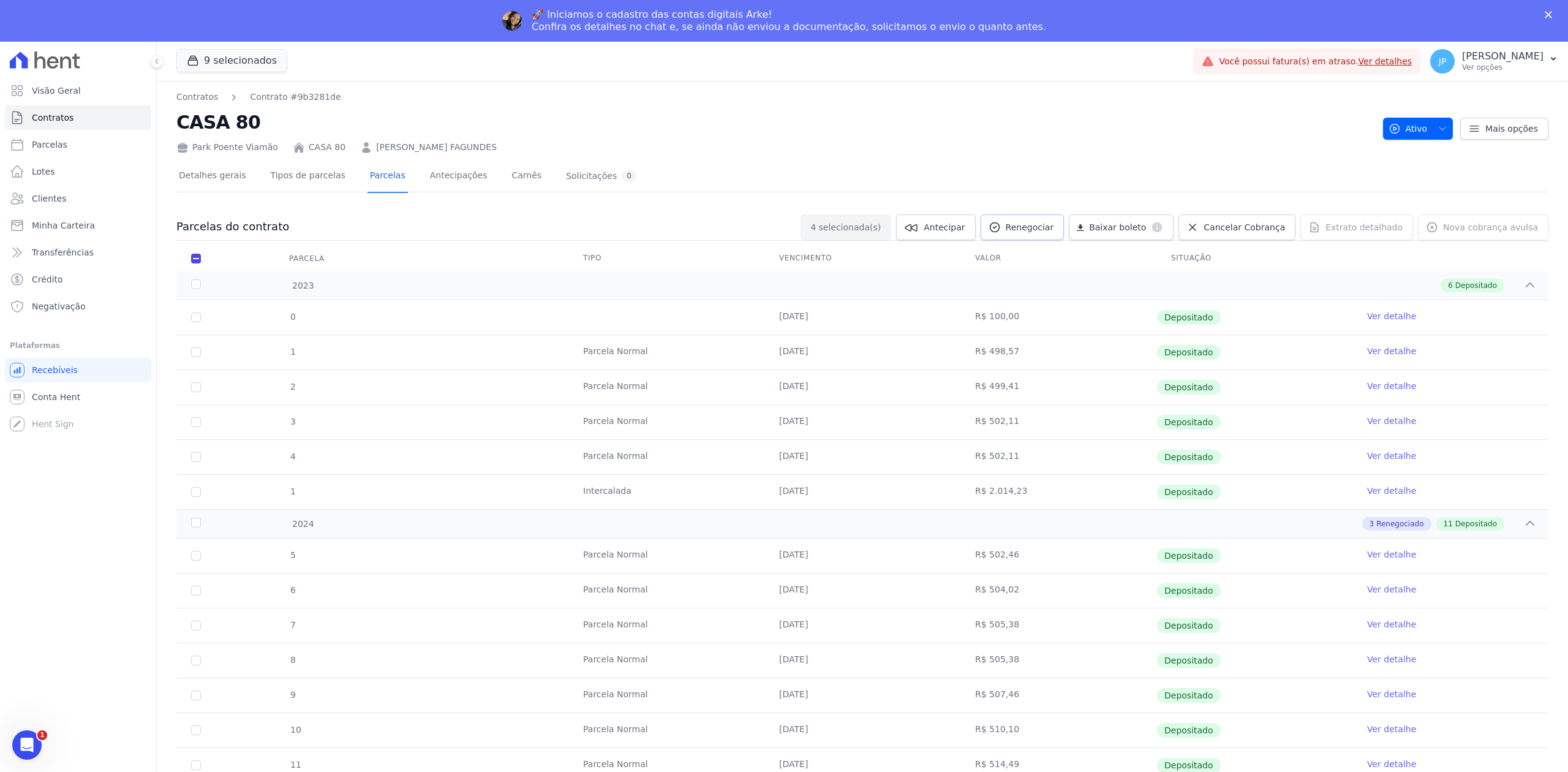
click at [1054, 222] on span "Renegociar" at bounding box center [1030, 227] width 48 height 12
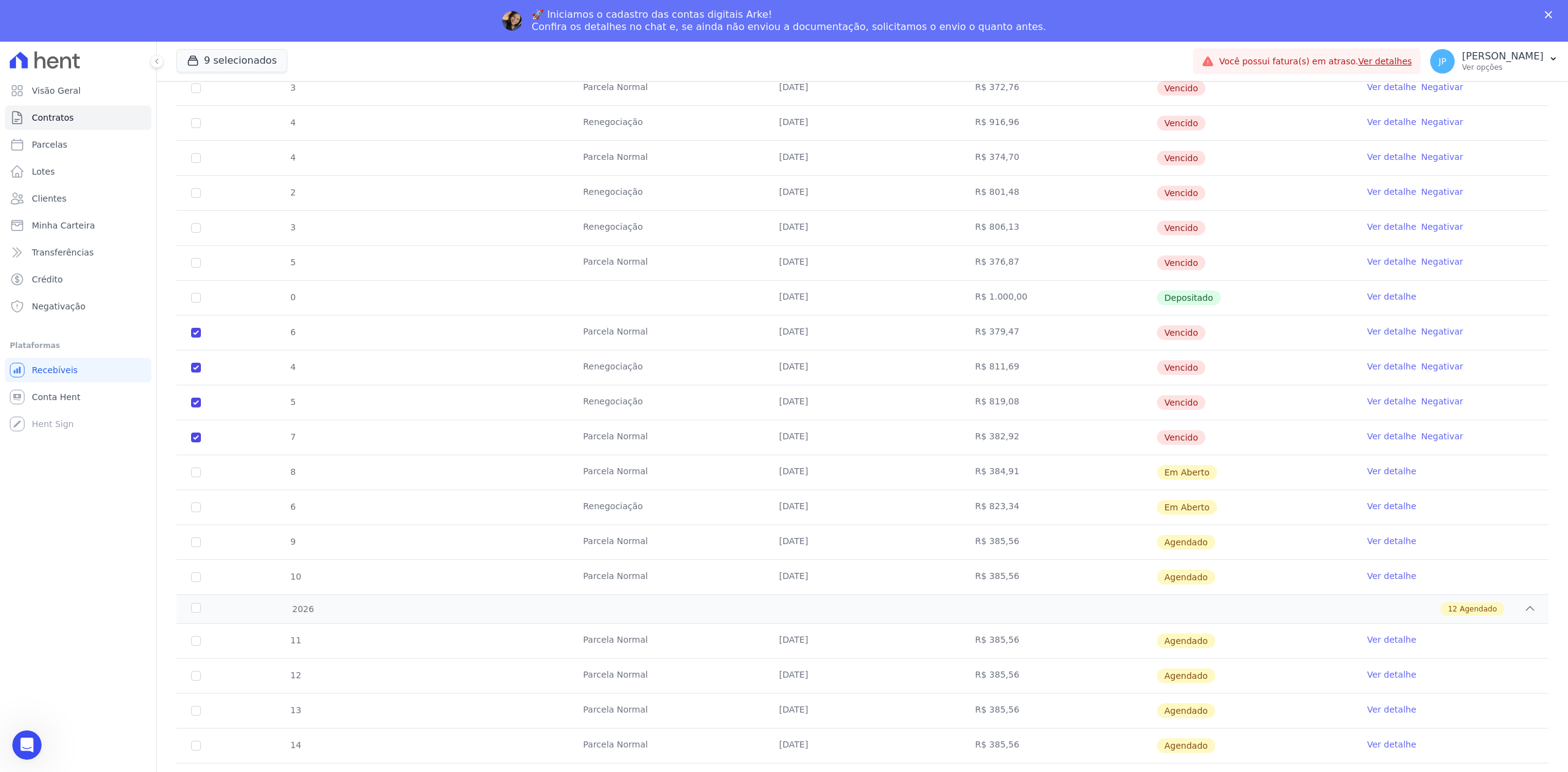
scroll to position [1306, 0]
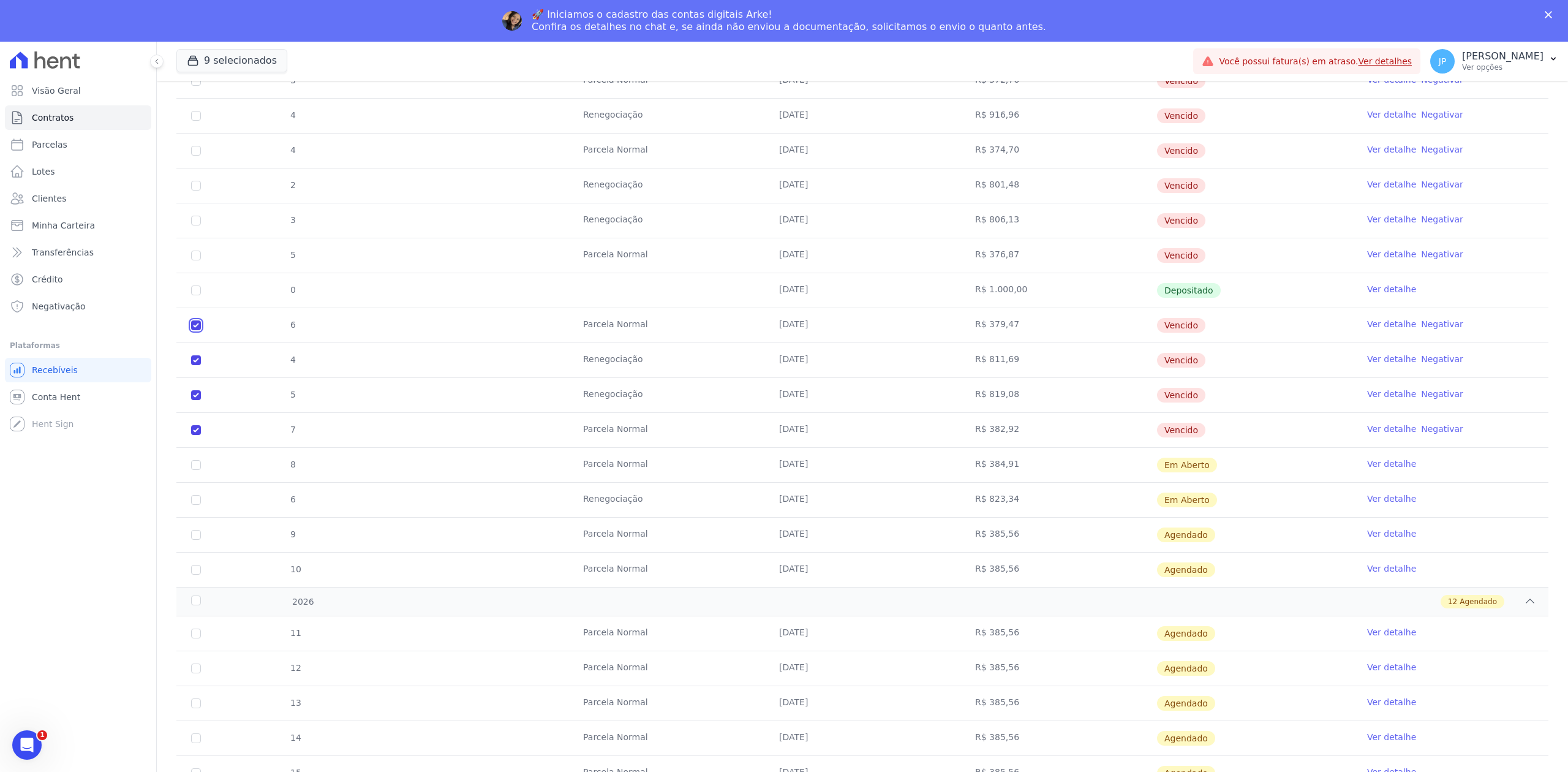
click at [195, 330] on input "checkbox" at bounding box center [196, 325] width 10 height 10
checkbox input "false"
checkbox input "true"
click at [197, 365] on input "checkbox" at bounding box center [196, 360] width 10 height 10
checkbox input "false"
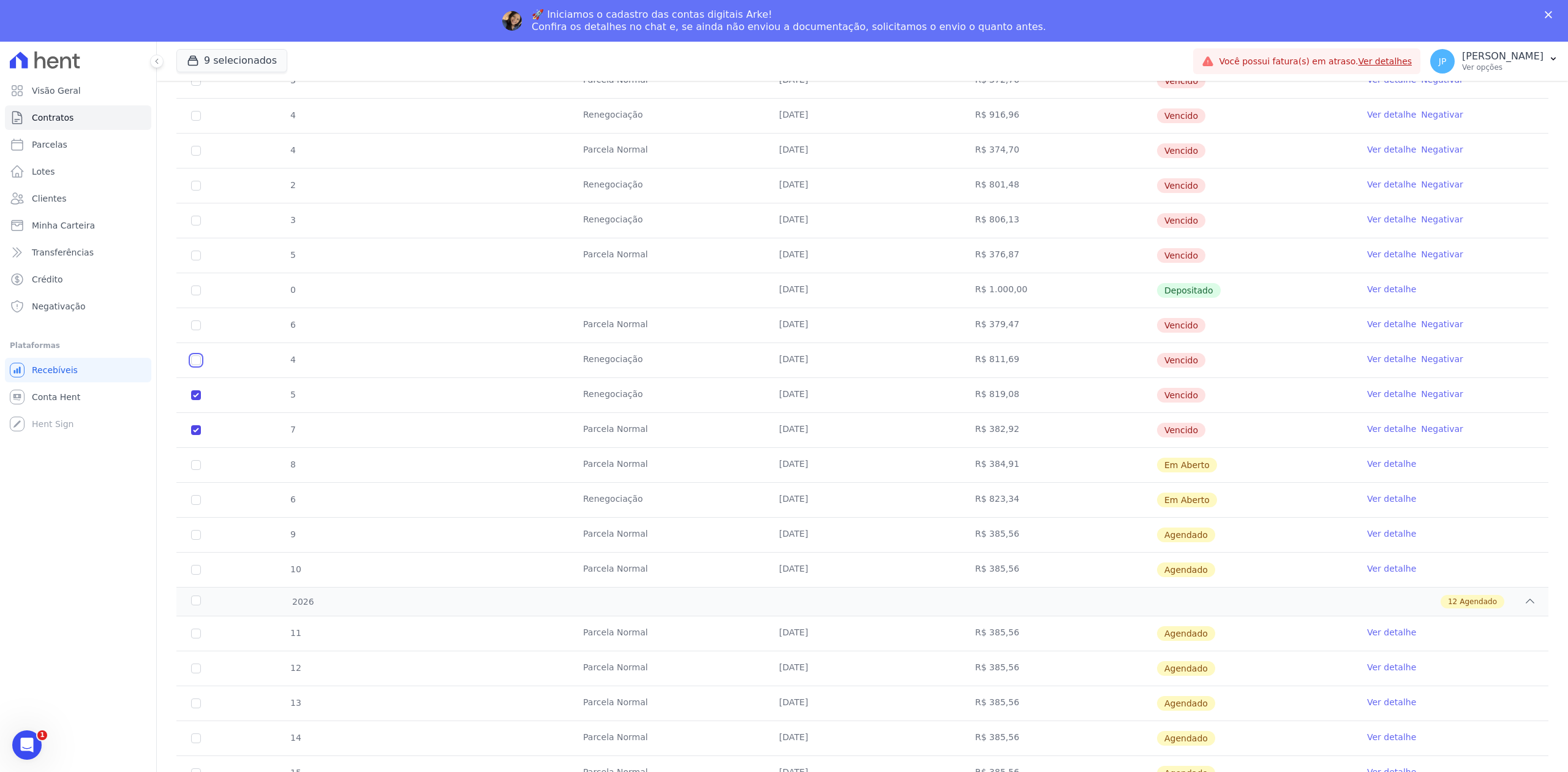
checkbox input "true"
click at [194, 400] on input "checkbox" at bounding box center [196, 395] width 10 height 10
checkbox input "false"
checkbox input "true"
click at [192, 435] on input "checkbox" at bounding box center [196, 430] width 10 height 10
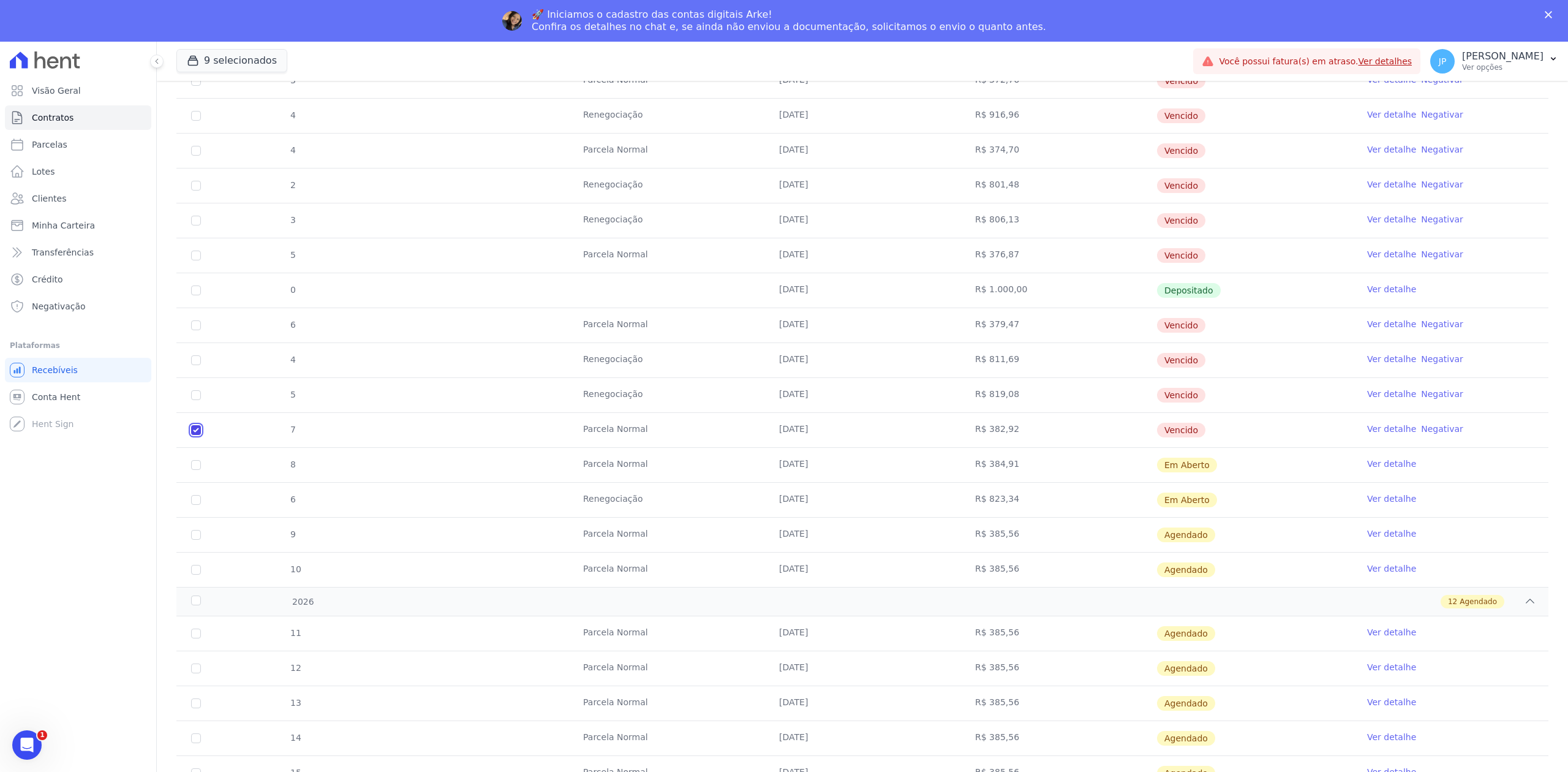
checkbox input "false"
click at [1368, 434] on link "Ver detalhe" at bounding box center [1391, 429] width 49 height 12
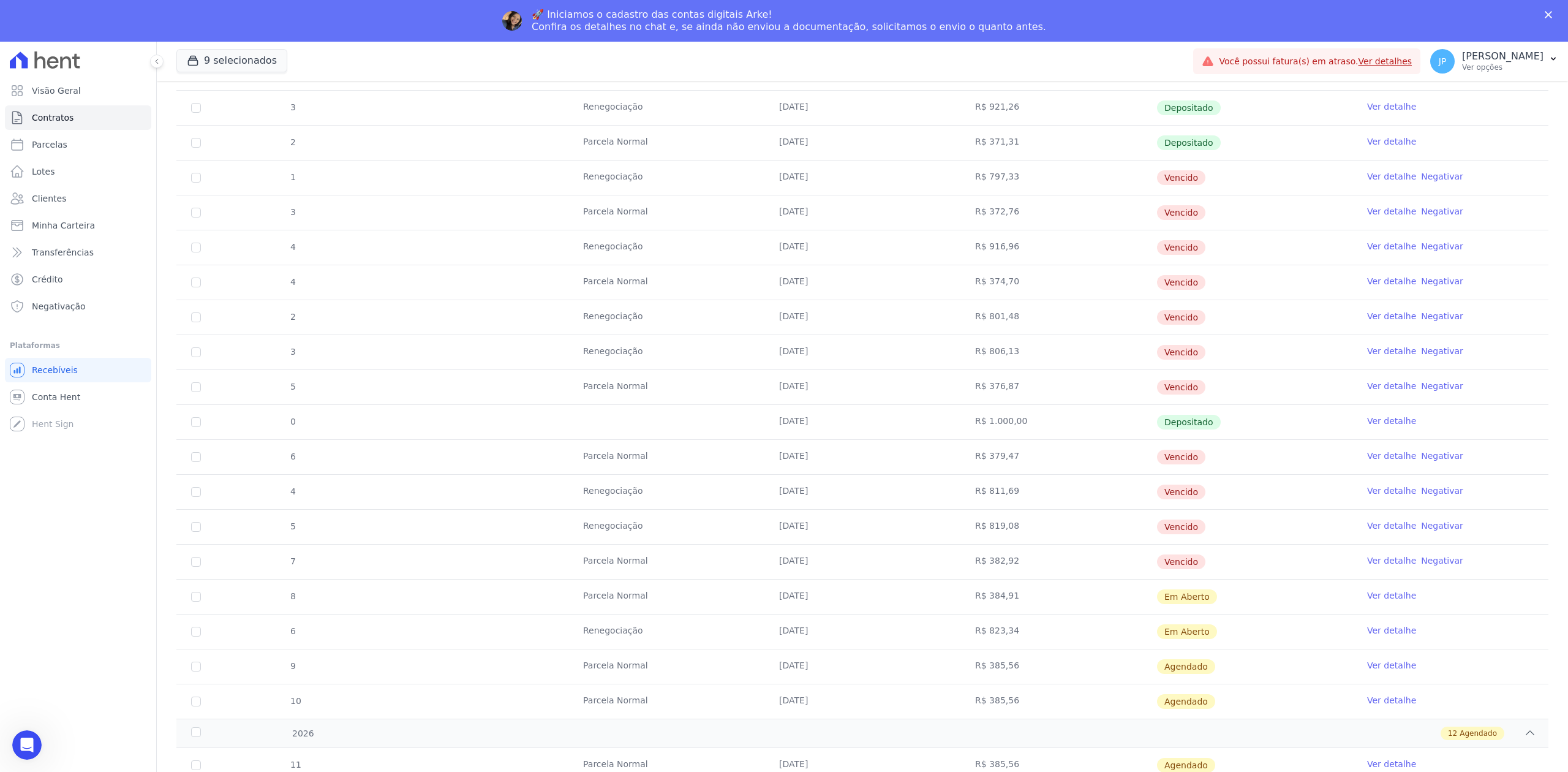
scroll to position [1225, 0]
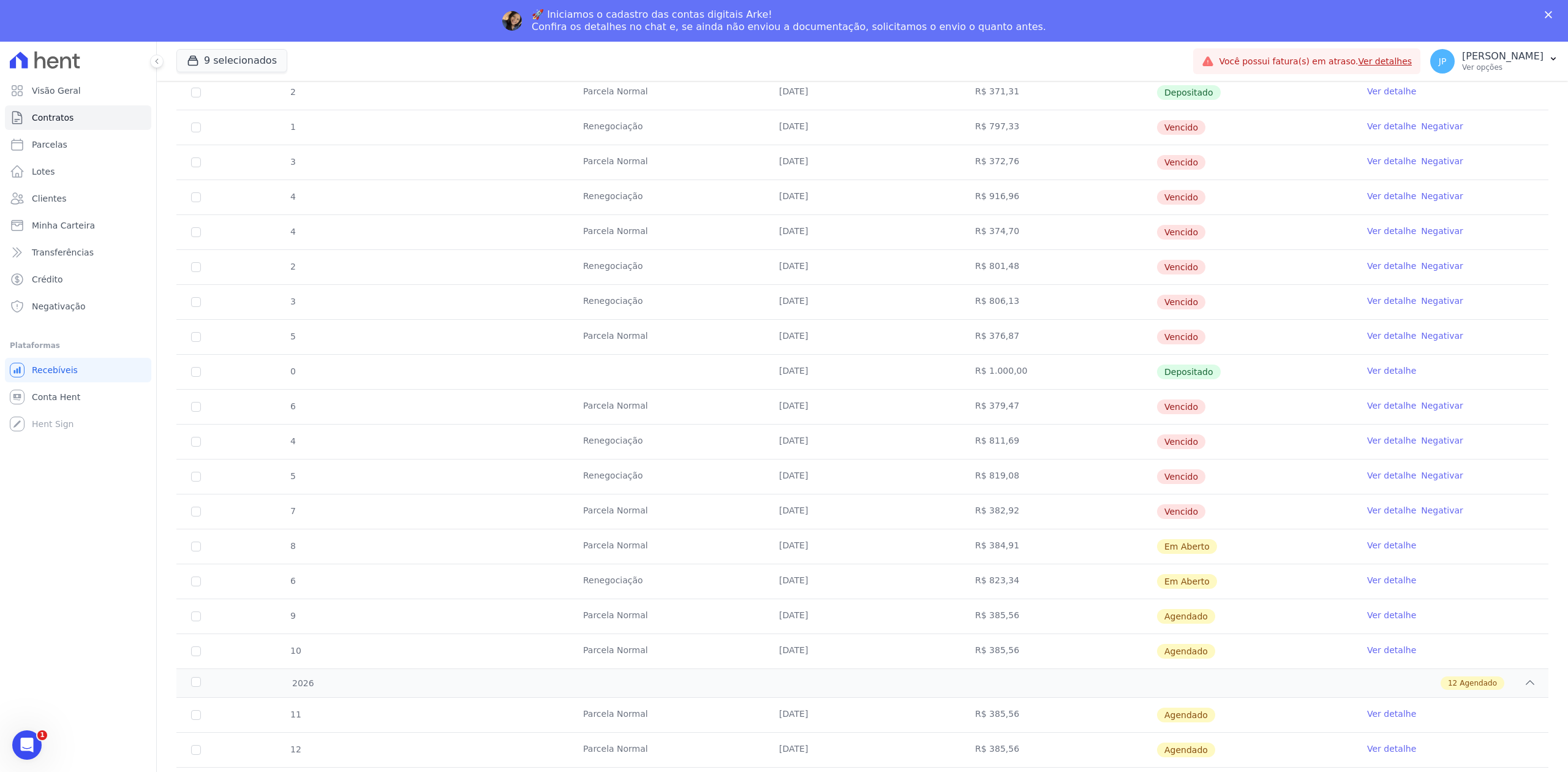
drag, startPoint x: 599, startPoint y: 445, endPoint x: 1269, endPoint y: 457, distance: 670.1
click at [1248, 459] on tr "4 Renegociação [DATE] R$ 811,69 [GEOGRAPHIC_DATA] Ver detalhe Negativar" at bounding box center [862, 441] width 1372 height 35
click at [1371, 446] on link "Ver detalhe" at bounding box center [1391, 441] width 49 height 12
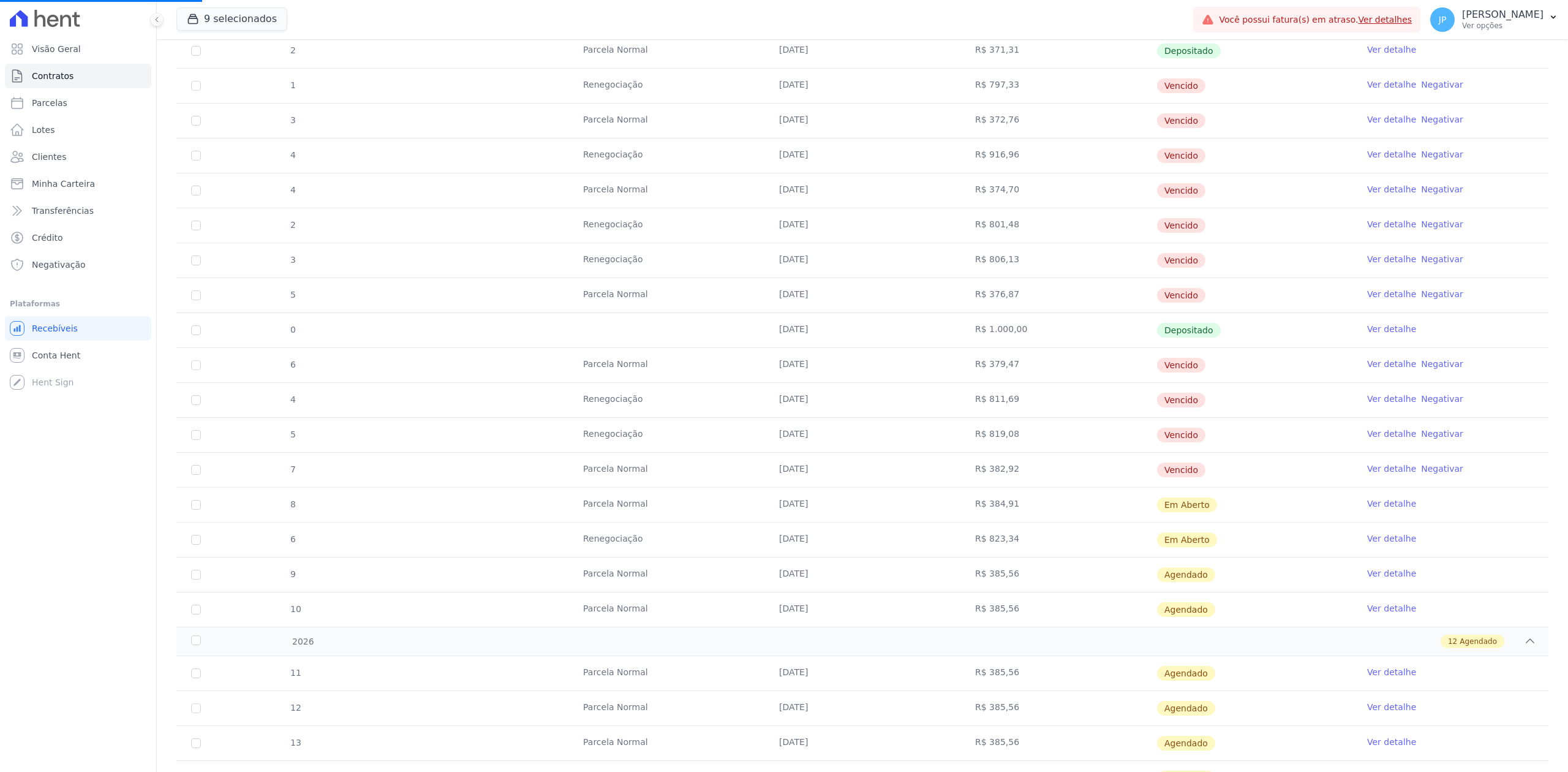
click at [1367, 403] on link "Ver detalhe" at bounding box center [1391, 399] width 49 height 12
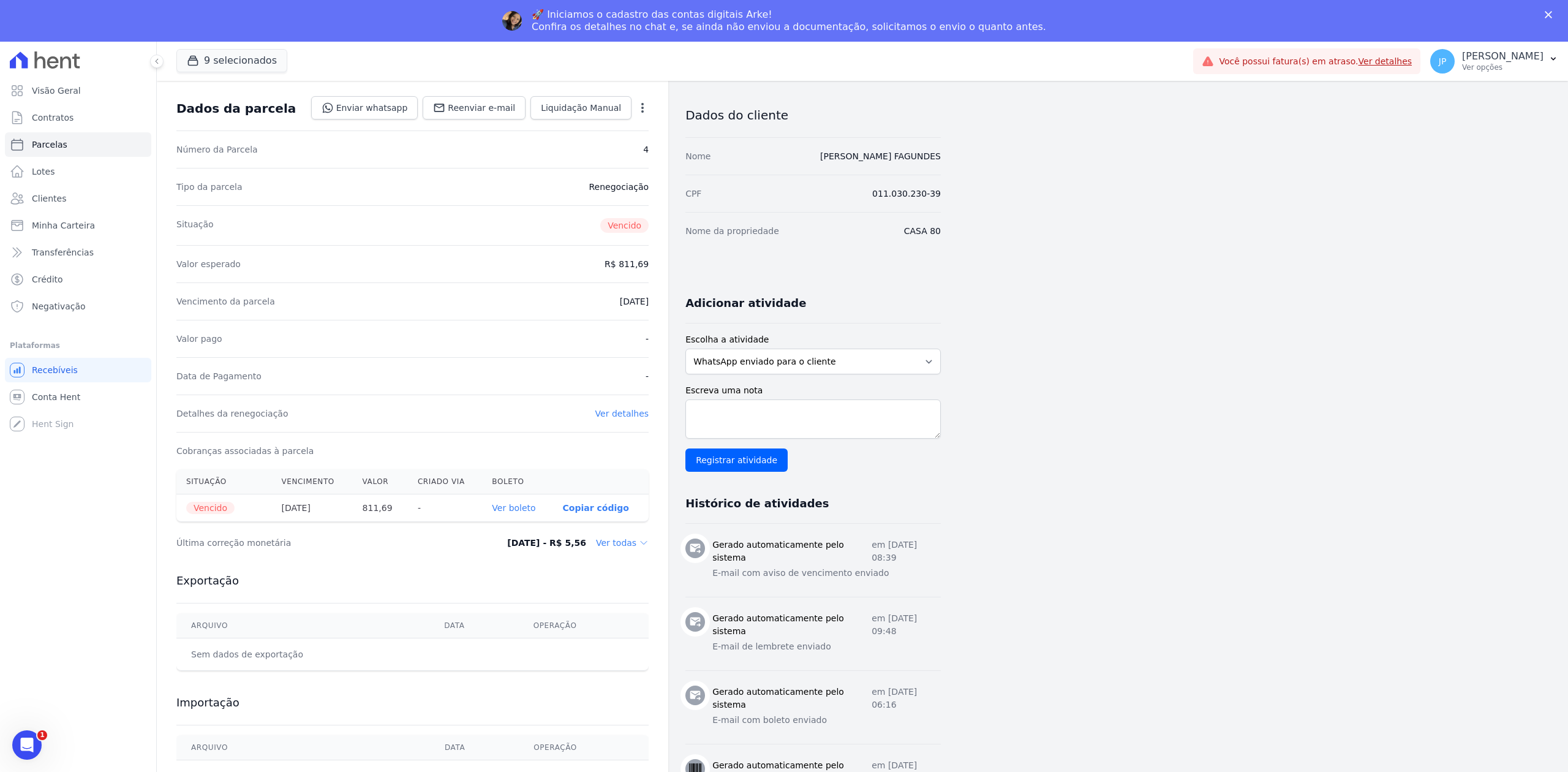
scroll to position [79, 0]
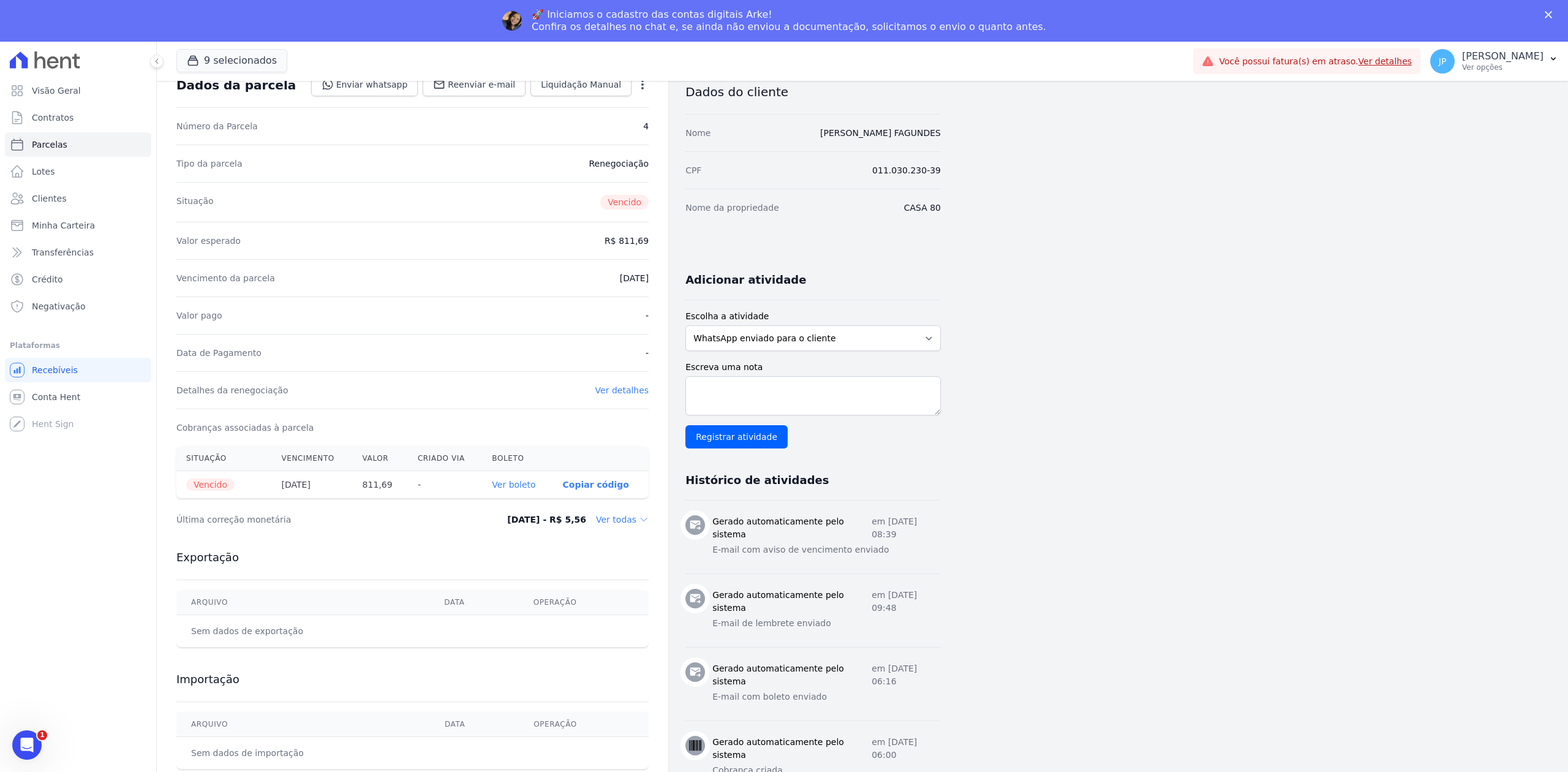
click at [619, 393] on link "Ver detalhes" at bounding box center [622, 390] width 54 height 10
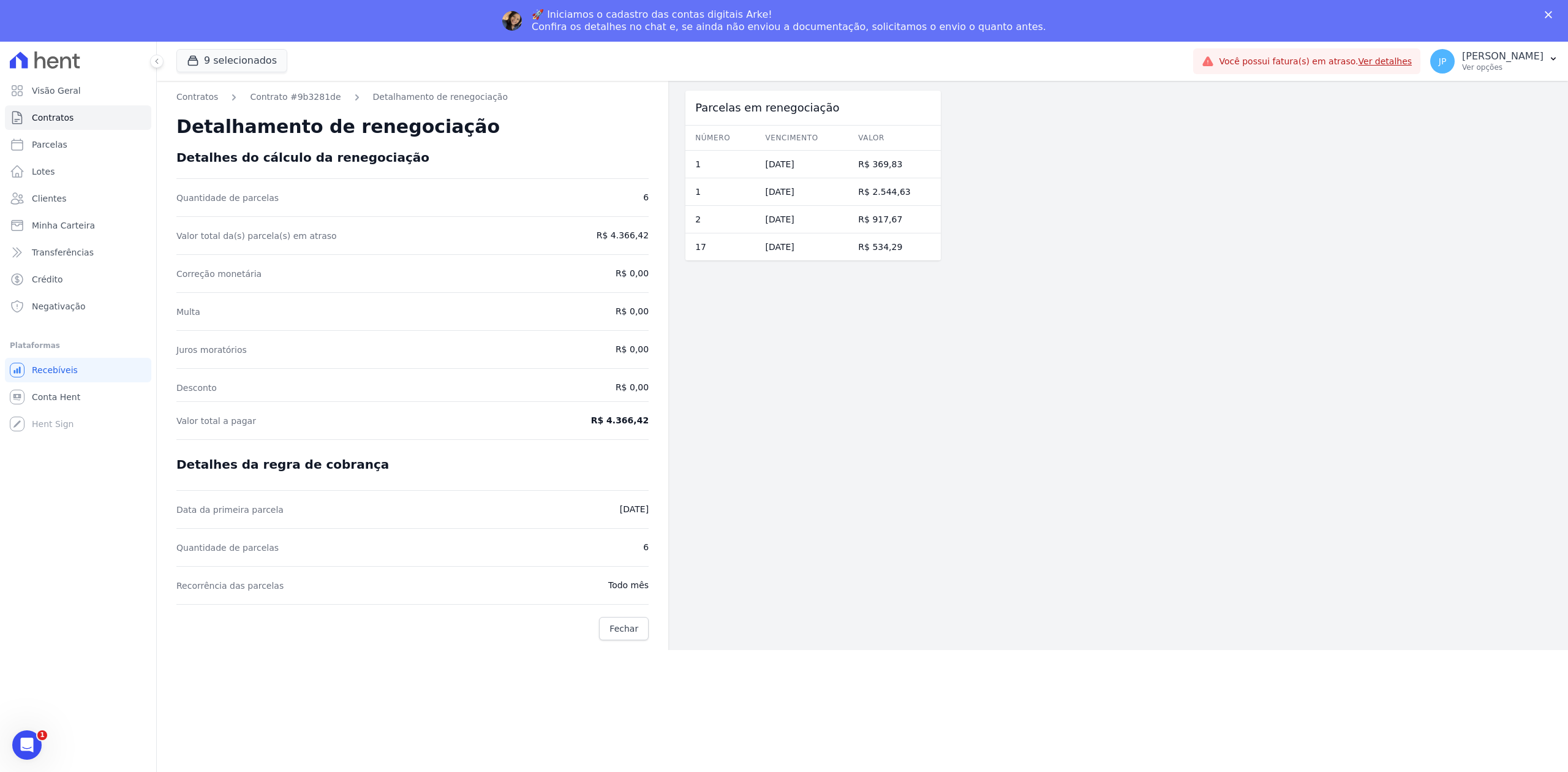
drag, startPoint x: 643, startPoint y: 551, endPoint x: 662, endPoint y: 551, distance: 19.0
click at [662, 551] on div "Contratos Contrato #9b3281de Detalhamento de renegociação Detalhamento de reneg…" at bounding box center [413, 365] width 512 height 569
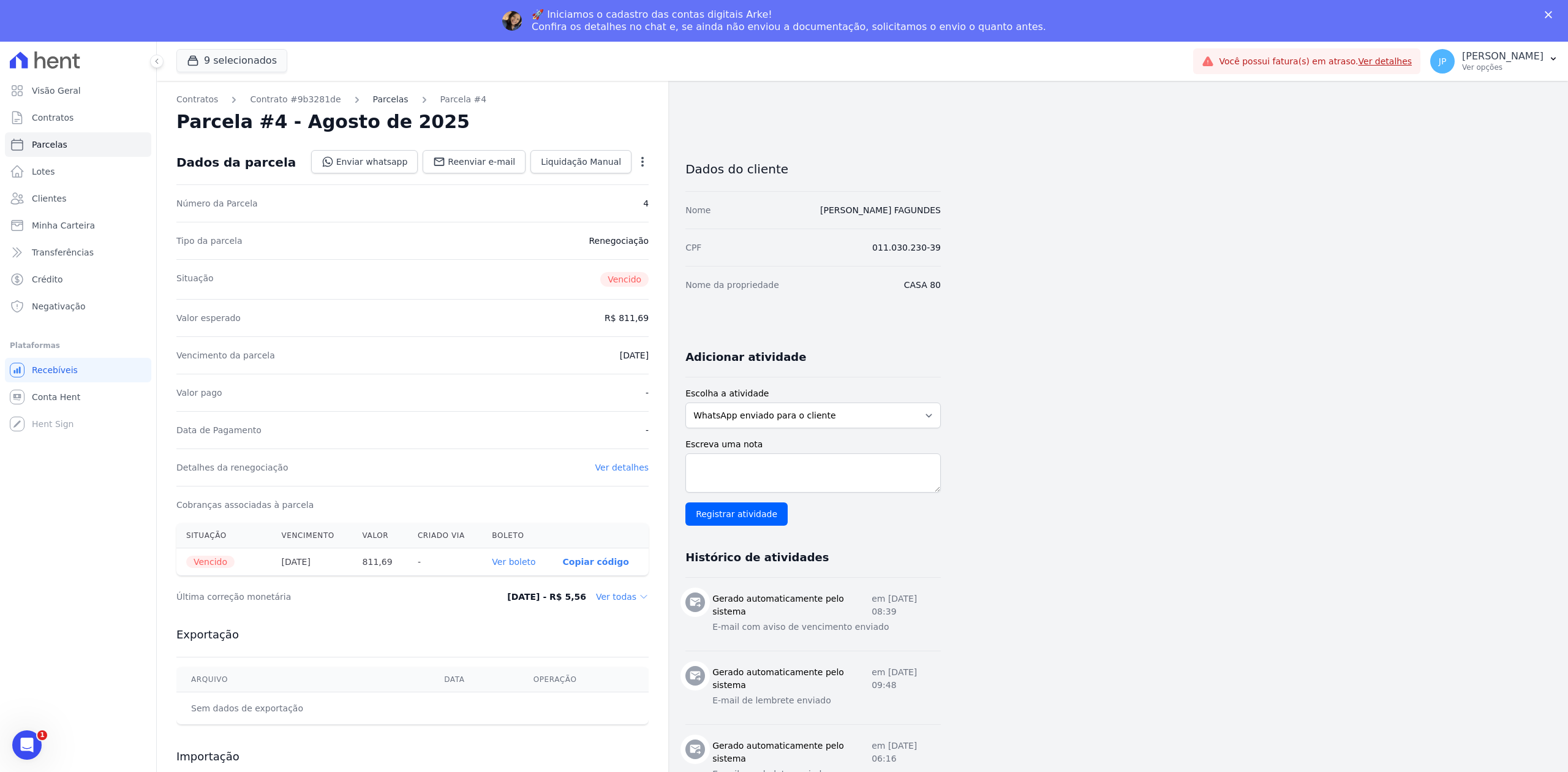
click at [373, 98] on link "Parcelas" at bounding box center [391, 100] width 36 height 13
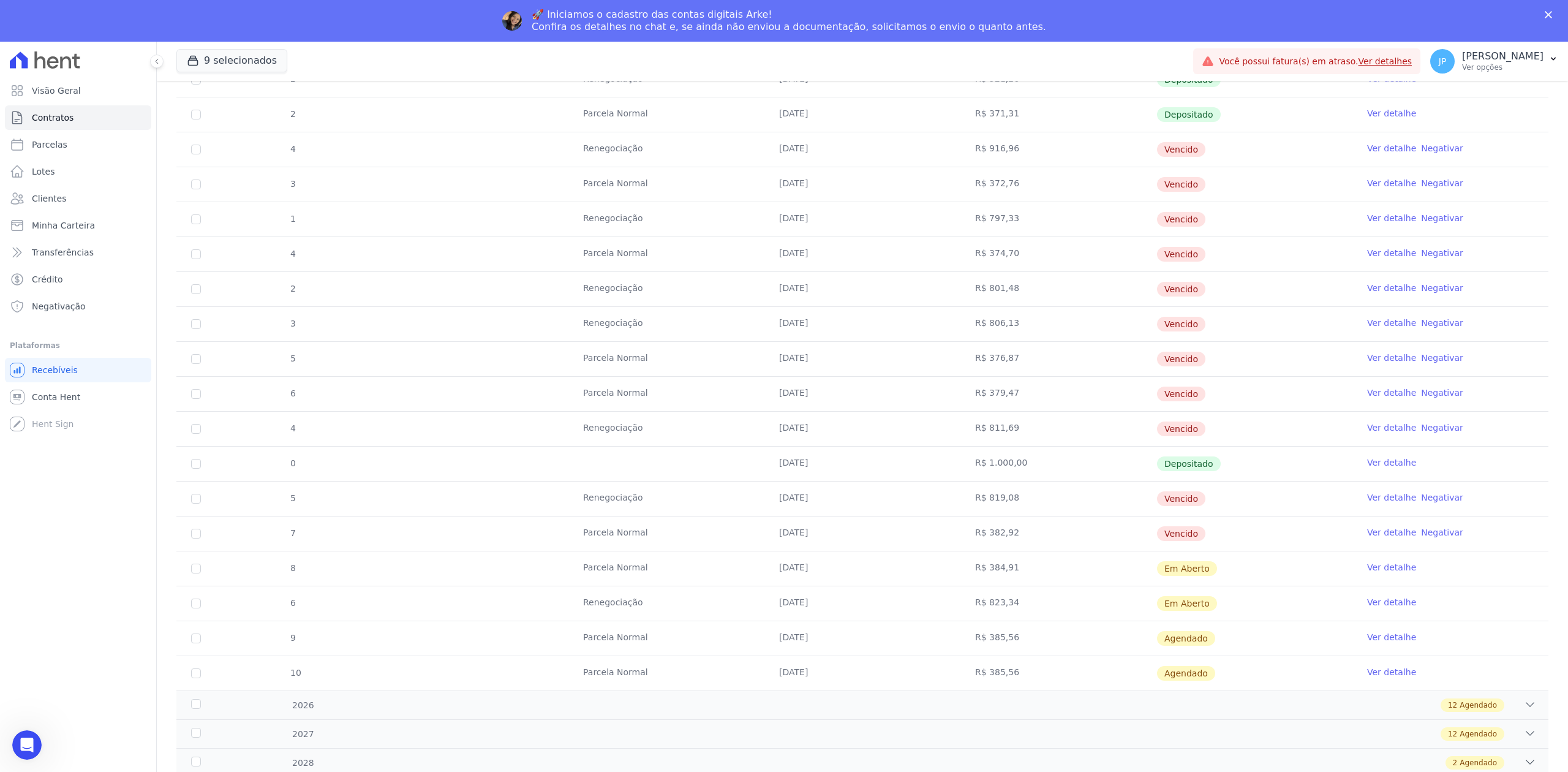
drag, startPoint x: 733, startPoint y: 522, endPoint x: 1020, endPoint y: 623, distance: 304.3
click at [1020, 623] on tbody "17 [GEOGRAPHIC_DATA] [DATE] R$ 534,29 Renegociada Ver detalhe 18 [GEOGRAPHIC_DA…" at bounding box center [862, 271] width 1372 height 837
click at [1524, 704] on icon at bounding box center [1530, 704] width 12 height 12
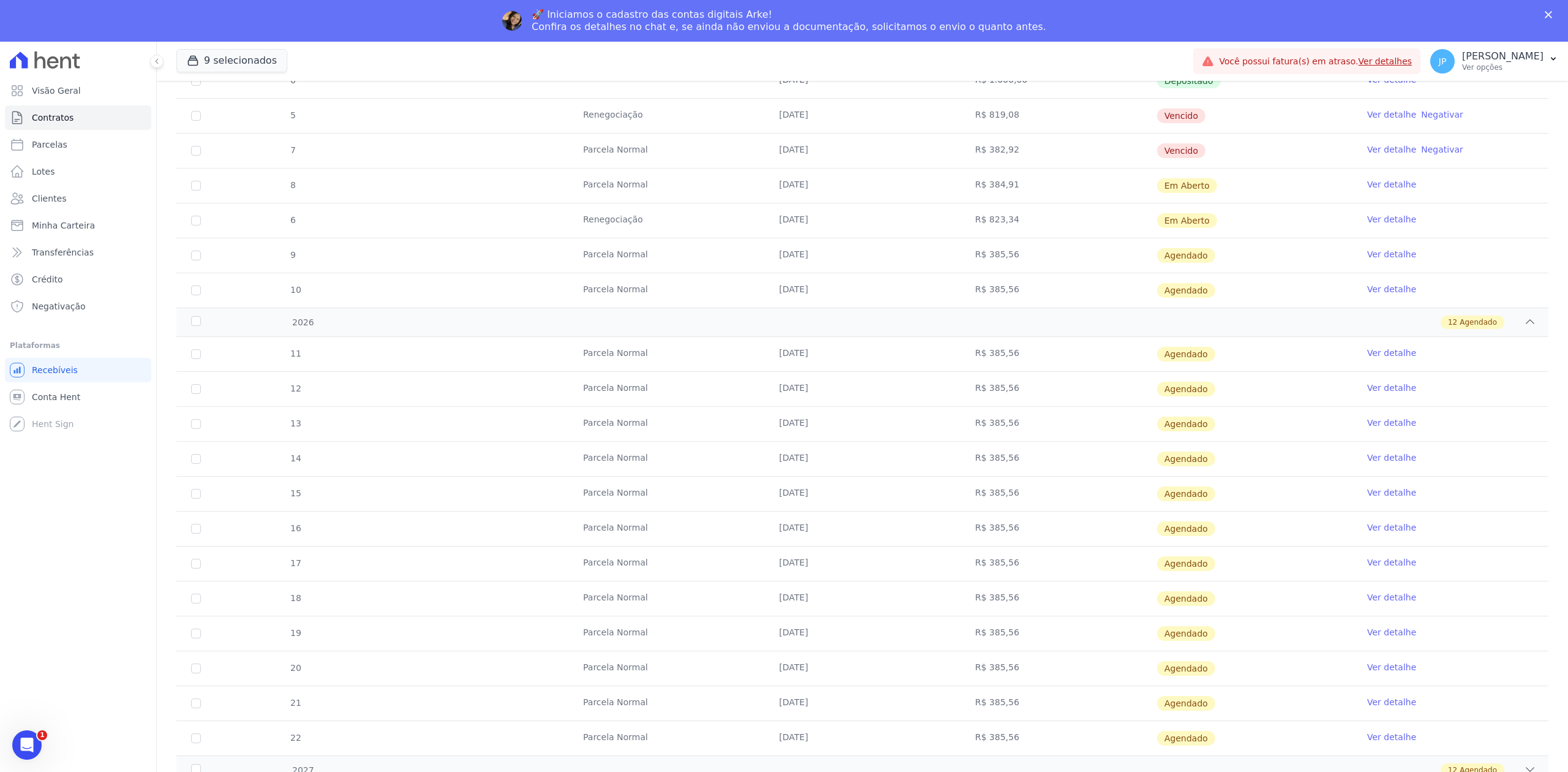
scroll to position [851, 0]
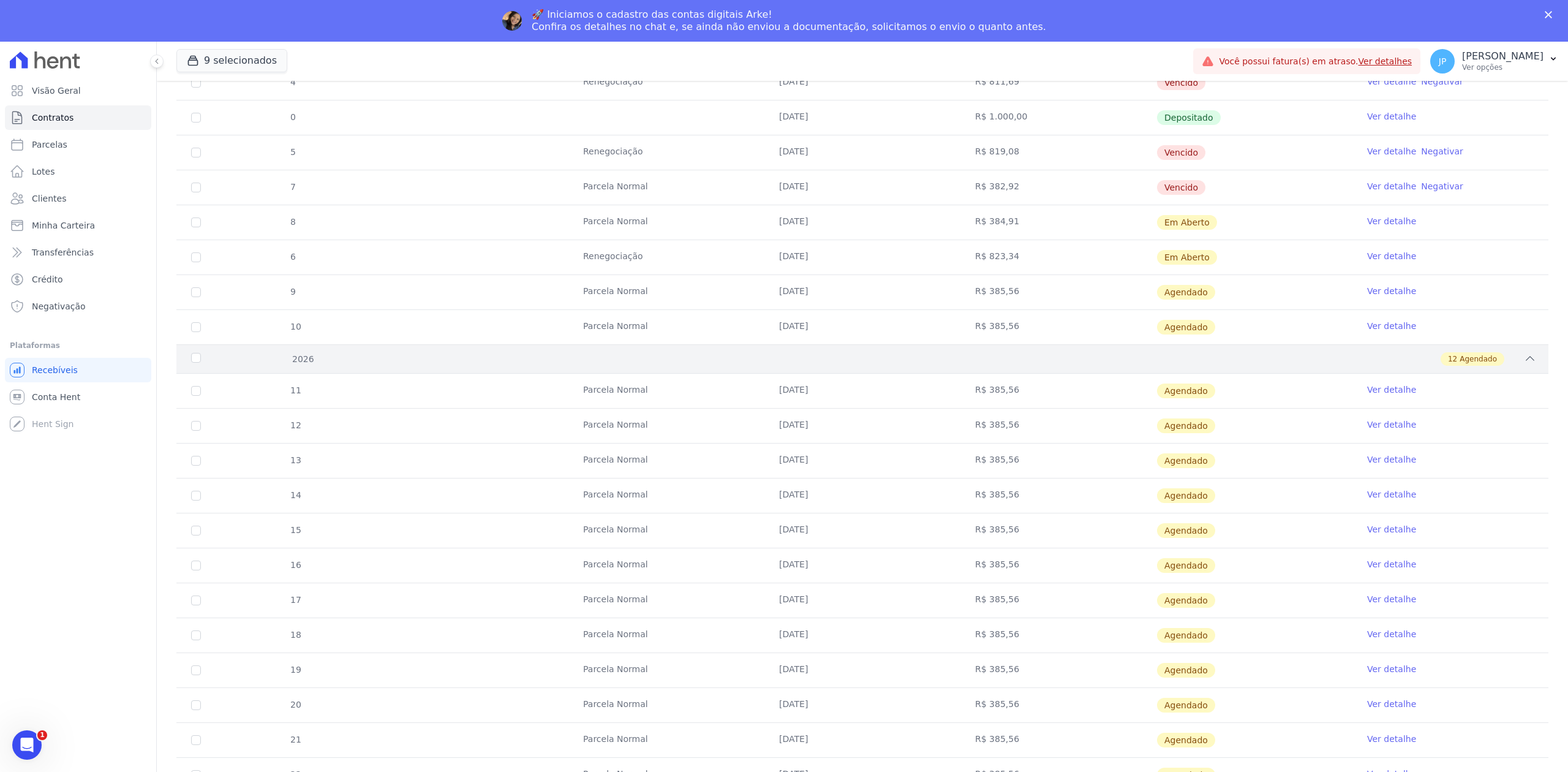
drag, startPoint x: 578, startPoint y: 219, endPoint x: 1532, endPoint y: 373, distance: 966.3
click at [1532, 373] on div "2023 6 Depositado 0 [DATE] R$ 100,00 Depositado Ver detalhe 1 [GEOGRAPHIC_DATA]…" at bounding box center [862, 135] width 1372 height 1429
click at [647, 306] on td "Parcela Normal" at bounding box center [666, 292] width 196 height 34
drag, startPoint x: 555, startPoint y: 258, endPoint x: 1206, endPoint y: 248, distance: 651.1
click at [1206, 248] on tr "6 Renegociação [DATE] R$ 823,34 Em [GEOGRAPHIC_DATA] Ver detalhe" at bounding box center [862, 257] width 1372 height 35
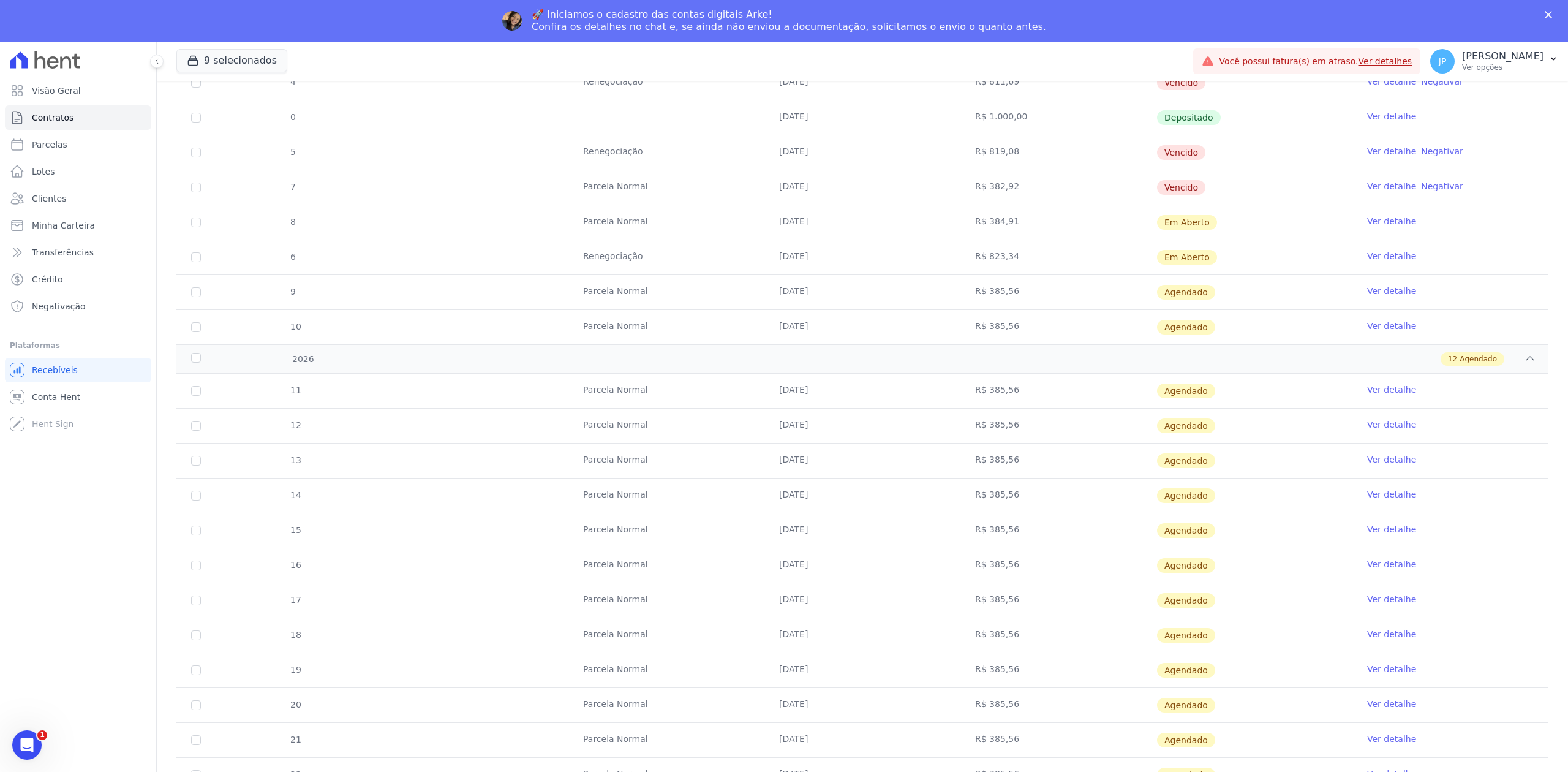
drag, startPoint x: 272, startPoint y: 262, endPoint x: 1241, endPoint y: 265, distance: 969.0
click at [1241, 265] on tr "6 Renegociação [DATE] R$ 823,34 Em [GEOGRAPHIC_DATA] Ver detalhe" at bounding box center [862, 257] width 1372 height 35
click at [1000, 264] on td "R$ 823,34" at bounding box center [1058, 257] width 196 height 34
click at [992, 268] on td "R$ 823,34" at bounding box center [1058, 257] width 196 height 34
drag, startPoint x: 976, startPoint y: 264, endPoint x: 1008, endPoint y: 264, distance: 32.0
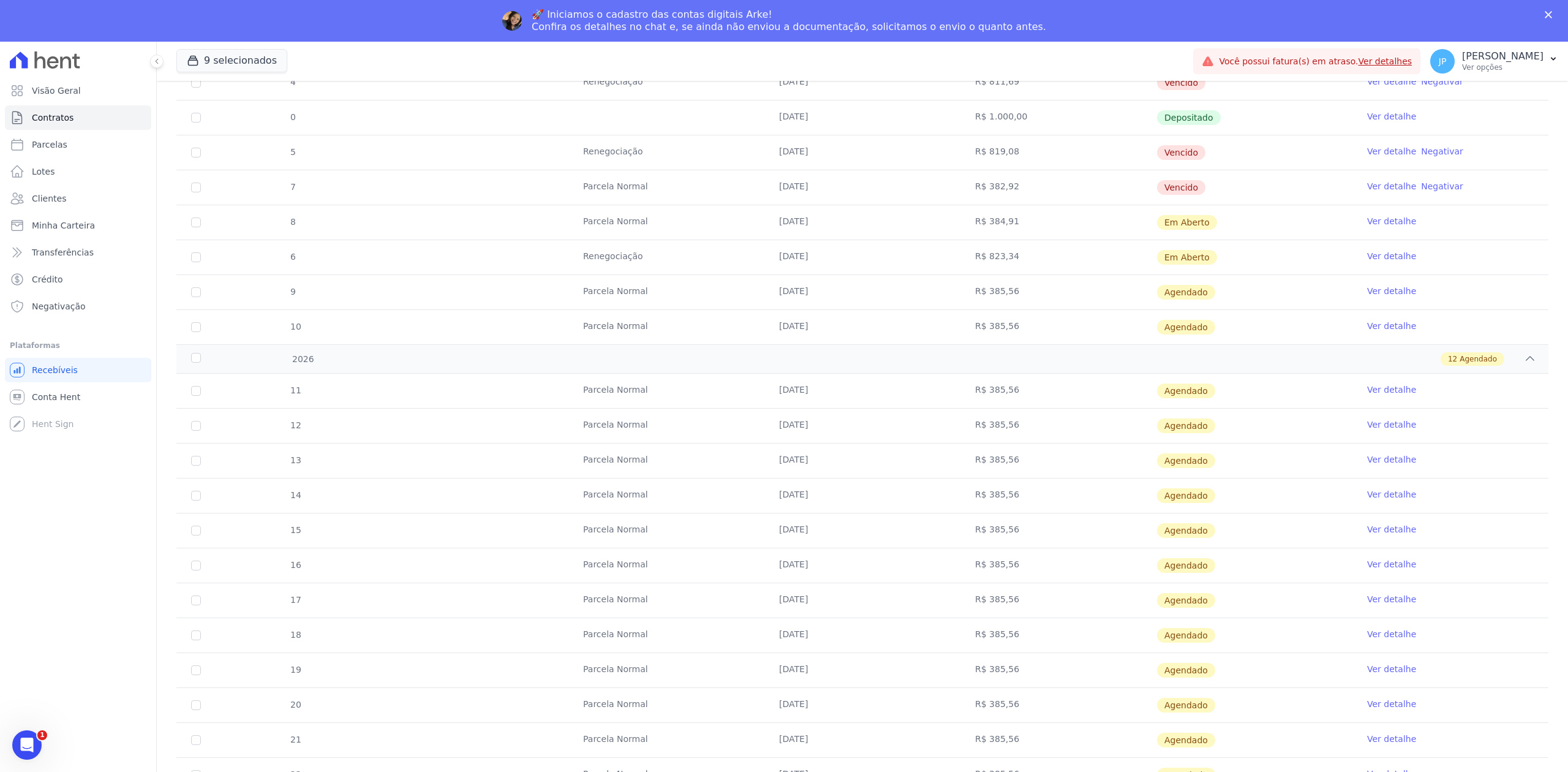
click at [1008, 264] on td "R$ 823,34" at bounding box center [1058, 257] width 196 height 34
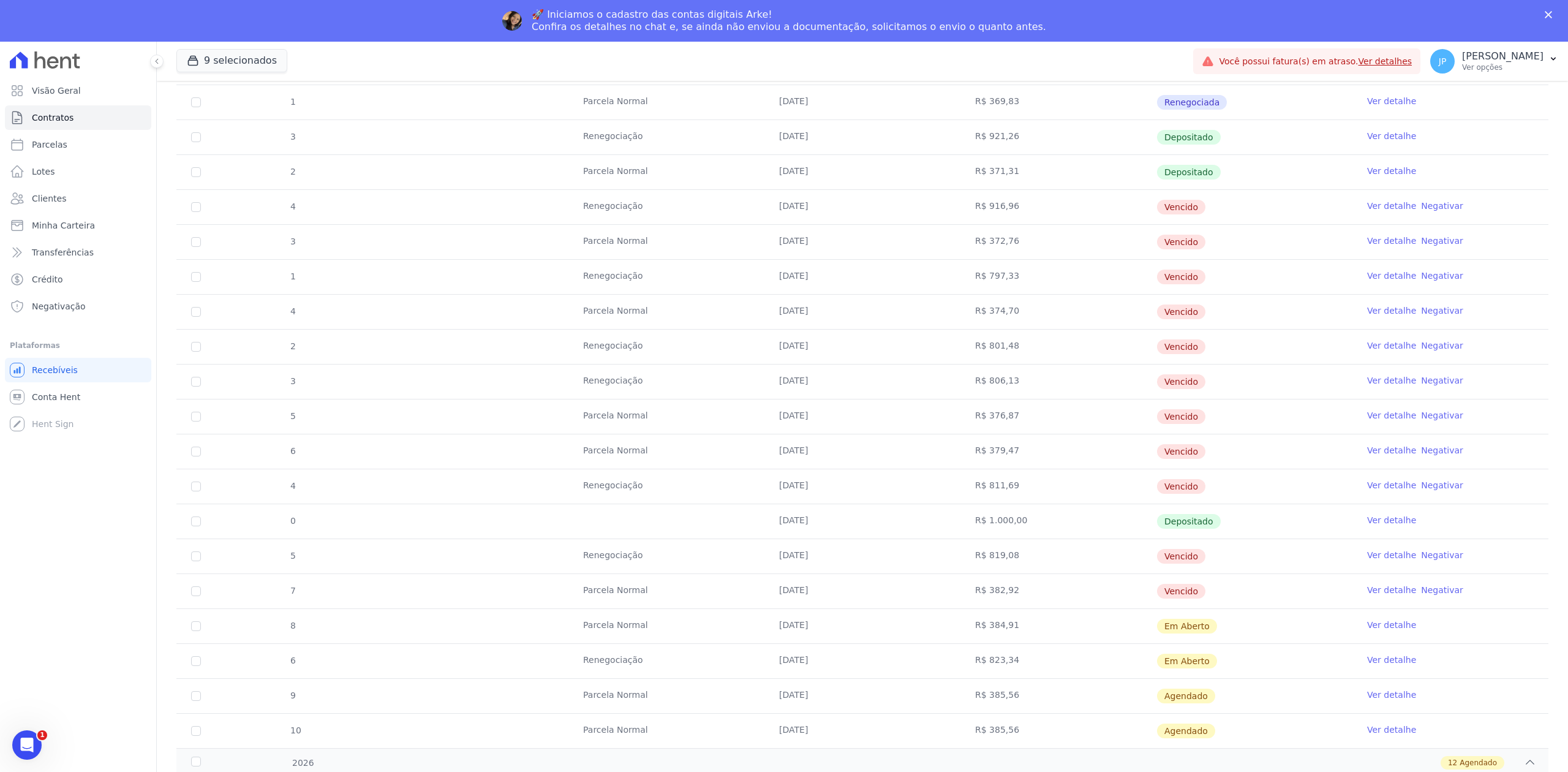
scroll to position [442, 0]
drag, startPoint x: 501, startPoint y: 214, endPoint x: 1240, endPoint y: 596, distance: 831.9
click at [1240, 596] on tbody "17 [GEOGRAPHIC_DATA] [DATE] R$ 534,29 Renegociada Ver detalhe 18 [GEOGRAPHIC_DA…" at bounding box center [862, 334] width 1372 height 837
